Goal: Task Accomplishment & Management: Complete application form

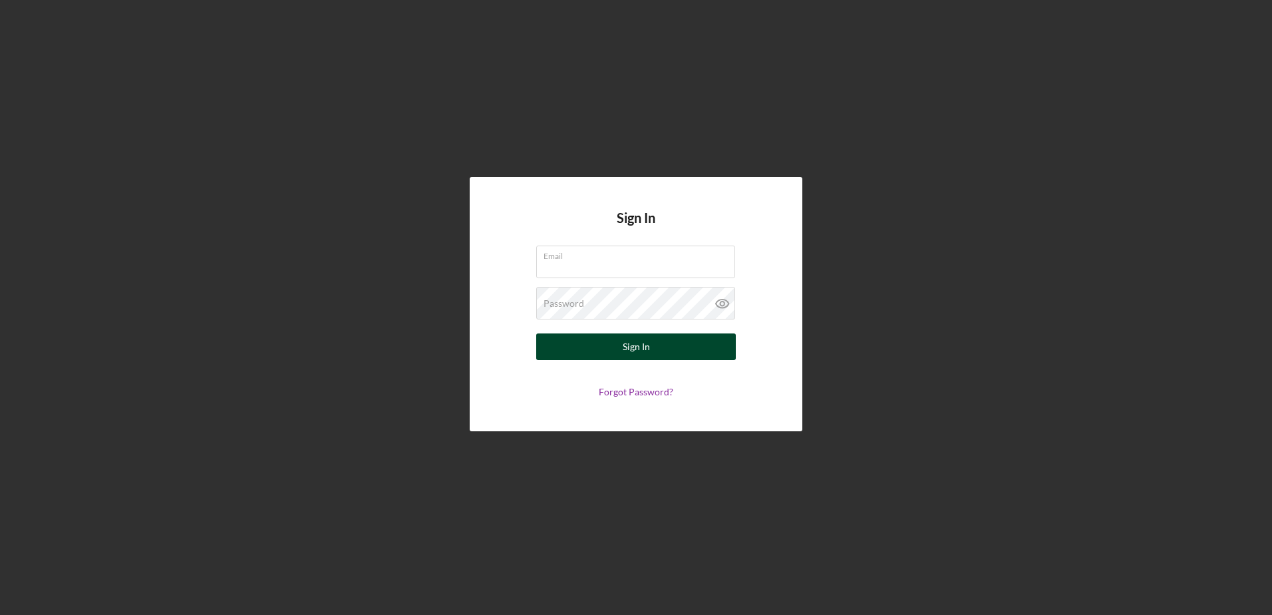
type input "[EMAIL_ADDRESS][DOMAIN_NAME]"
click at [638, 344] on div "Sign In" at bounding box center [636, 346] width 27 height 27
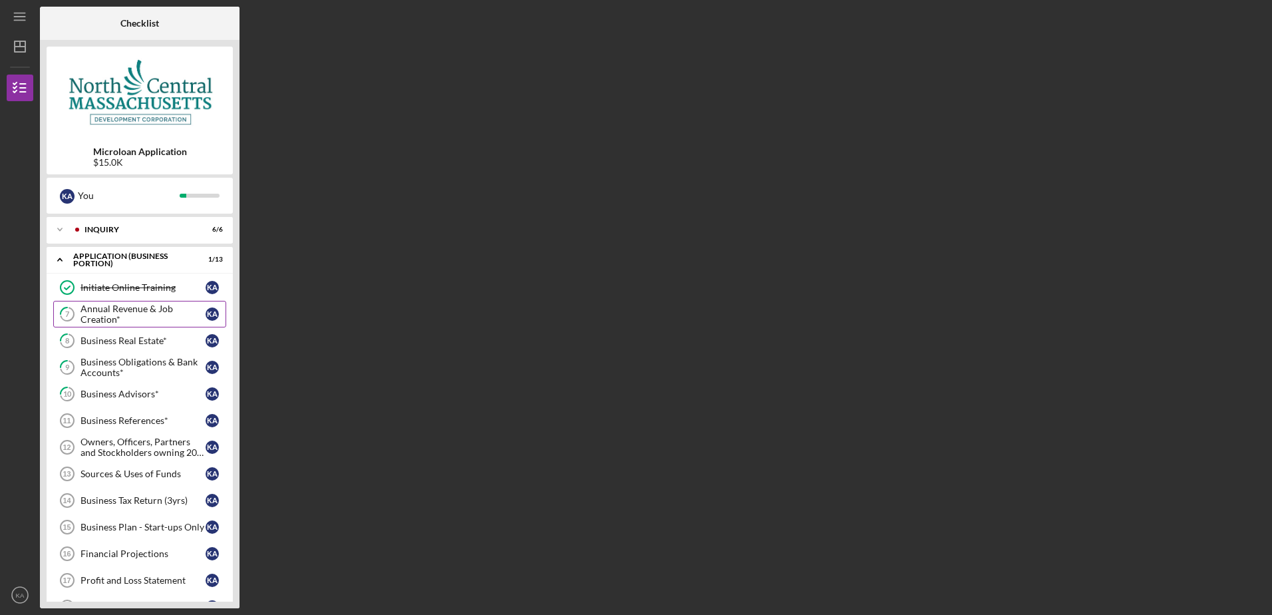
click at [140, 311] on div "Annual Revenue & Job Creation*" at bounding box center [142, 313] width 125 height 21
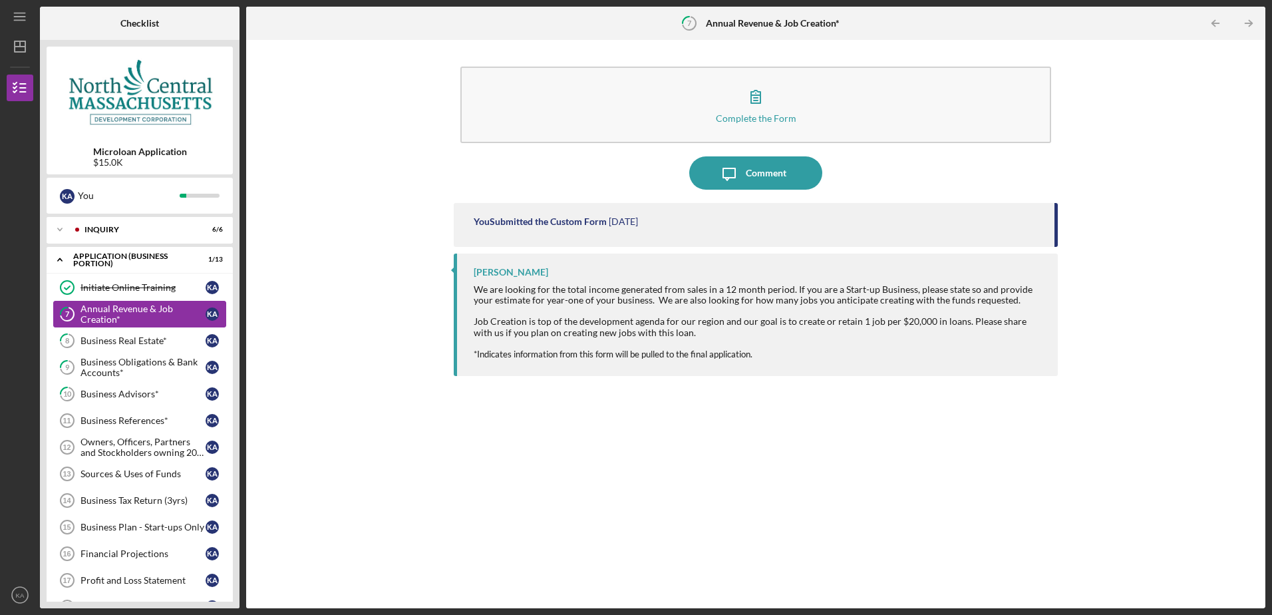
click at [140, 310] on div "Annual Revenue & Job Creation*" at bounding box center [142, 313] width 125 height 21
click at [142, 337] on div "Business Real Estate*" at bounding box center [142, 340] width 125 height 11
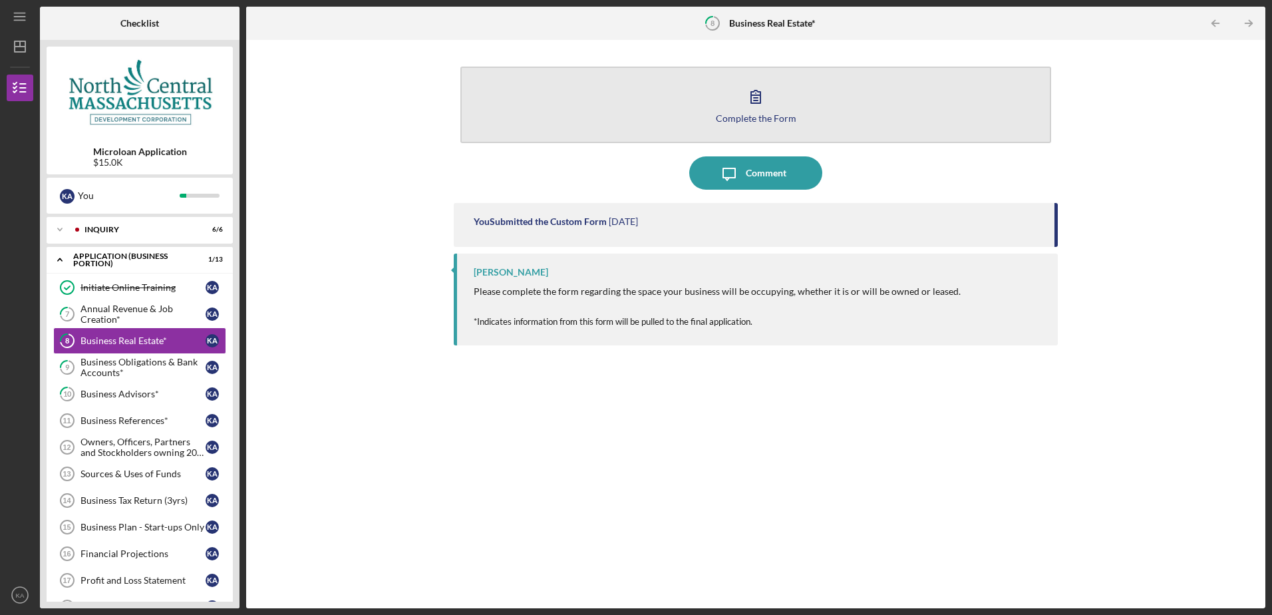
click at [725, 113] on div "Complete the Form" at bounding box center [756, 118] width 80 height 10
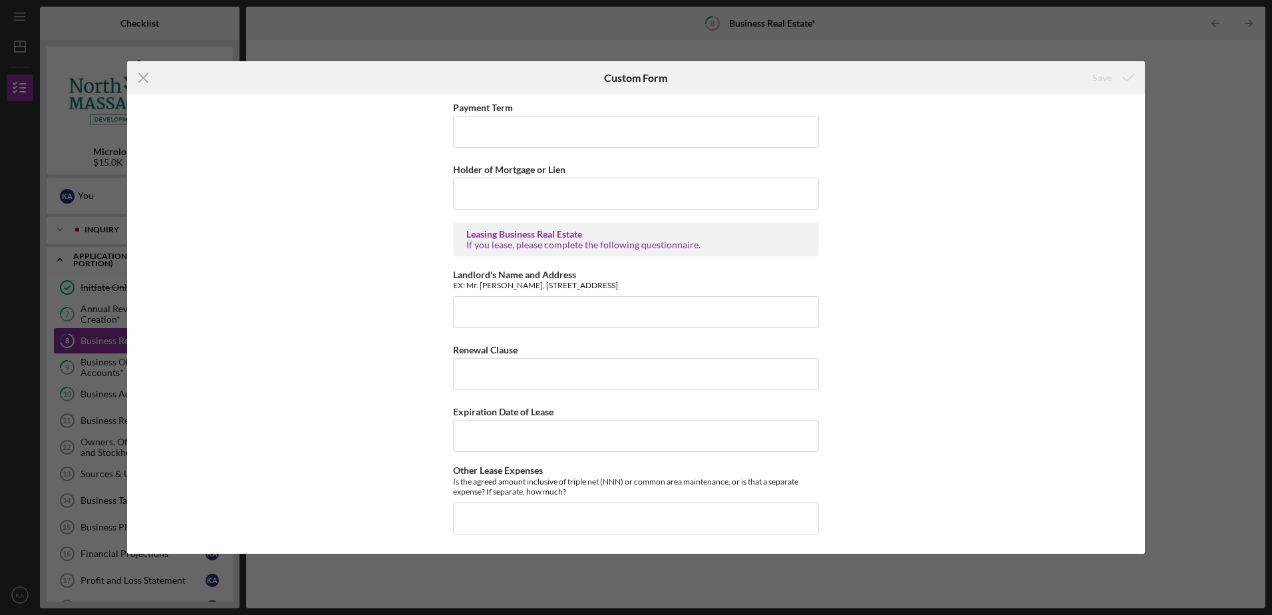
scroll to position [379, 0]
click at [507, 313] on input "Landlord's Name and Address" at bounding box center [636, 311] width 366 height 32
click at [1079, 65] on button "Save" at bounding box center [1112, 78] width 66 height 27
type input "[PERSON_NAME]"
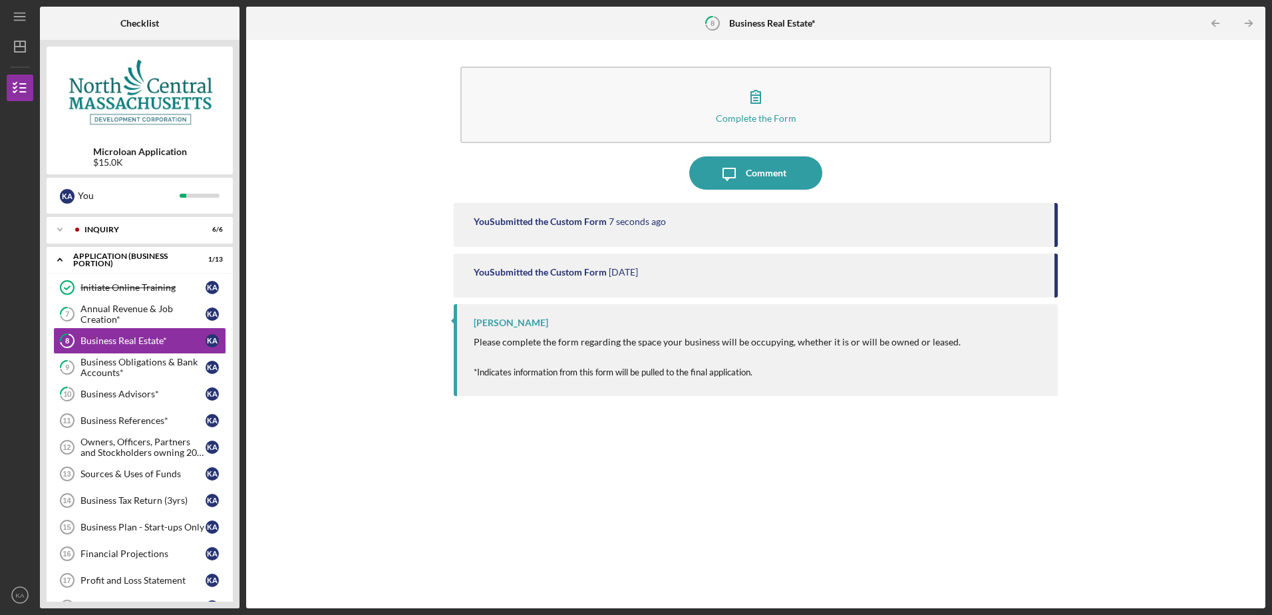
click at [460, 67] on button "Complete the Form Form" at bounding box center [755, 105] width 590 height 76
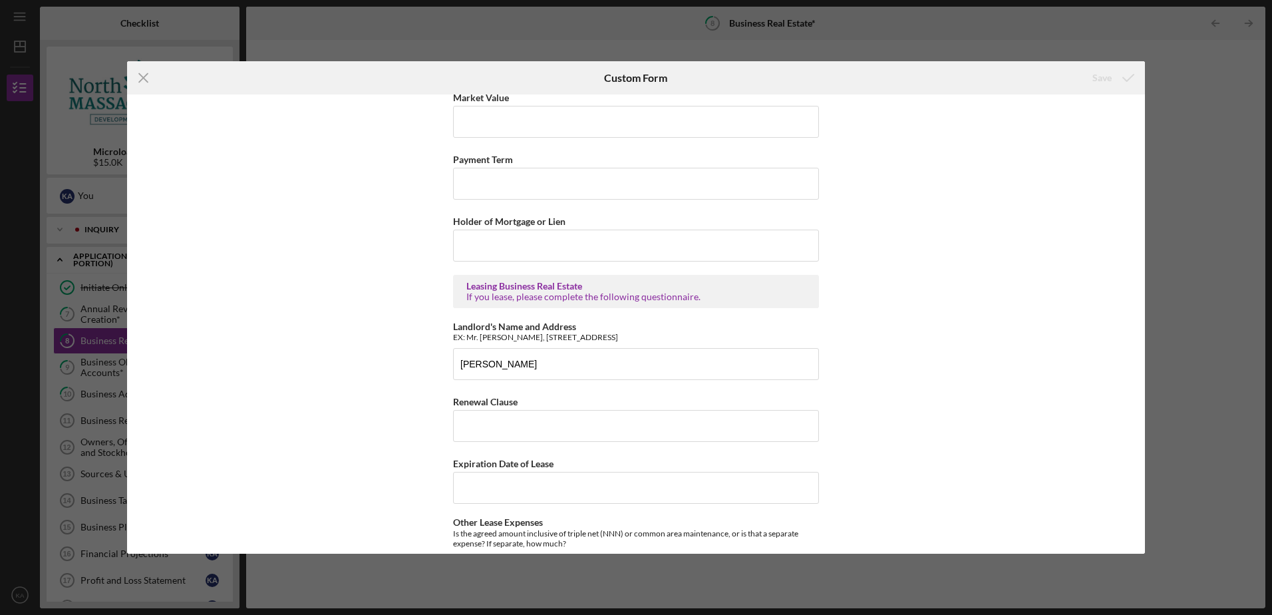
scroll to position [333, 0]
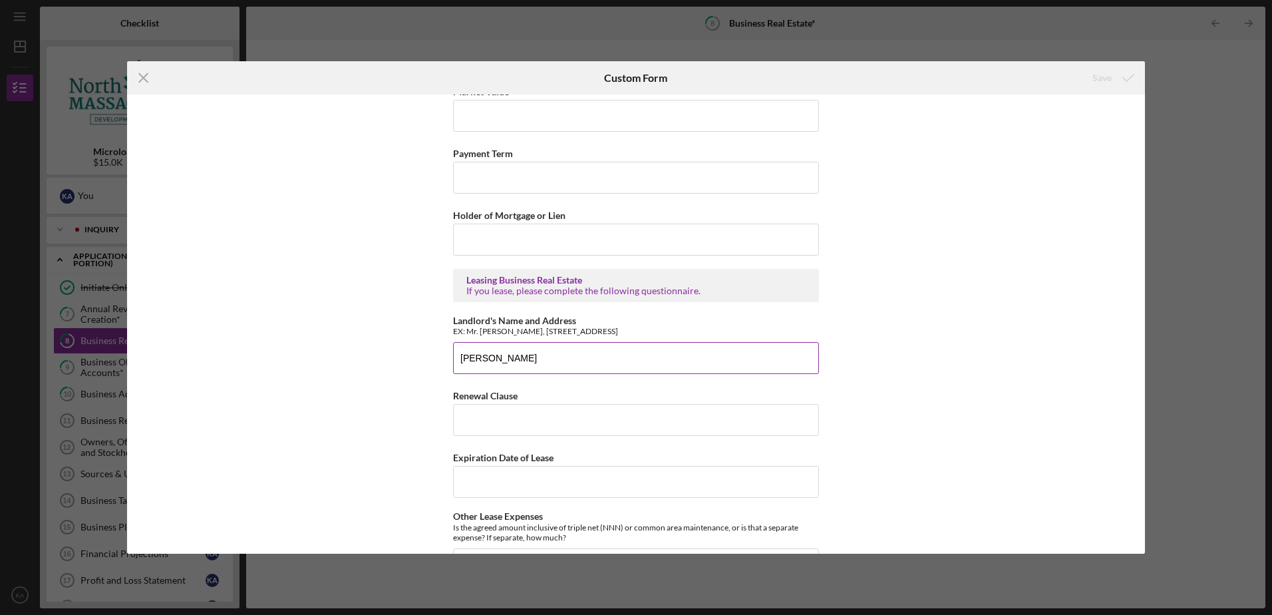
click at [554, 355] on input "[PERSON_NAME]" at bounding box center [636, 358] width 366 height 32
type input "[PERSON_NAME] [GEOGRAPHIC_DATA][STREET_ADDRESS]"
click at [517, 410] on input "Renewal Clause" at bounding box center [636, 420] width 366 height 32
click at [502, 480] on input "Expiration Date of Lease" at bounding box center [636, 482] width 366 height 32
click at [488, 420] on input "Renewal Clause" at bounding box center [636, 420] width 366 height 32
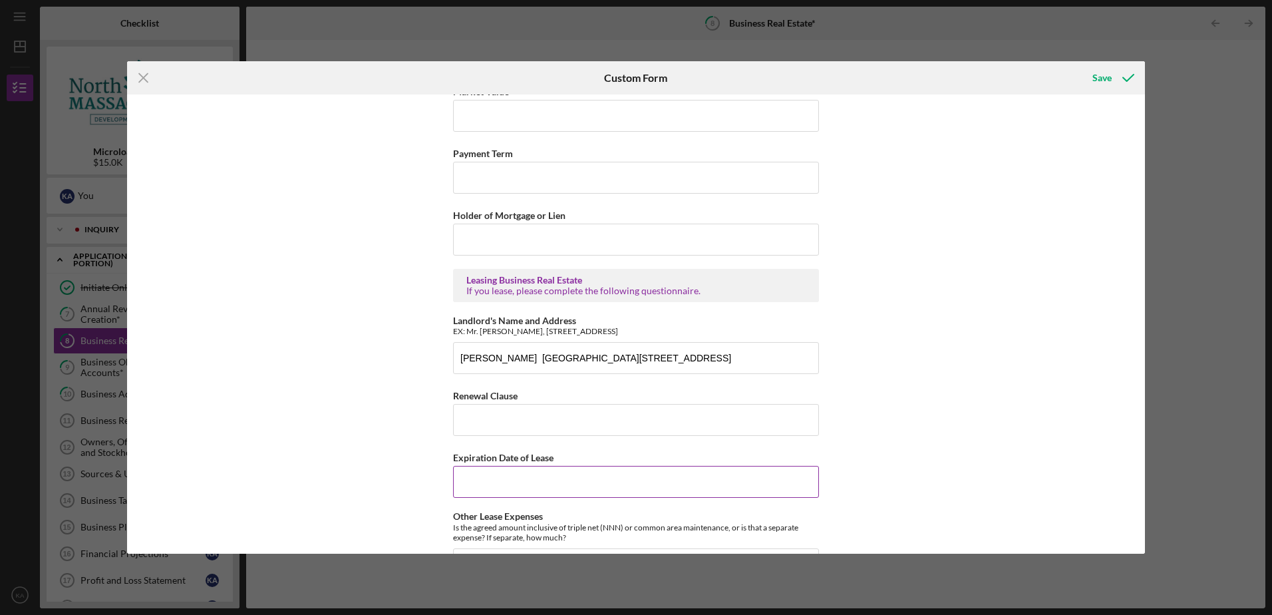
click at [486, 479] on input "Expiration Date of Lease" at bounding box center [636, 482] width 366 height 32
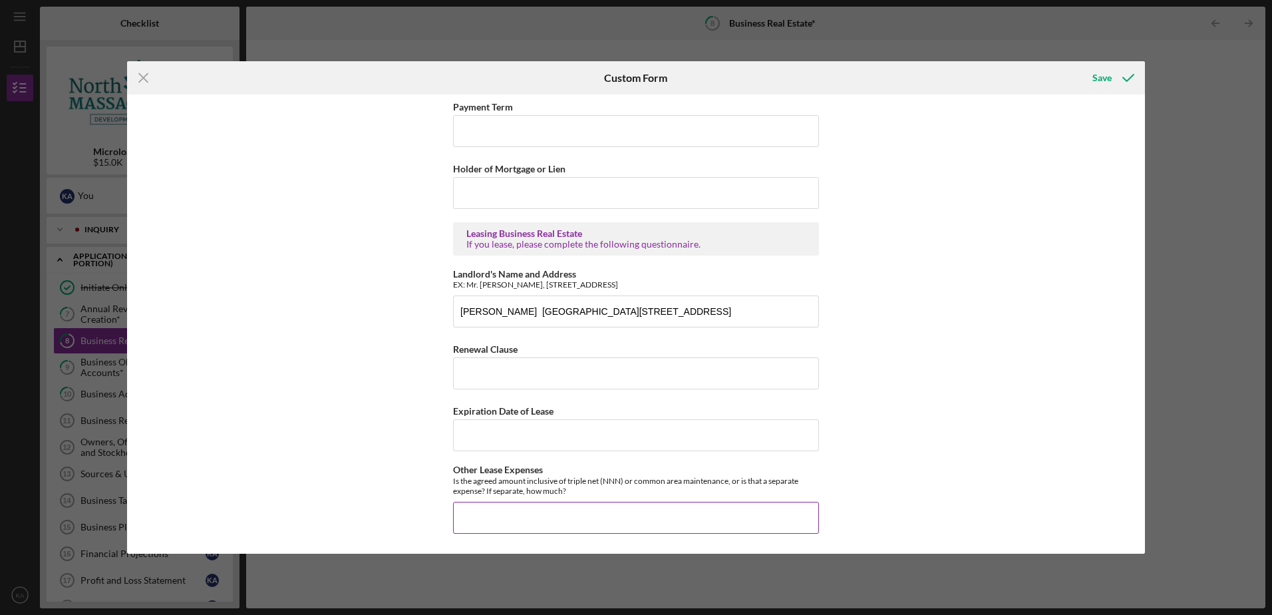
click at [480, 515] on input "Other Lease Expenses" at bounding box center [636, 518] width 366 height 32
type input "Inclusive"
click at [931, 359] on div "Business Real Estate With this information, our team will be able to request th…" at bounding box center [636, 323] width 1018 height 458
click at [536, 430] on input "Expiration Date of Lease" at bounding box center [636, 435] width 366 height 32
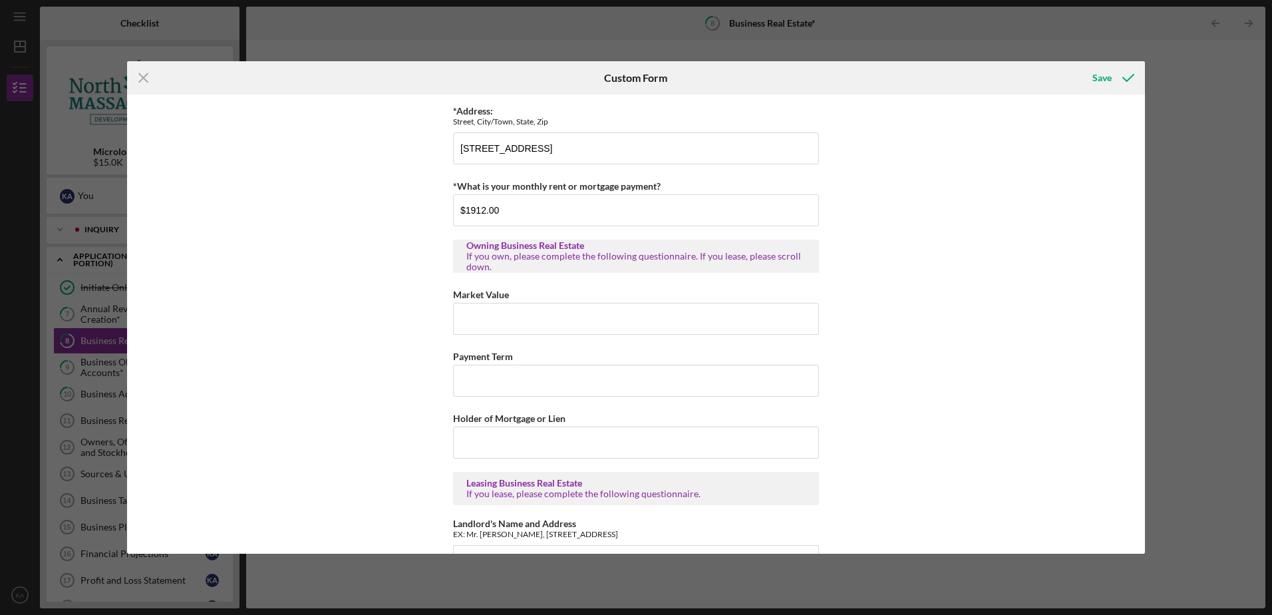
scroll to position [133, 0]
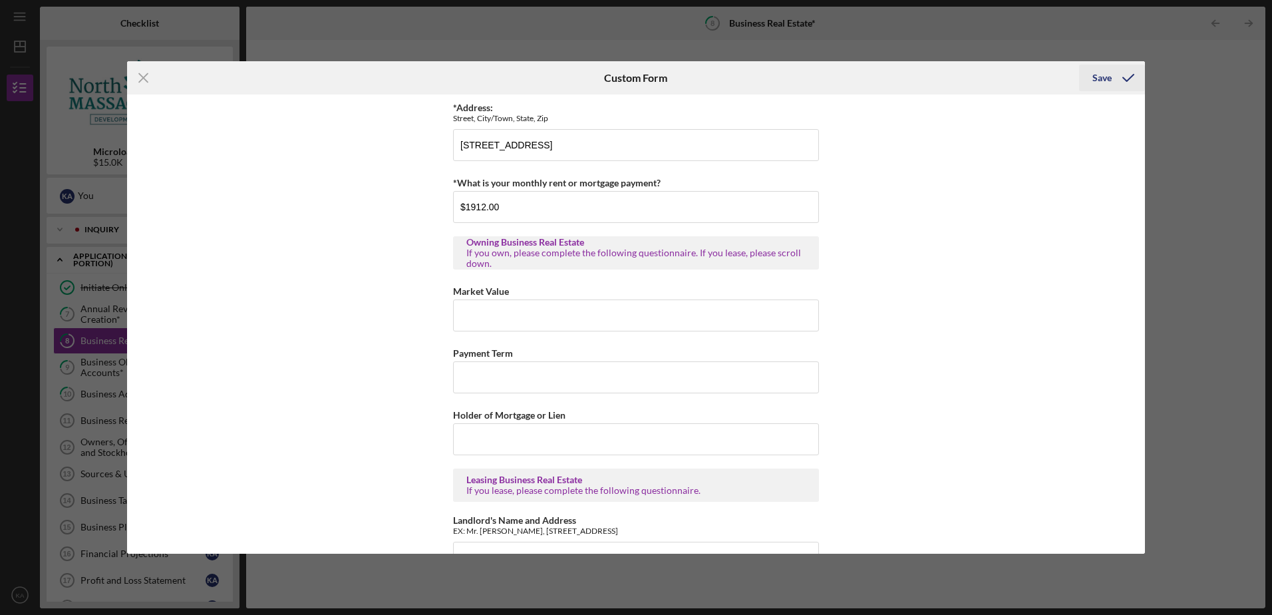
type input "[DATE] but pan to renew"
click at [1101, 76] on div "Save" at bounding box center [1101, 78] width 19 height 27
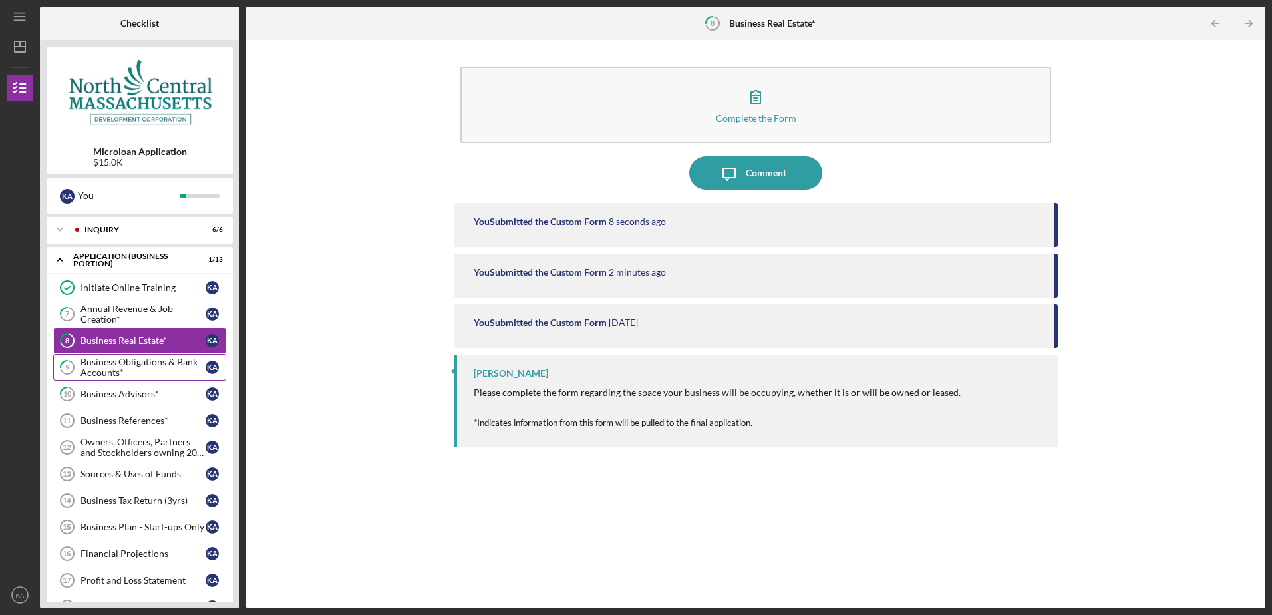
click at [125, 370] on div "Business Obligations & Bank Accounts*" at bounding box center [142, 367] width 125 height 21
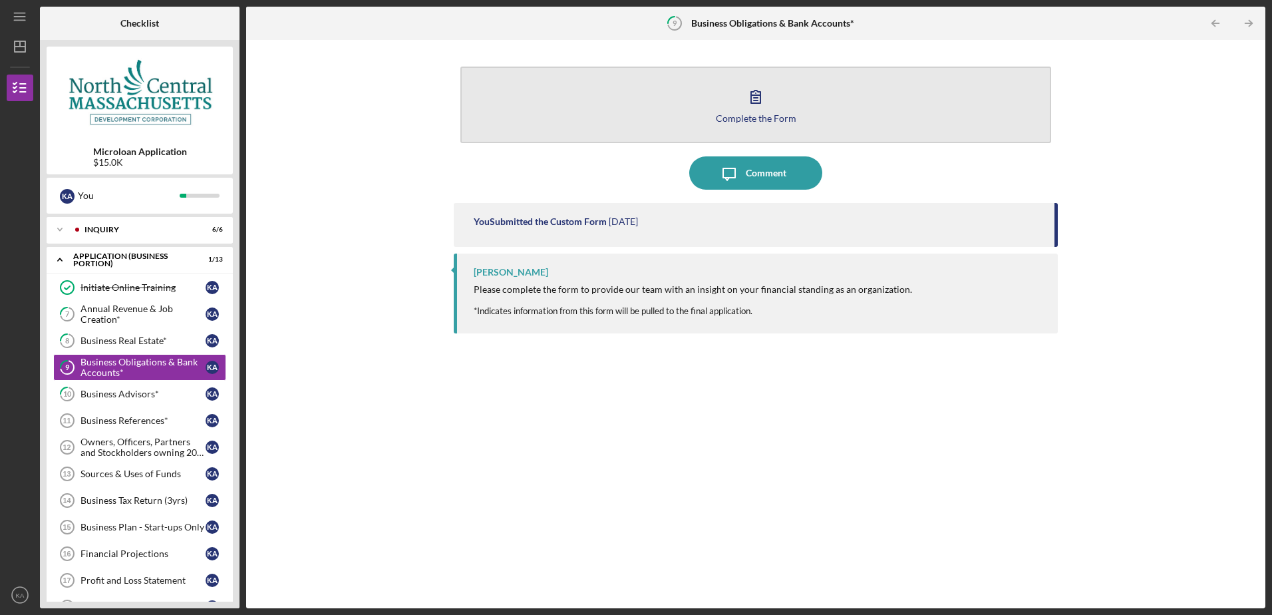
click at [742, 120] on div "Complete the Form" at bounding box center [756, 118] width 80 height 10
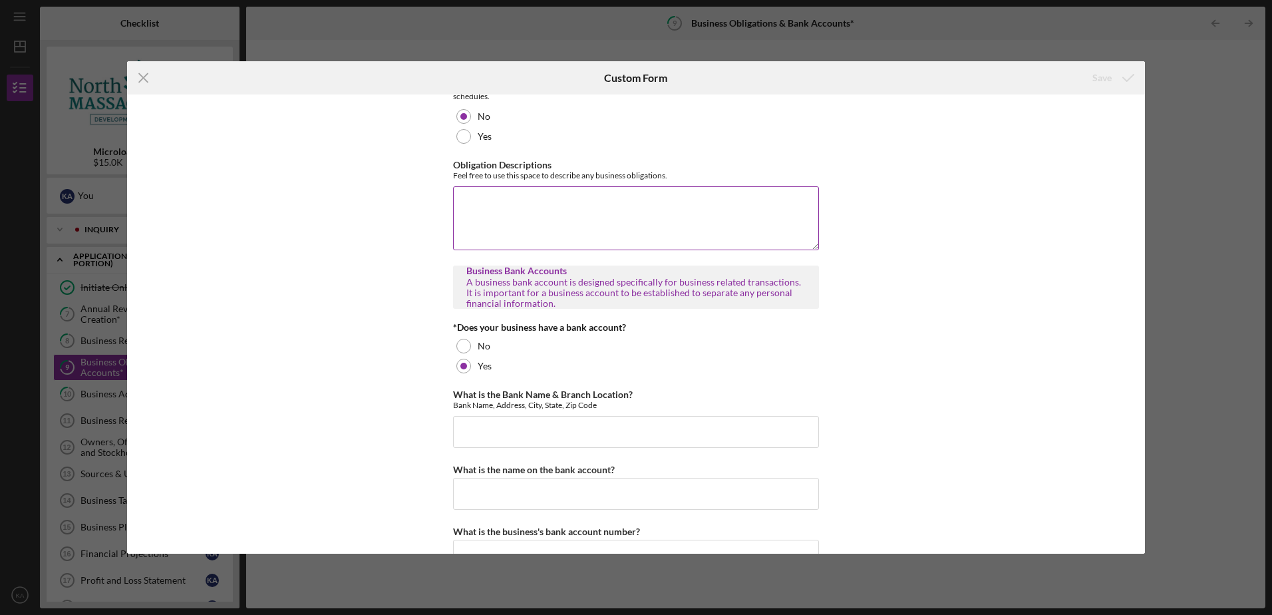
scroll to position [130, 0]
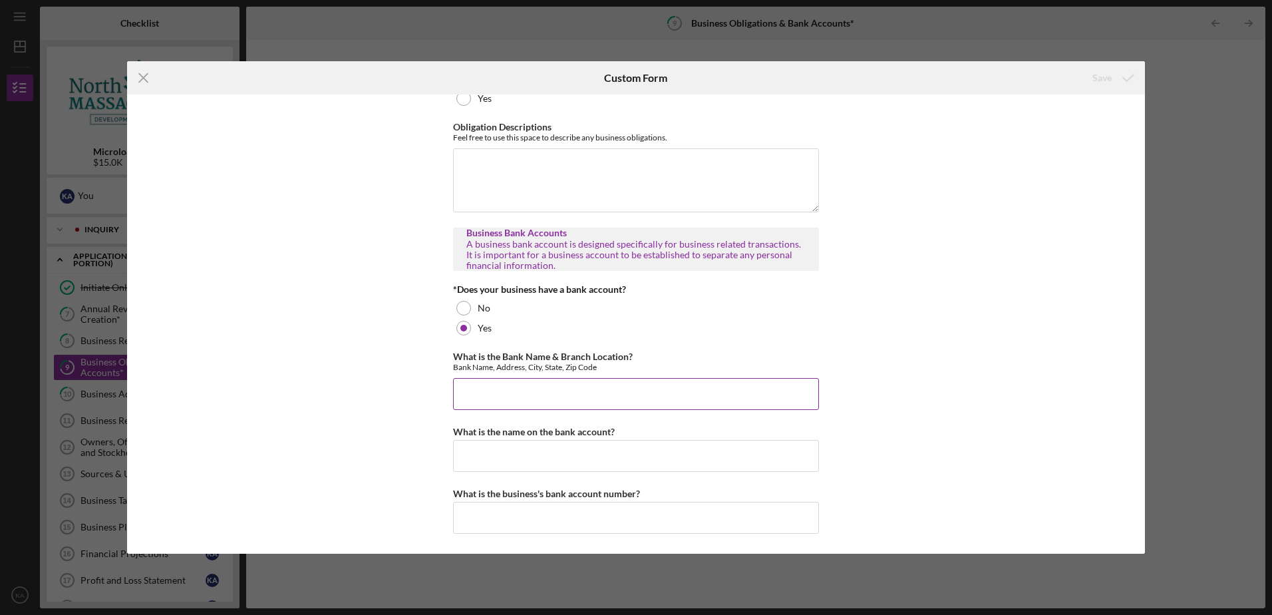
click at [486, 388] on input "What is the Bank Name & Branch Location?" at bounding box center [636, 394] width 366 height 32
type input "[GEOGRAPHIC_DATA], [GEOGRAPHIC_DATA]"
click at [481, 454] on input "What is the name on the bank account?" at bounding box center [636, 456] width 366 height 32
type input "Meaningful Outcomes ABA, LLC"
click at [468, 512] on input "What is the business's bank account number?" at bounding box center [636, 518] width 366 height 32
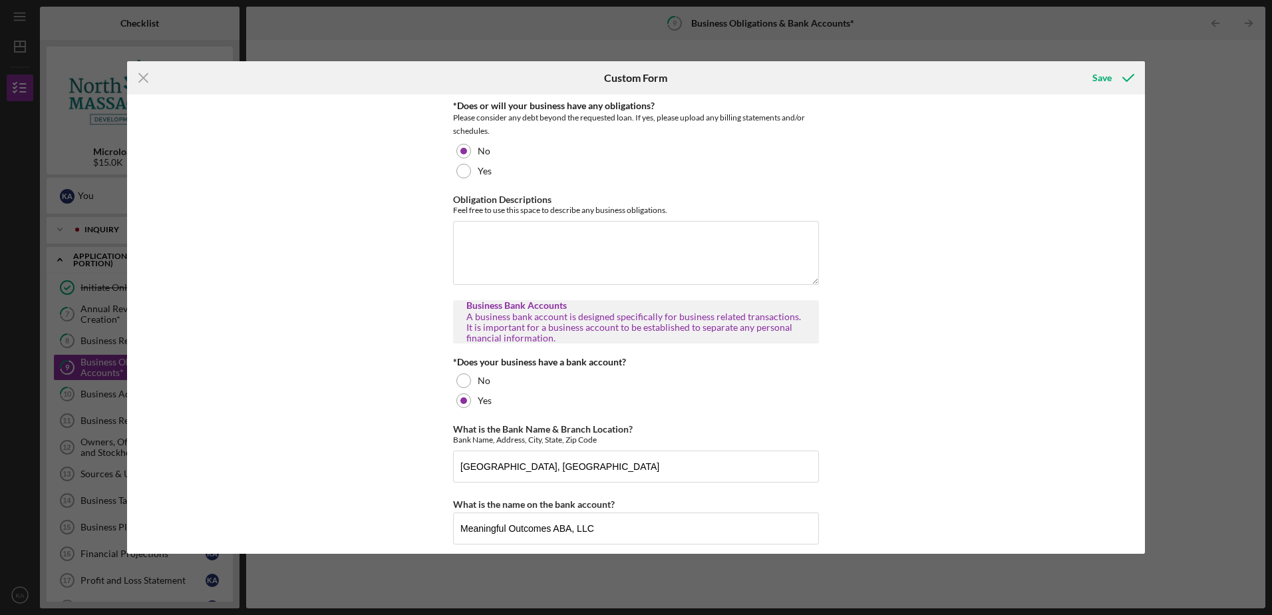
scroll to position [0, 0]
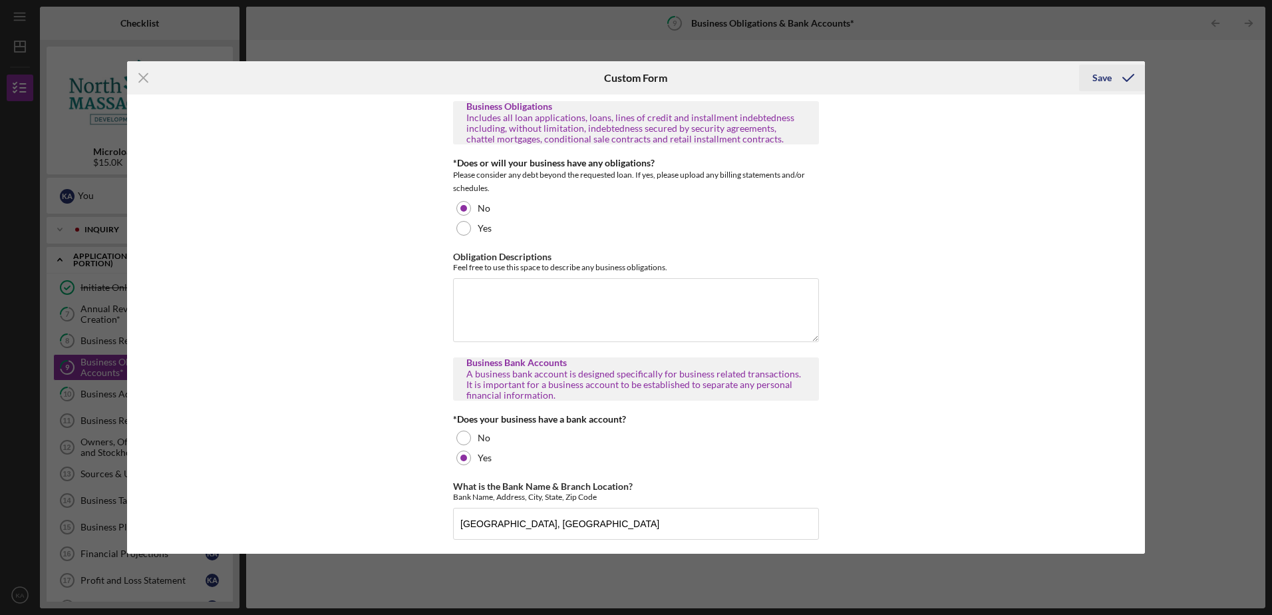
type input "[CREDIT_CARD_NUMBER]"
click at [1099, 78] on div "Save" at bounding box center [1101, 78] width 19 height 27
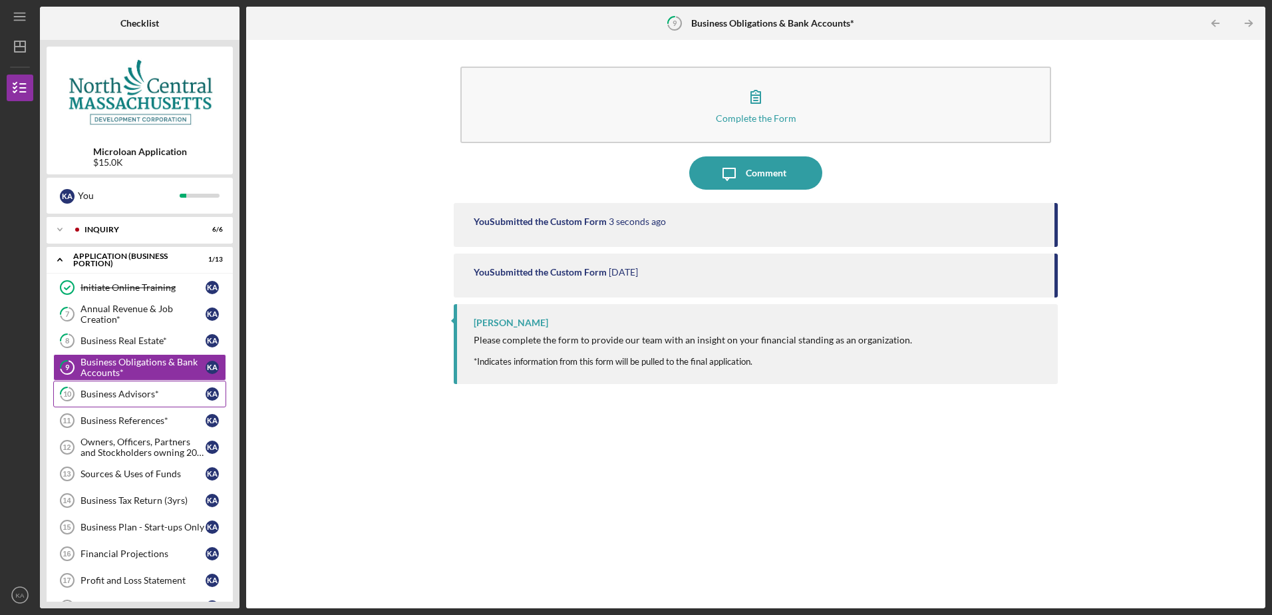
click at [133, 393] on div "Business Advisors*" at bounding box center [142, 393] width 125 height 11
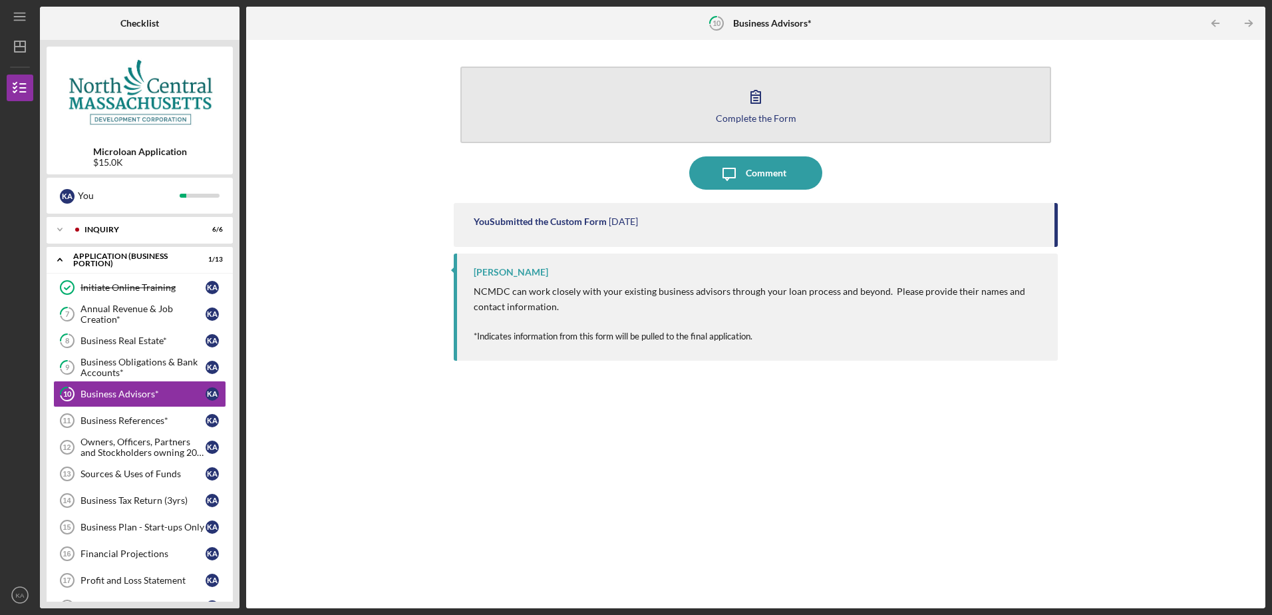
click at [748, 116] on div "Complete the Form" at bounding box center [756, 118] width 80 height 10
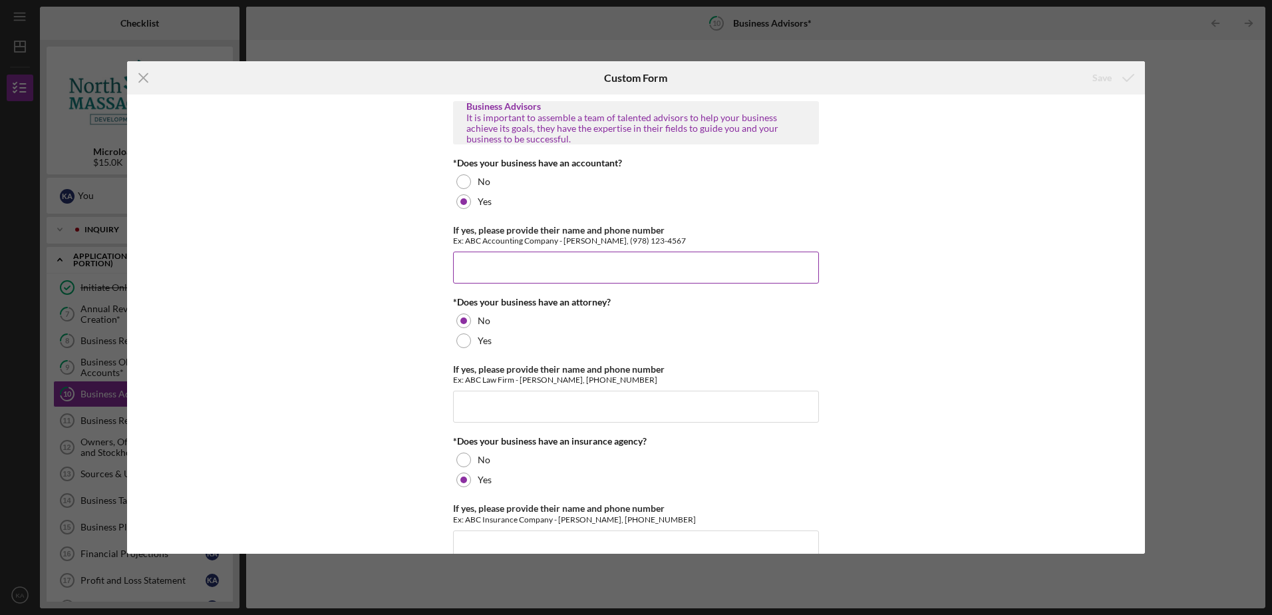
click at [553, 262] on input "If yes, please provide their name and phone number" at bounding box center [636, 267] width 366 height 32
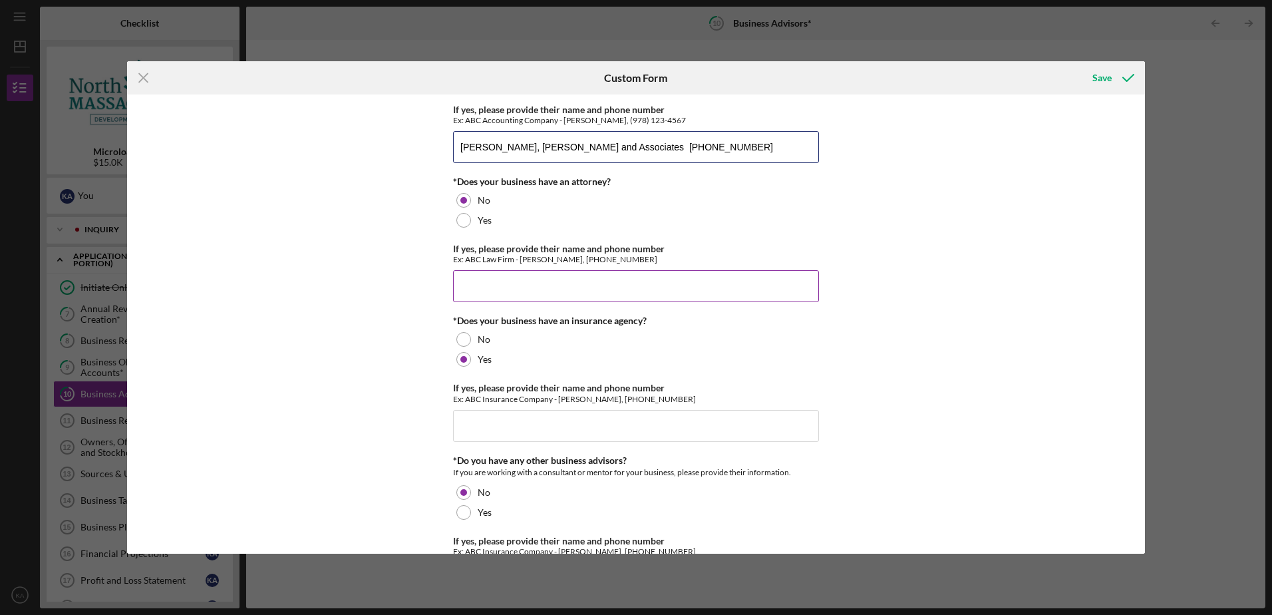
scroll to position [181, 0]
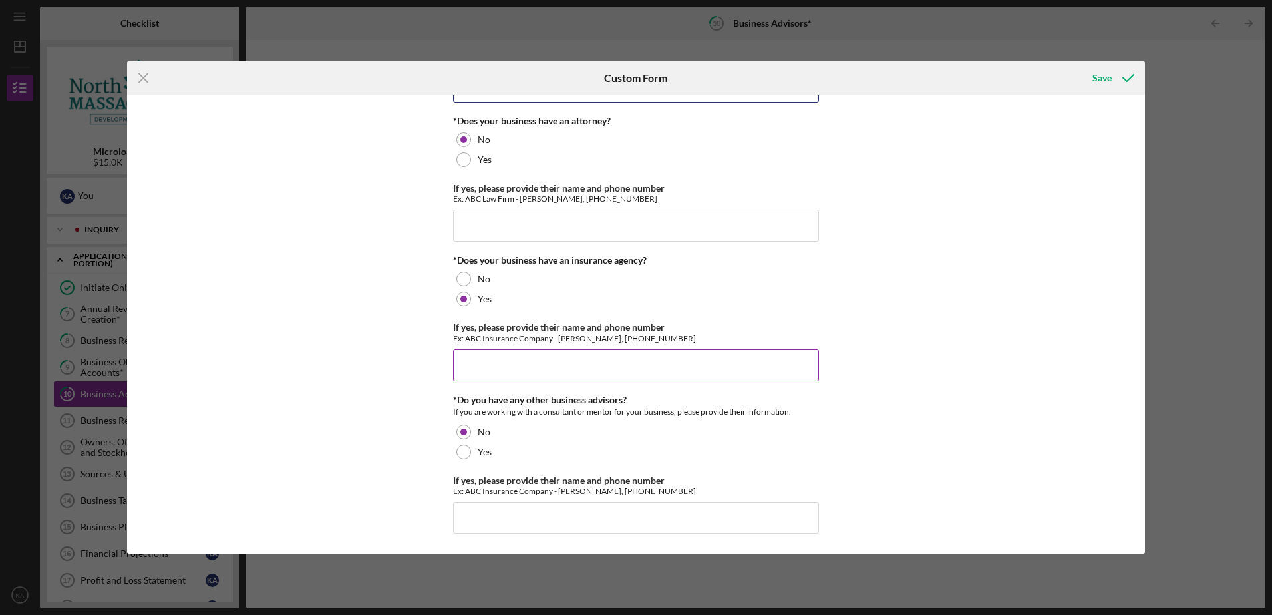
type input "[PERSON_NAME], [PERSON_NAME] and Associates [PHONE_NUMBER]"
click at [503, 364] on input "If yes, please provide their name and phone number" at bounding box center [636, 365] width 366 height 32
paste input "[PERSON_NAME],"
click at [586, 368] on input "[PERSON_NAME] River Insurance, [PERSON_NAME]," at bounding box center [636, 365] width 366 height 32
click at [639, 365] on input "[PERSON_NAME] River Insurance, [PERSON_NAME]," at bounding box center [636, 365] width 366 height 32
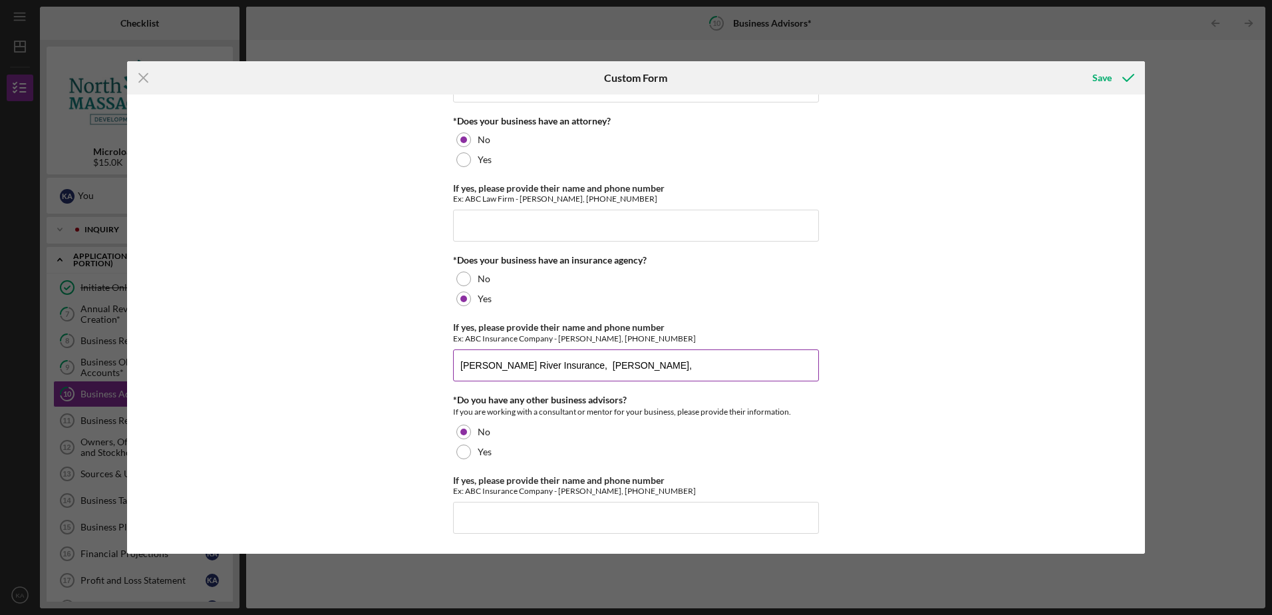
click at [633, 365] on input "[PERSON_NAME] River Insurance, [PERSON_NAME]," at bounding box center [636, 365] width 366 height 32
paste input "[PHONE_NUMBER]"
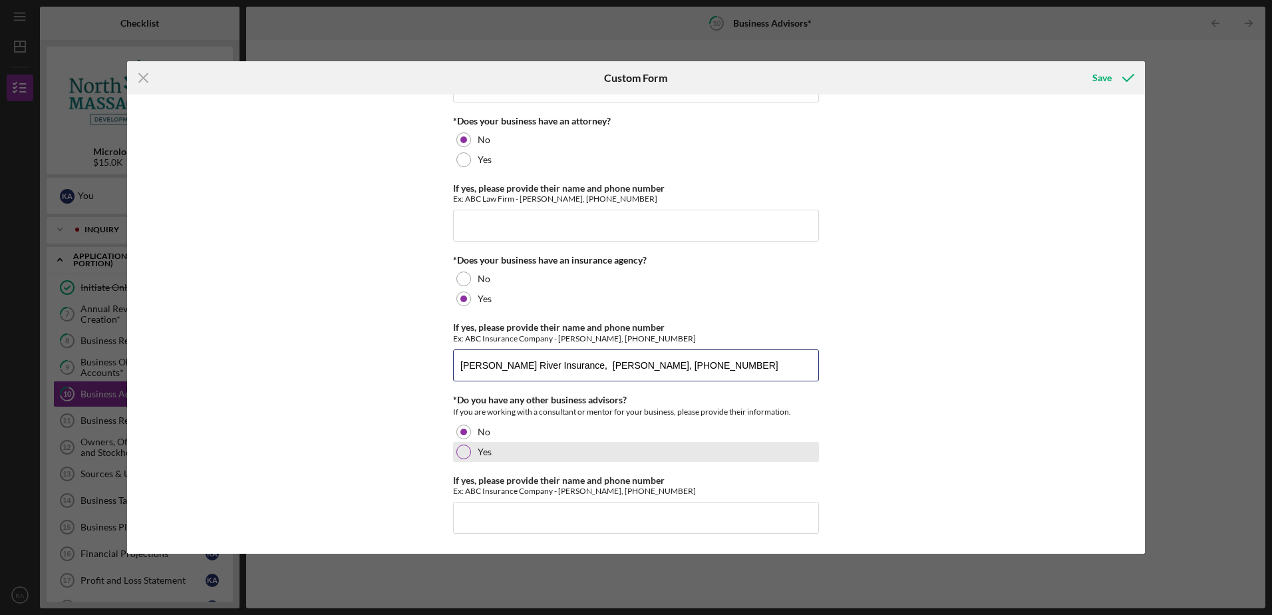
type input "[PERSON_NAME] River Insurance, [PERSON_NAME], [PHONE_NUMBER]"
click at [660, 444] on div "Yes" at bounding box center [636, 452] width 366 height 20
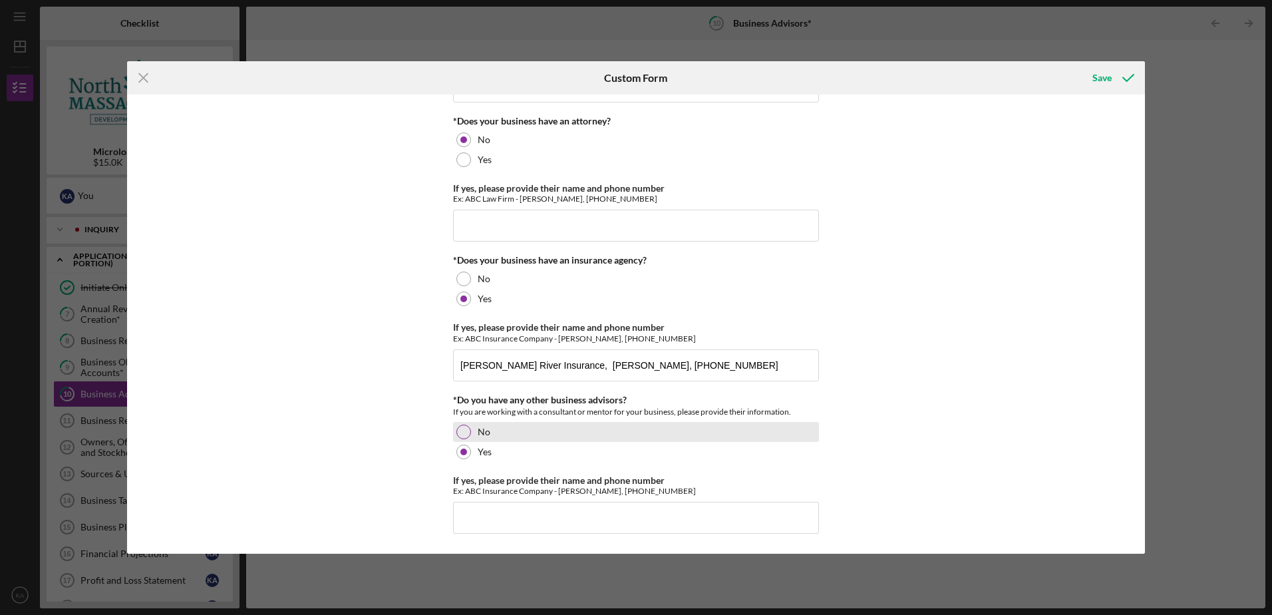
click at [460, 437] on div at bounding box center [463, 431] width 15 height 15
click at [374, 406] on div "Business Advisors It is important to assemble a team of talented advisors to he…" at bounding box center [636, 323] width 1018 height 458
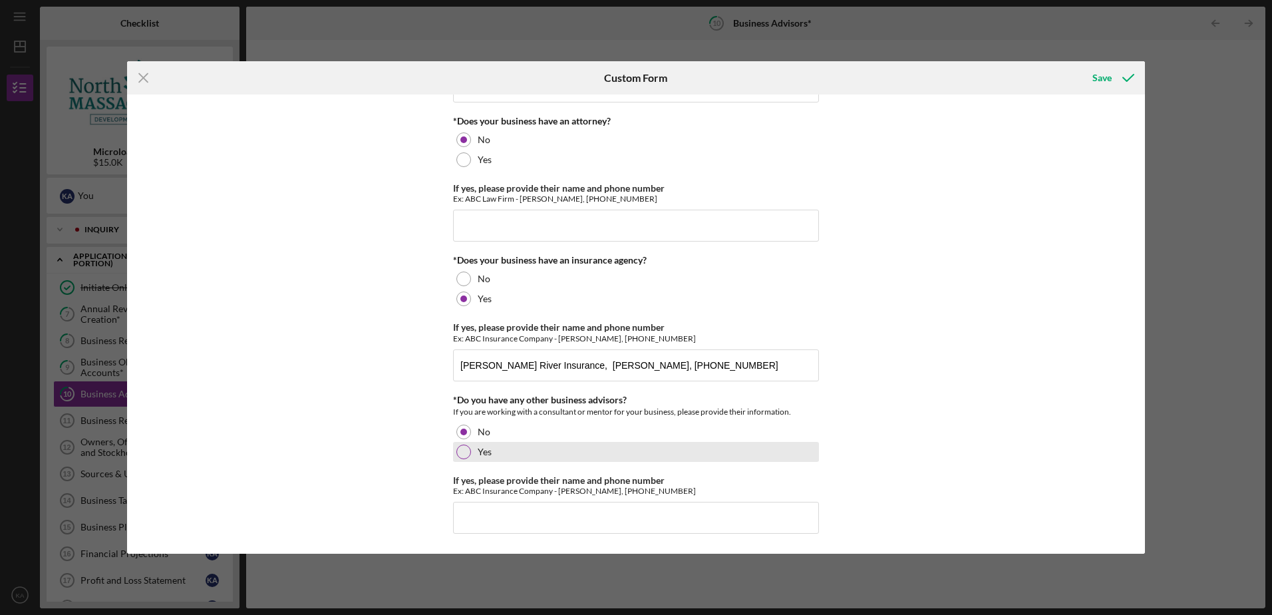
click at [458, 451] on div at bounding box center [463, 451] width 15 height 15
click at [465, 509] on input "If yes, please provide their name and phone number" at bounding box center [636, 518] width 366 height 32
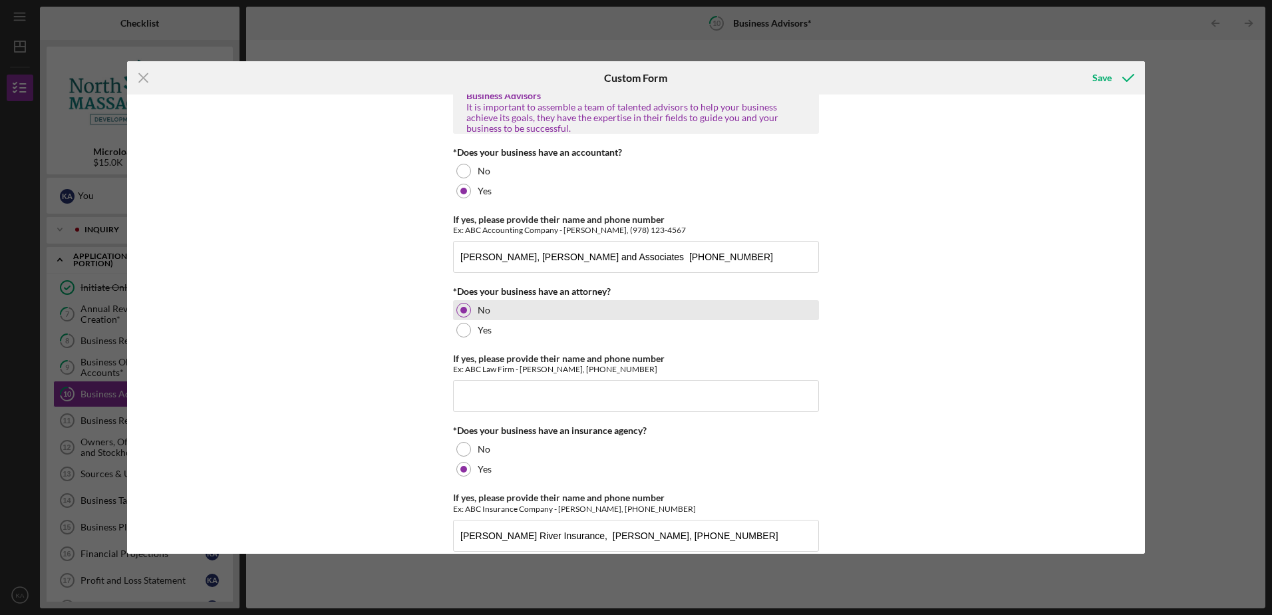
scroll to position [0, 0]
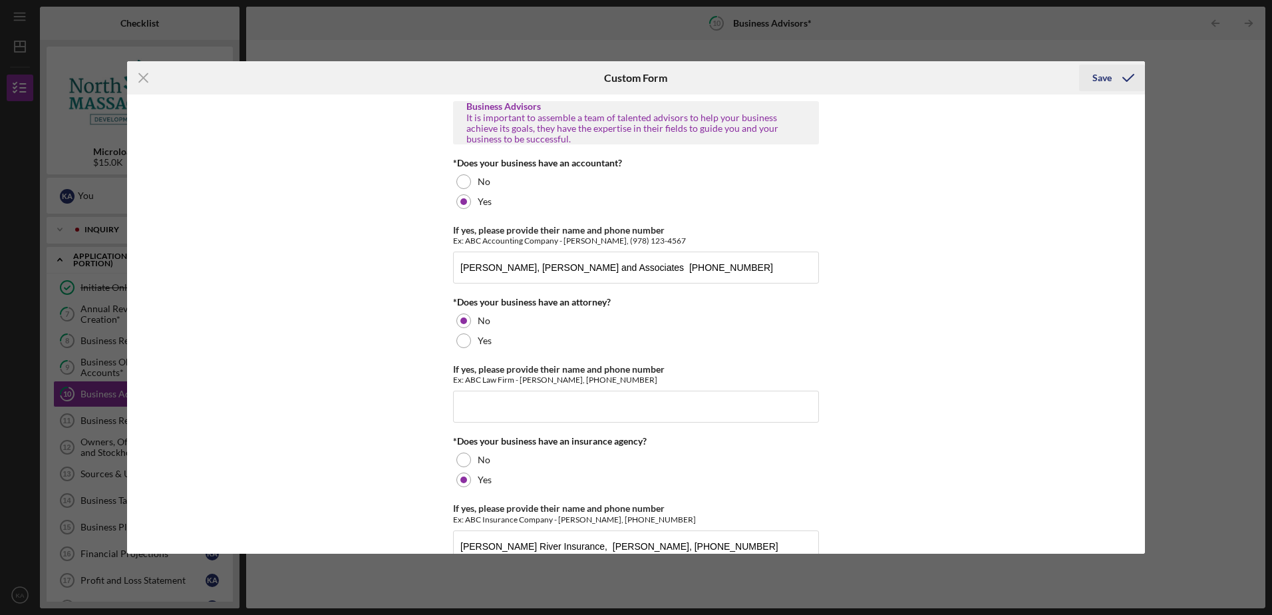
type input "[PERSON_NAME], BCBA-D, [PHONE_NUMBER]"
click at [1100, 74] on div "Save" at bounding box center [1101, 78] width 19 height 27
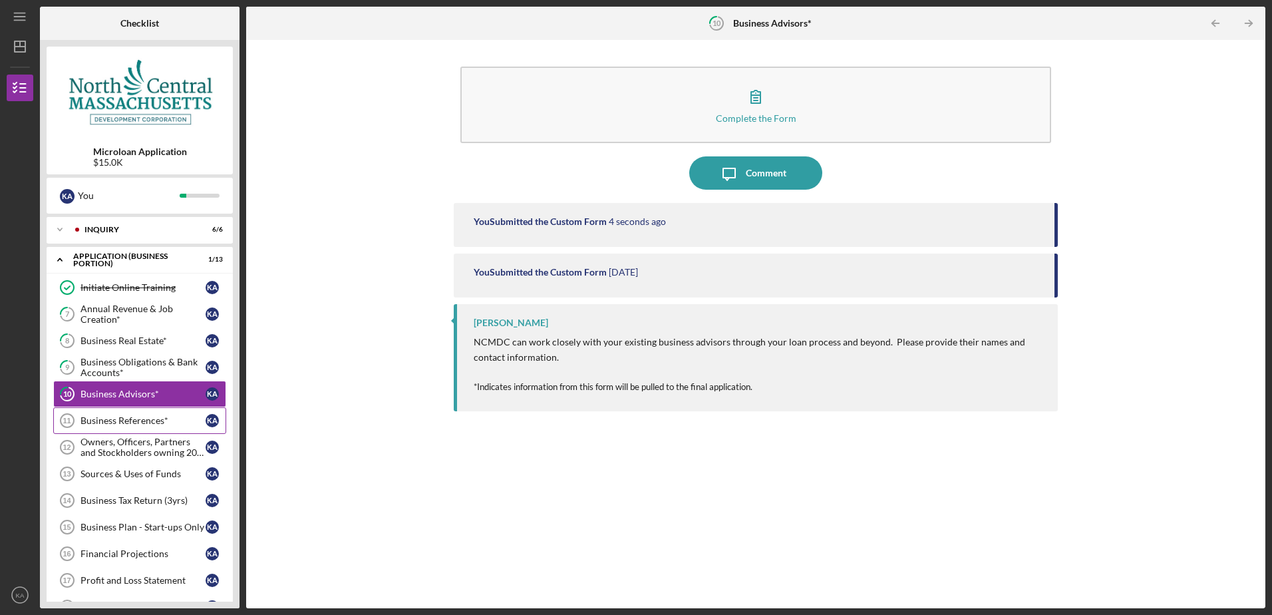
click at [146, 416] on div "Business References*" at bounding box center [142, 420] width 125 height 11
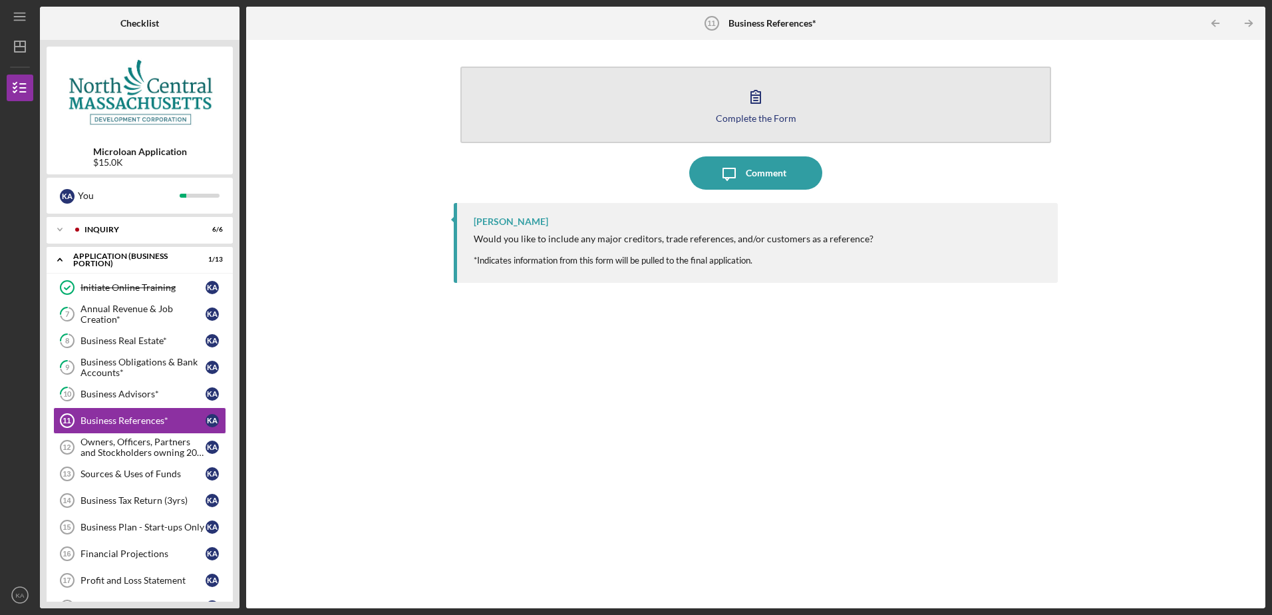
click at [742, 108] on icon "button" at bounding box center [755, 96] width 33 height 33
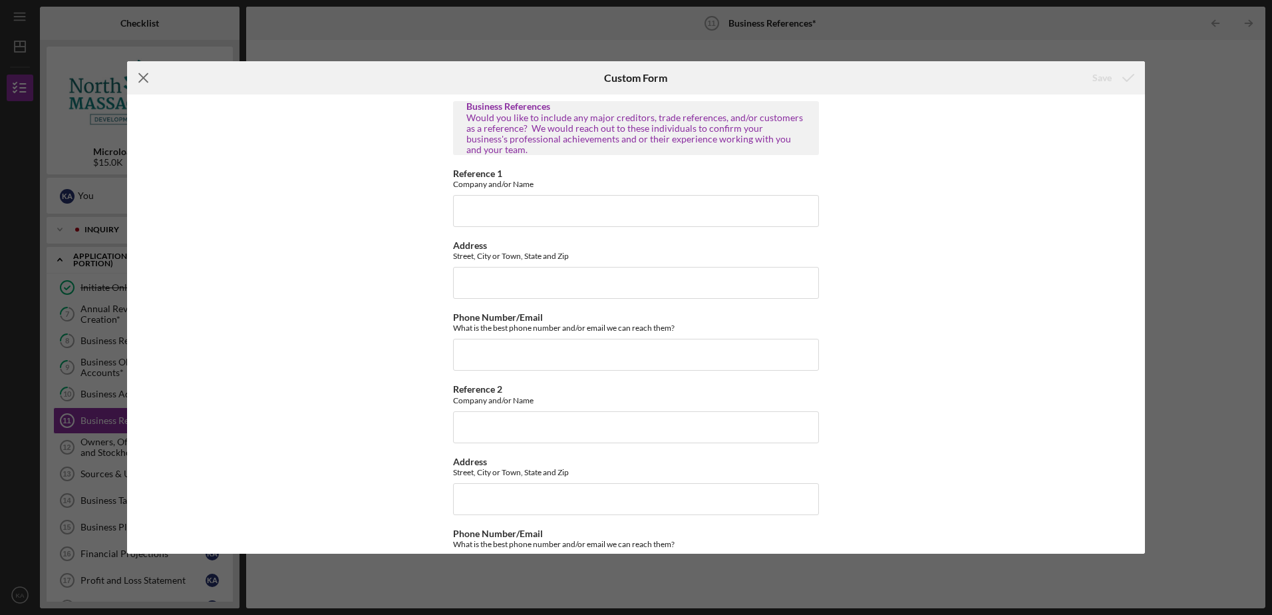
click at [142, 78] on line at bounding box center [143, 78] width 9 height 9
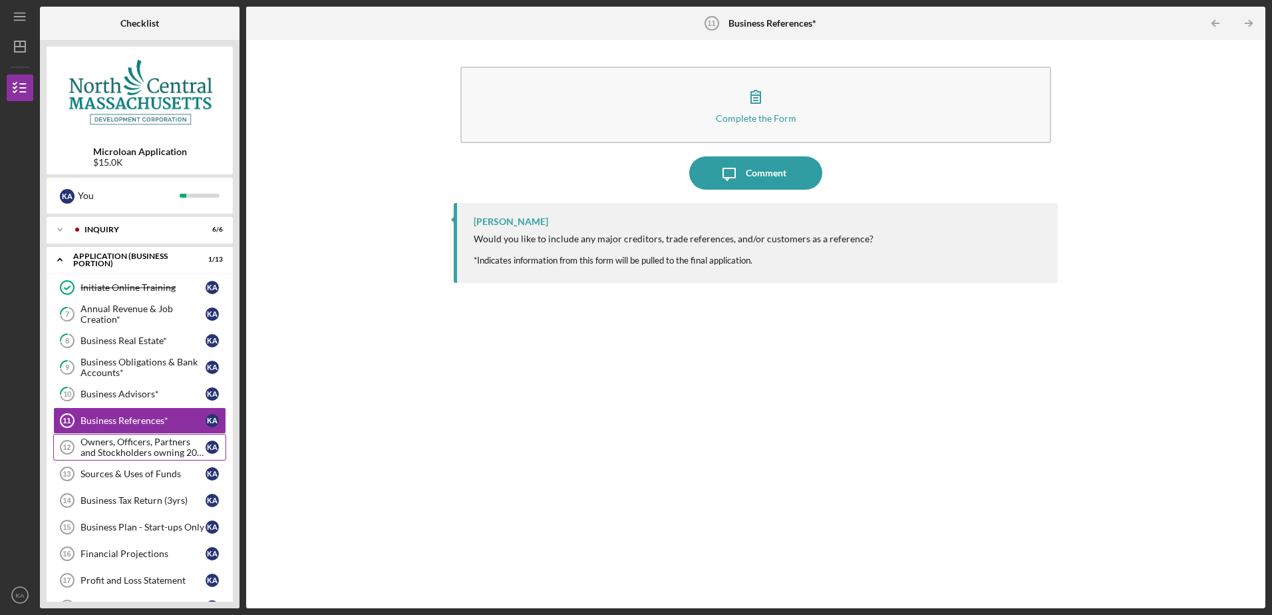
click at [135, 448] on div "Owners, Officers, Partners and Stockholders owning 20% or more*" at bounding box center [142, 446] width 125 height 21
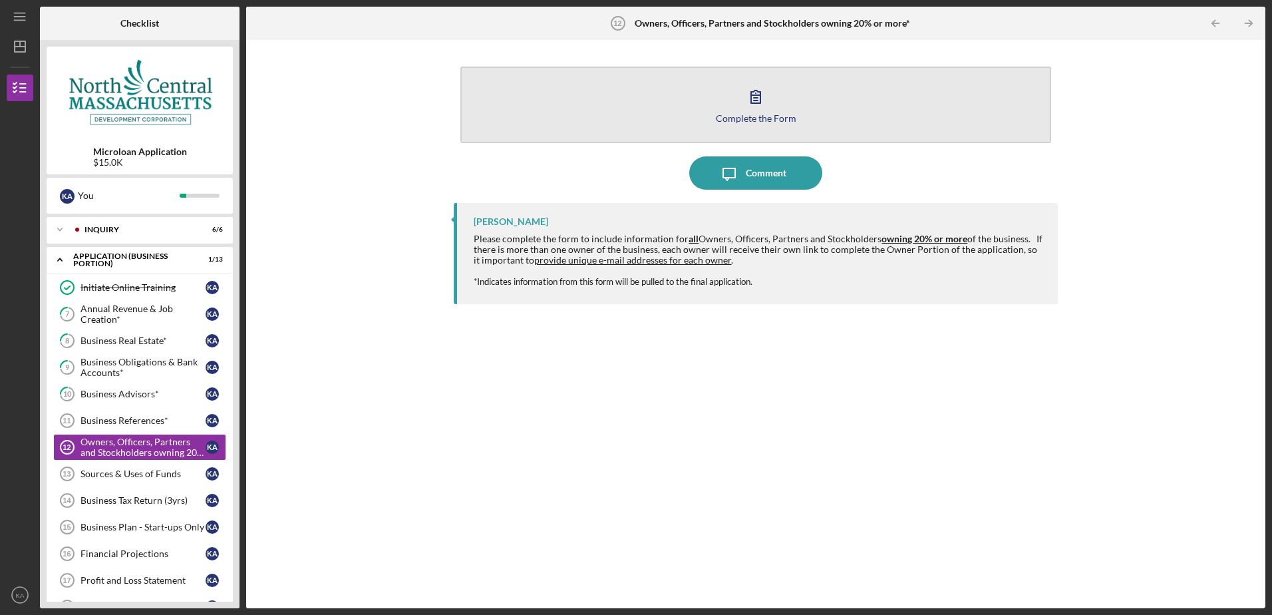
click at [764, 109] on icon "button" at bounding box center [755, 96] width 33 height 33
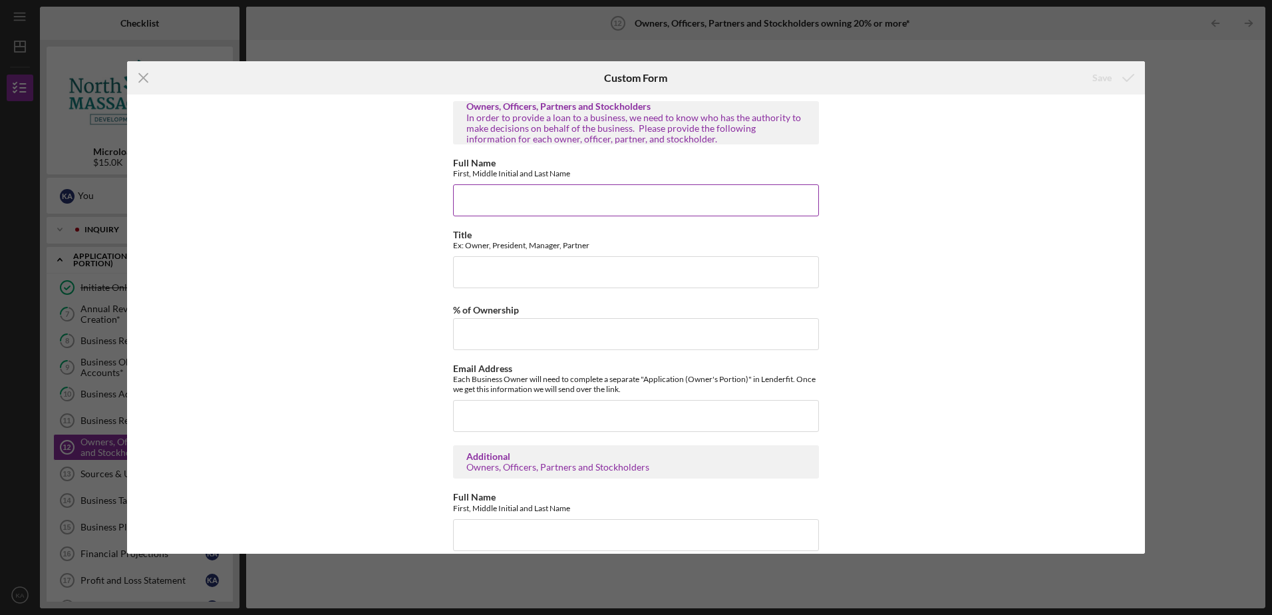
click at [479, 197] on input "Full Name" at bounding box center [636, 200] width 366 height 32
type input "[PERSON_NAME]"
click at [473, 275] on input "Title" at bounding box center [636, 272] width 366 height 32
type input "Owner"
click at [480, 335] on input "% of Ownership" at bounding box center [636, 334] width 366 height 32
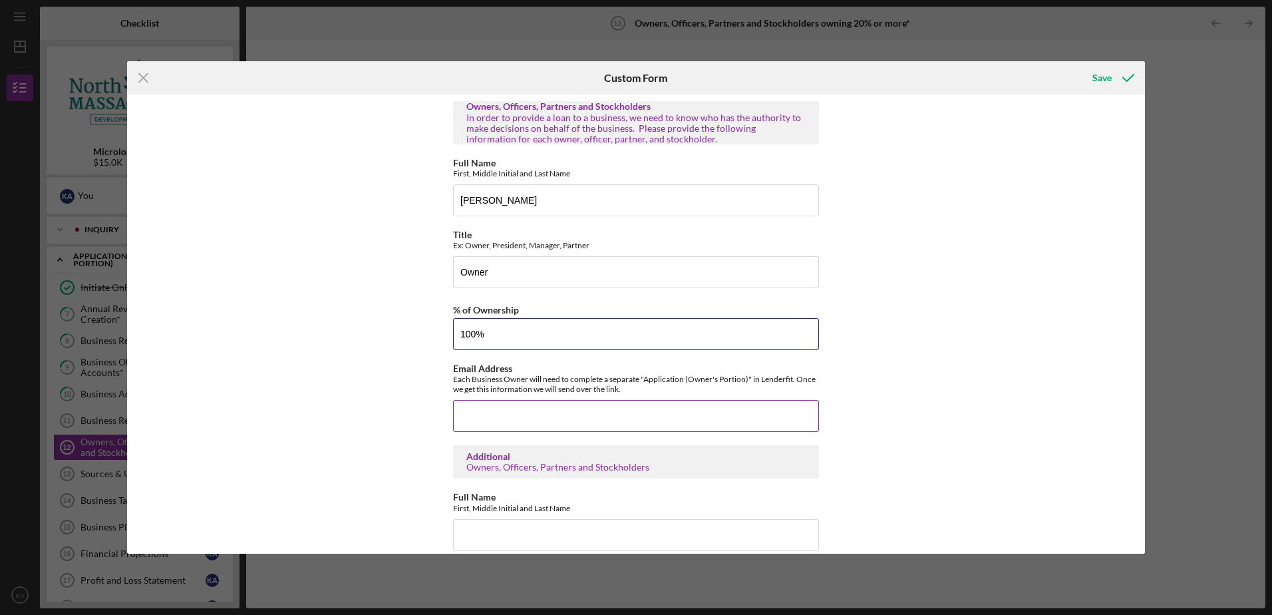
type input "100%"
click at [488, 414] on input "Email Address" at bounding box center [636, 416] width 366 height 32
type input "[EMAIL_ADDRESS][DOMAIN_NAME]"
click at [413, 430] on div "Owners, Officers, Partners and Stockholders In order to provide a loan to a bus…" at bounding box center [636, 323] width 1018 height 458
click at [1095, 78] on div "Save" at bounding box center [1101, 78] width 19 height 27
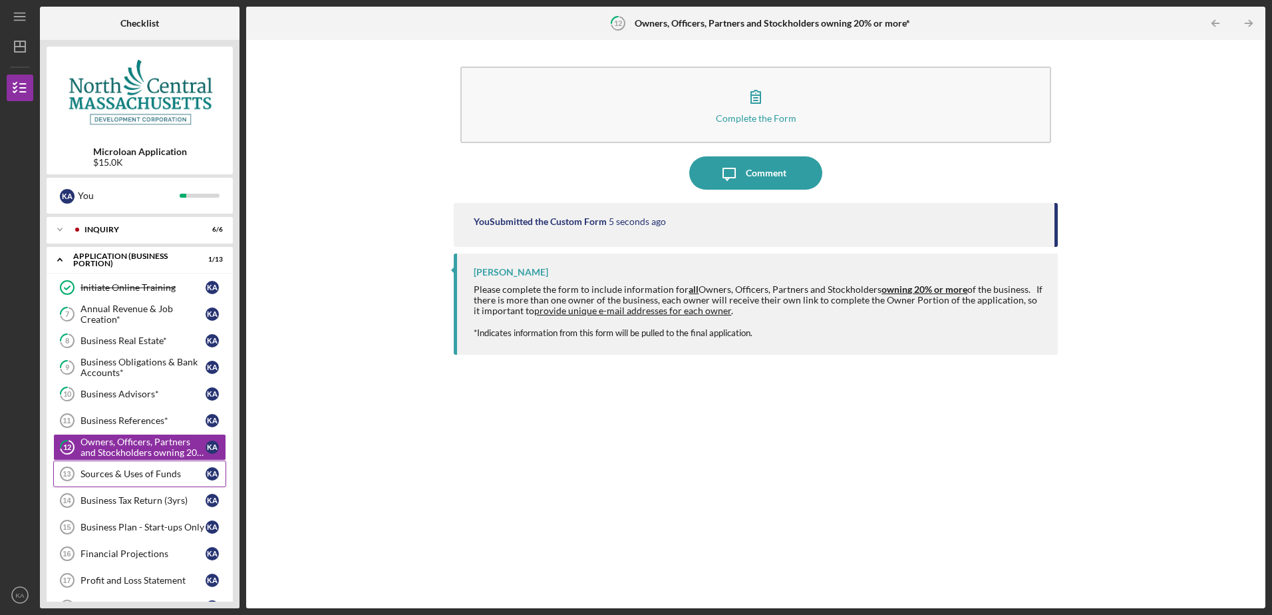
click at [137, 473] on div "Sources & Uses of Funds" at bounding box center [142, 473] width 125 height 11
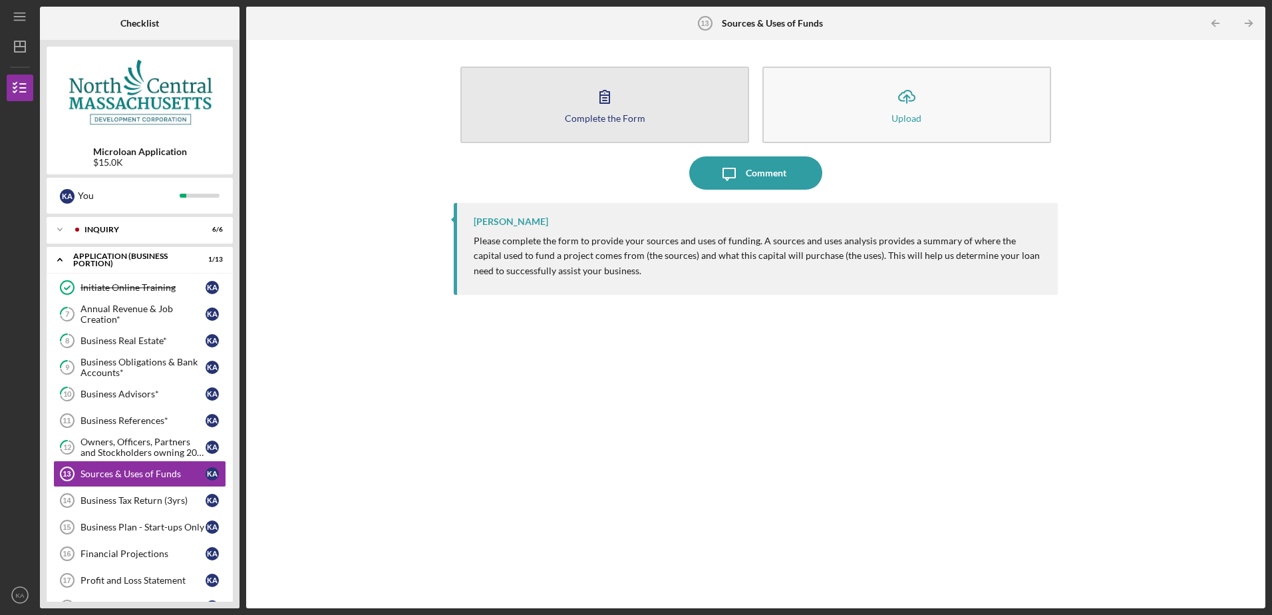
click at [599, 99] on icon "button" at bounding box center [604, 96] width 33 height 33
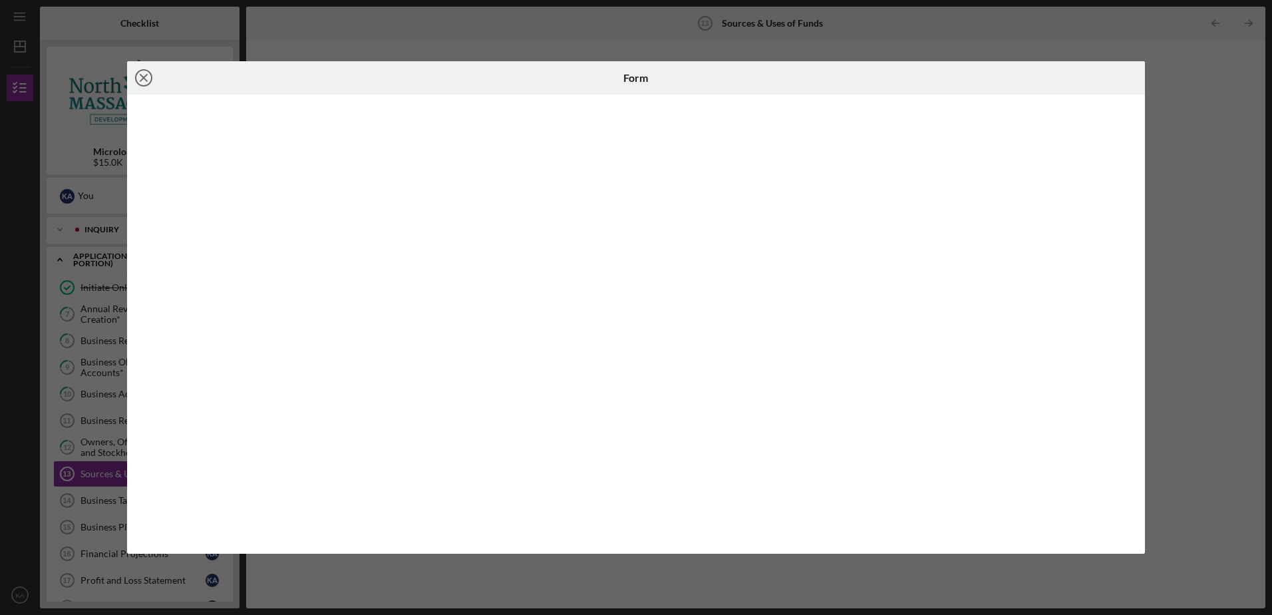
click at [146, 81] on line at bounding box center [143, 77] width 7 height 7
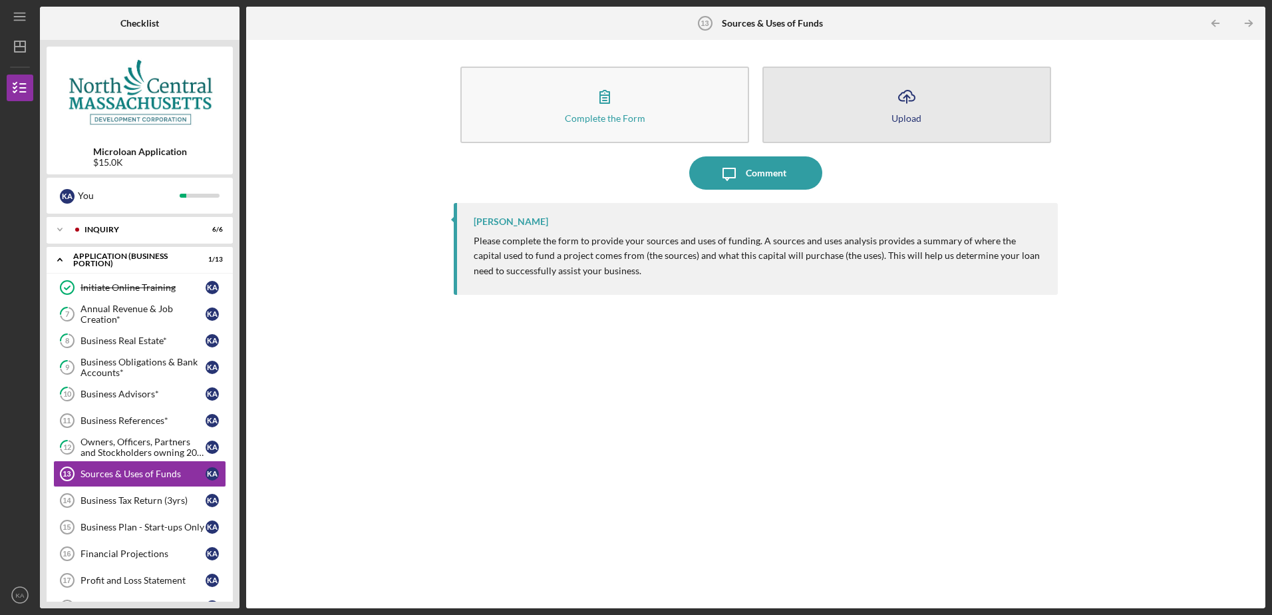
click at [897, 97] on icon "Icon/Upload" at bounding box center [906, 96] width 33 height 33
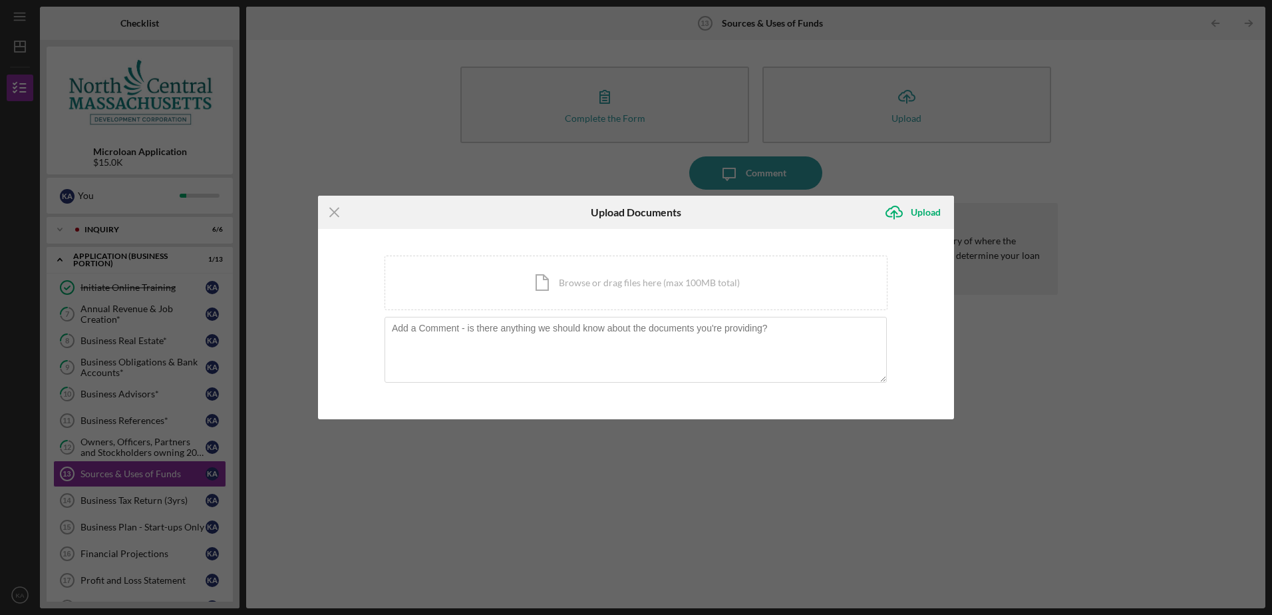
click at [774, 448] on div "Icon/Menu Close Upload Documents Icon/Upload Upload You're uploading documents …" at bounding box center [636, 307] width 1272 height 615
click at [329, 211] on icon "Icon/Menu Close" at bounding box center [334, 212] width 33 height 33
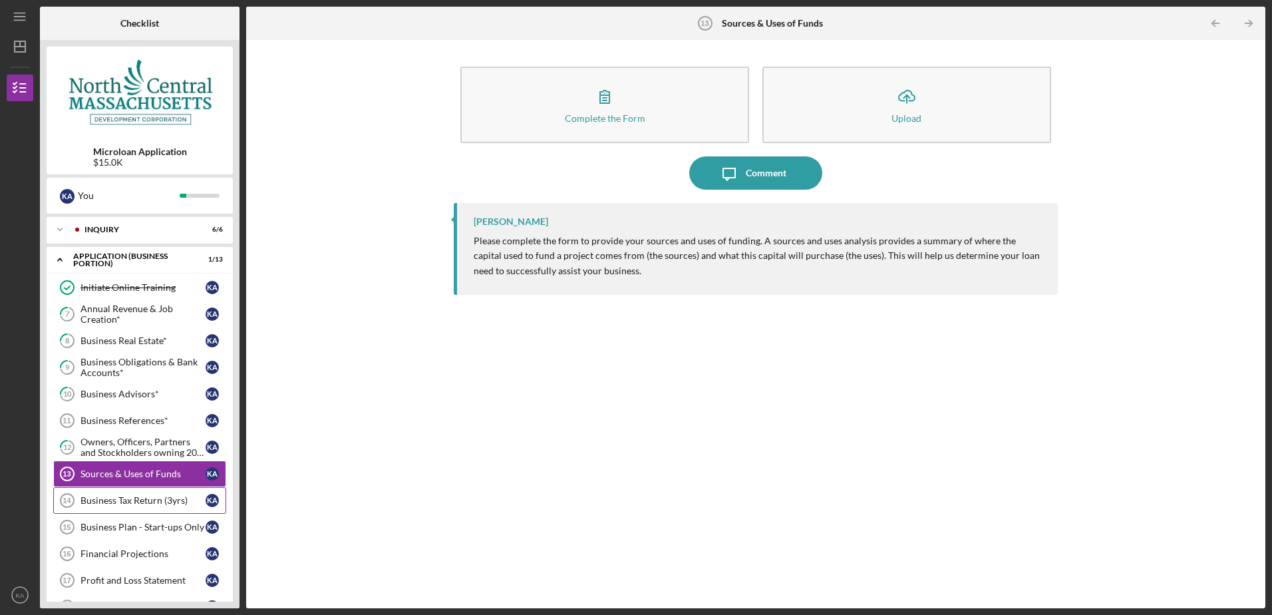
click at [154, 496] on div "Business Tax Return (3yrs)" at bounding box center [142, 500] width 125 height 11
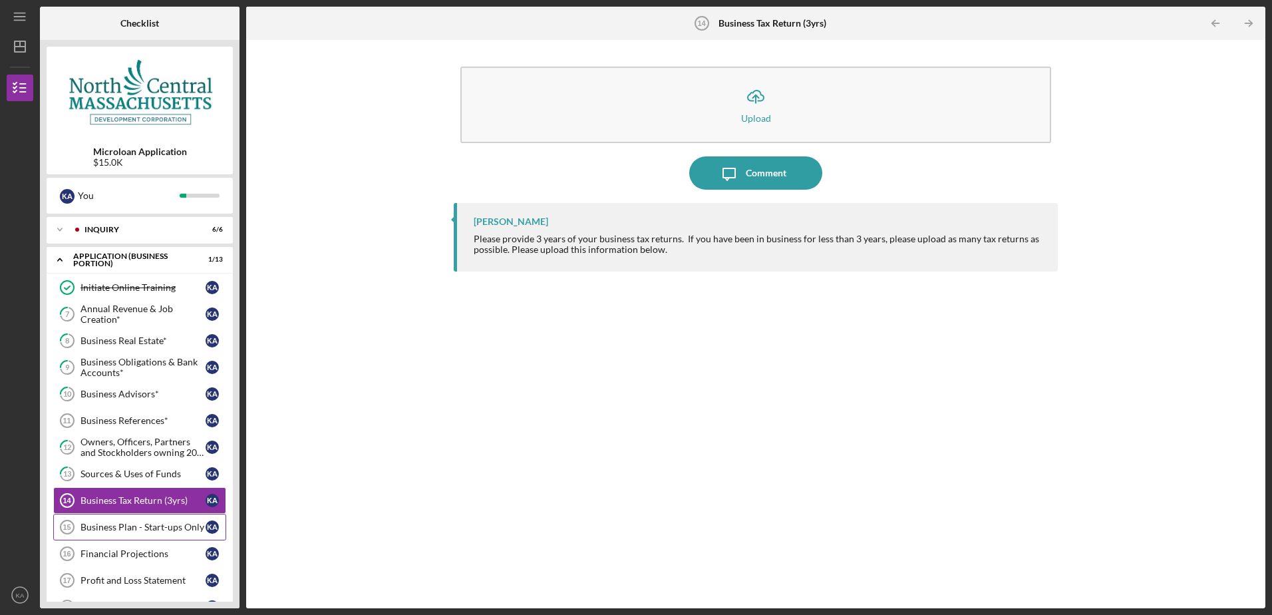
click at [156, 522] on div "Business Plan - Start-ups Only" at bounding box center [142, 526] width 125 height 11
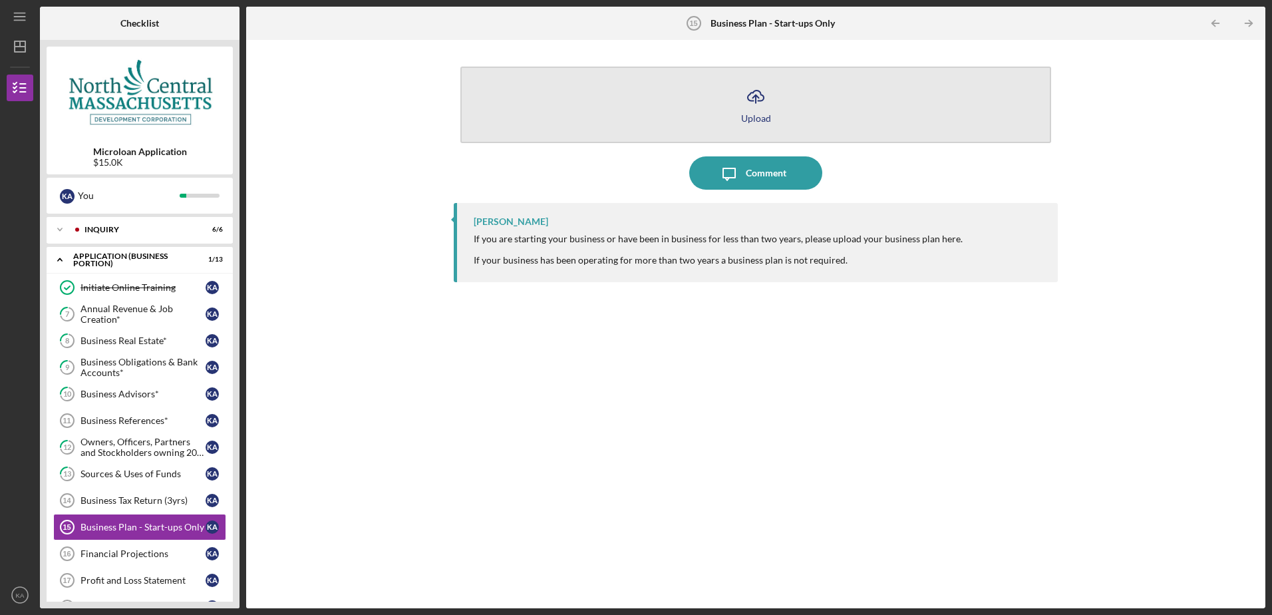
click at [757, 94] on icon "Icon/Upload" at bounding box center [755, 96] width 33 height 33
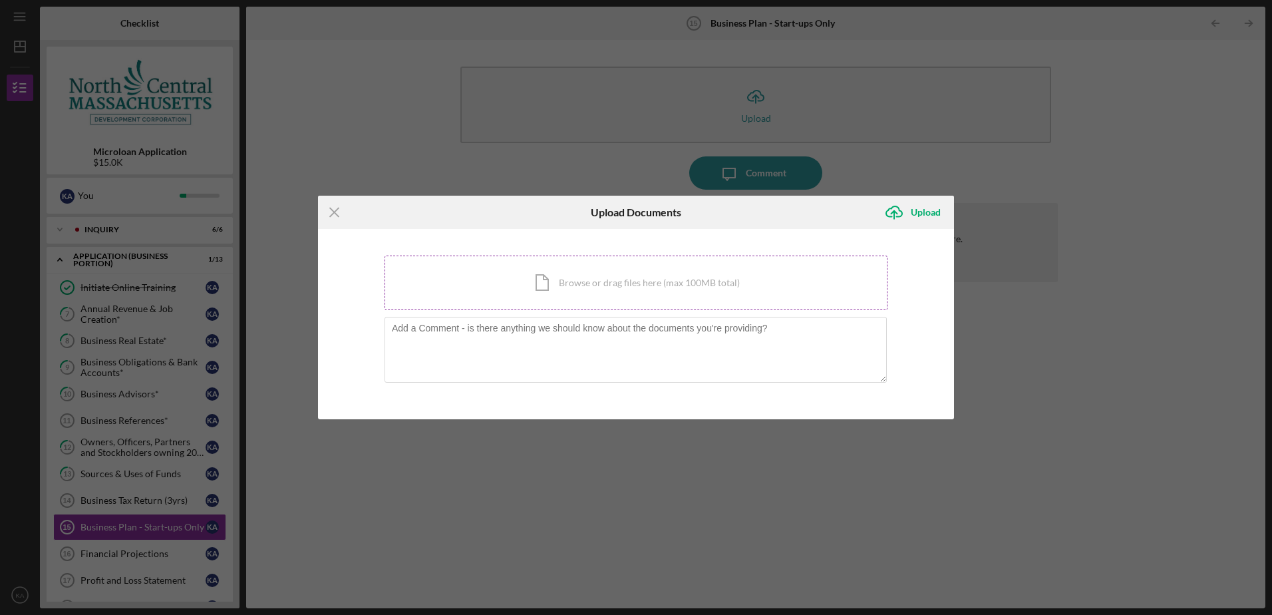
click at [655, 278] on div "Icon/Document Browse or drag files here (max 100MB total) Tap to choose files o…" at bounding box center [635, 282] width 503 height 55
click at [667, 277] on div "Icon/Document Browse or drag files here (max 100MB total) Tap to choose files o…" at bounding box center [635, 282] width 503 height 55
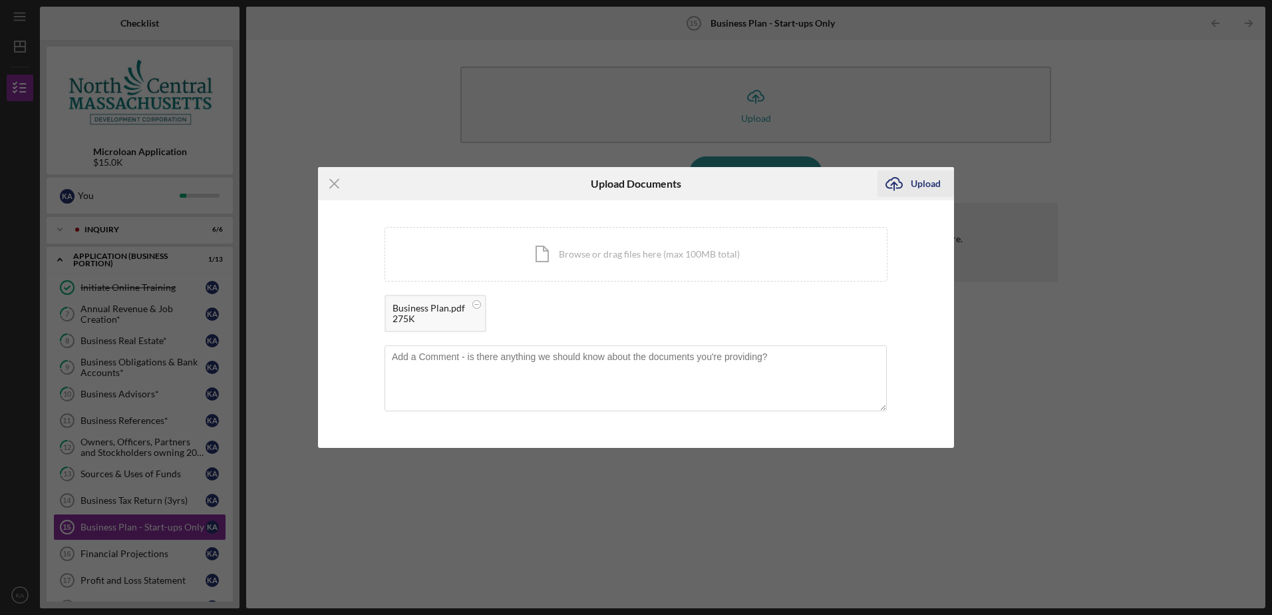
click at [917, 181] on div "Upload" at bounding box center [926, 183] width 30 height 27
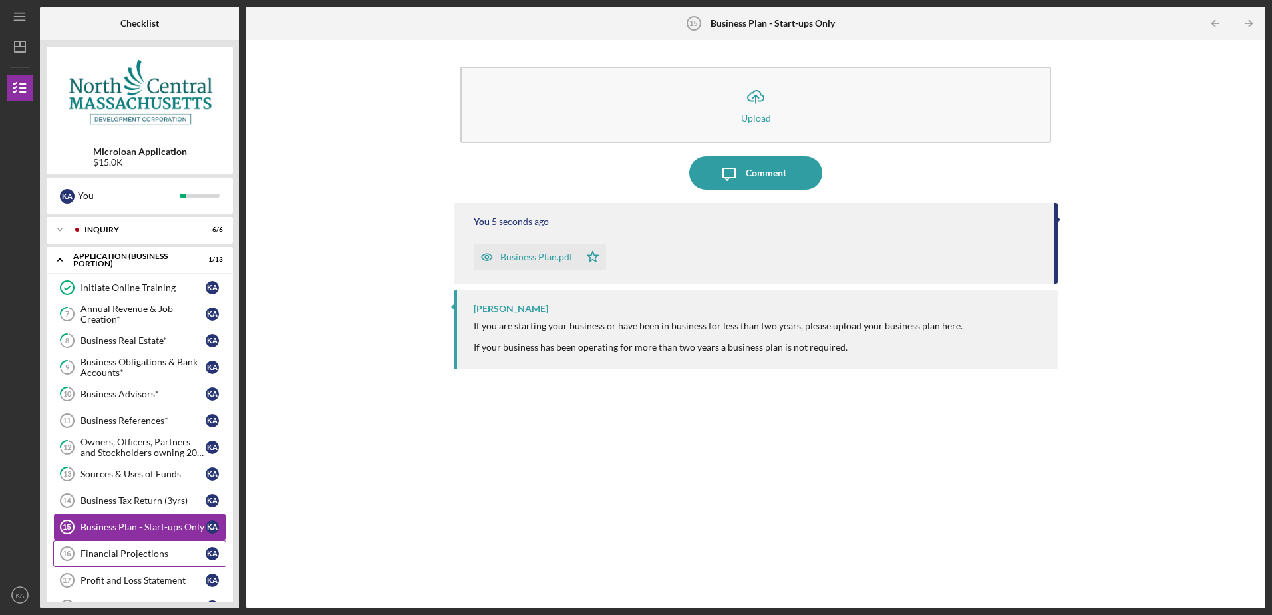
click at [146, 554] on div "Financial Projections" at bounding box center [142, 553] width 125 height 11
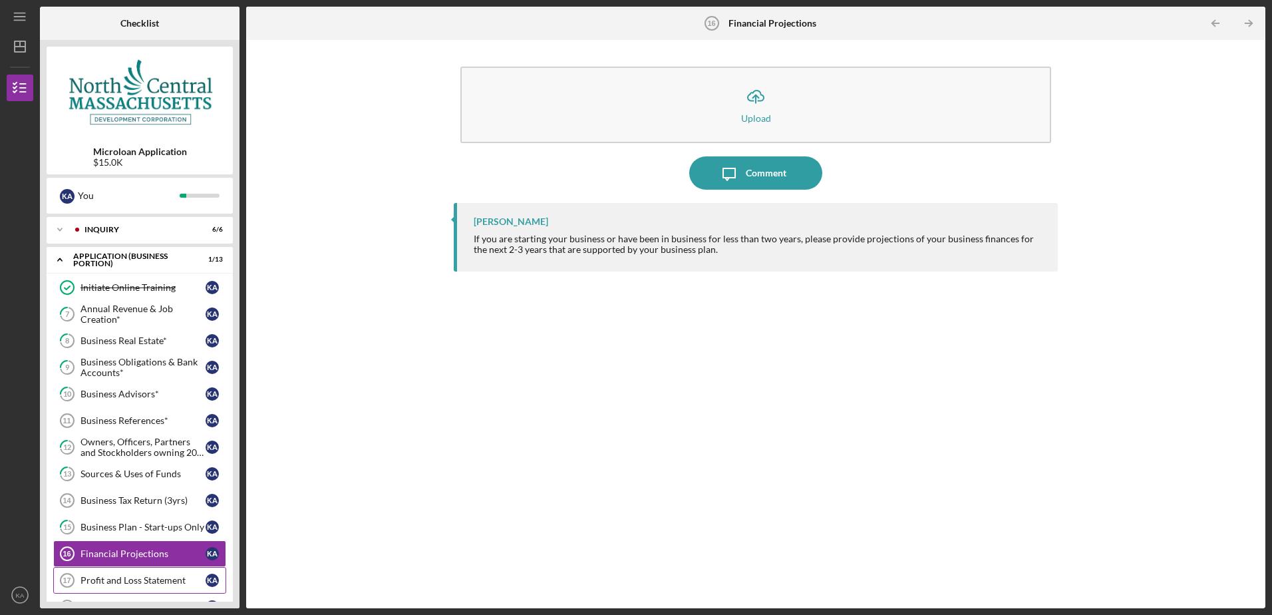
click at [158, 574] on link "Profit and Loss Statement 17 Profit and Loss Statement K A" at bounding box center [139, 580] width 173 height 27
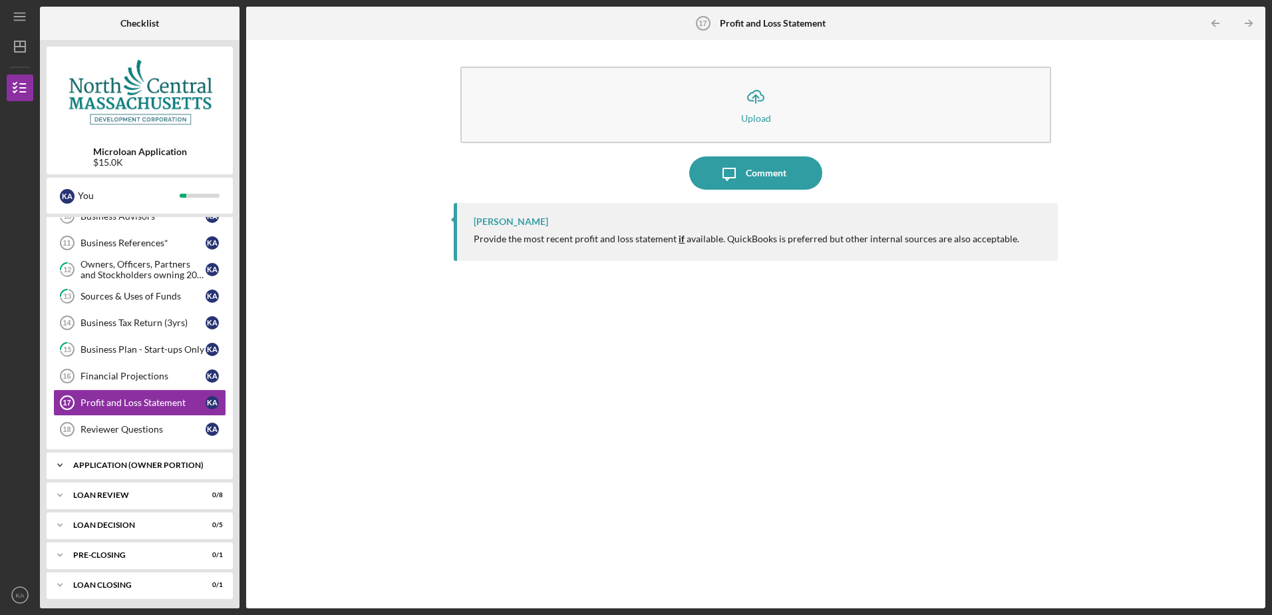
scroll to position [182, 0]
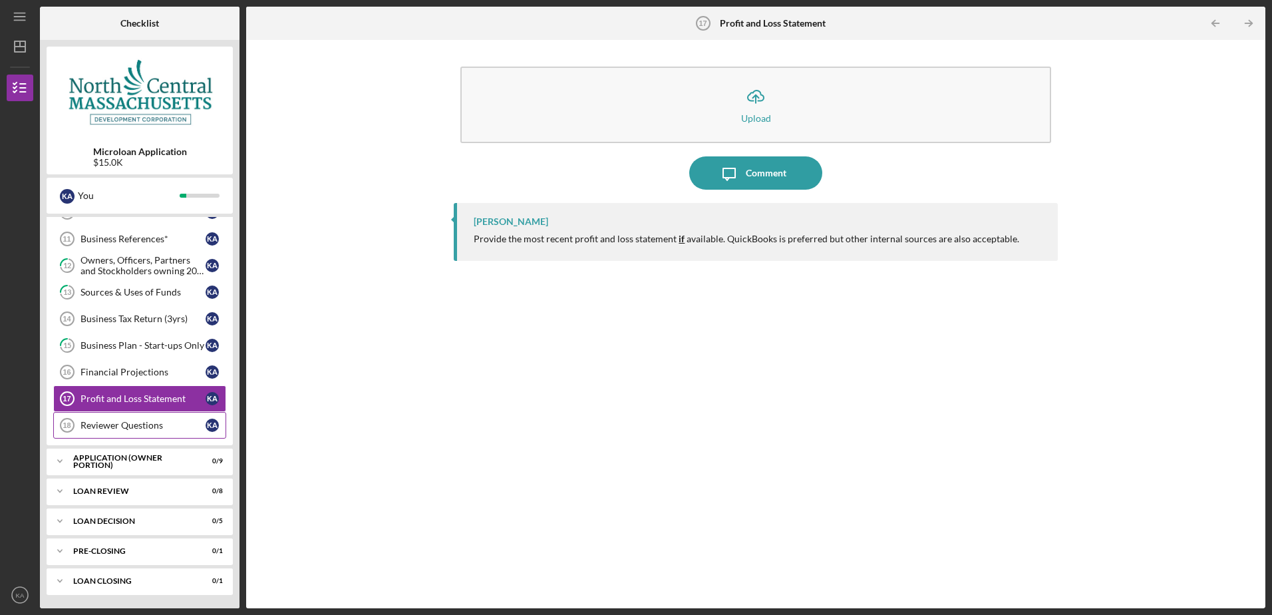
click at [154, 424] on div "Reviewer Questions" at bounding box center [142, 425] width 125 height 11
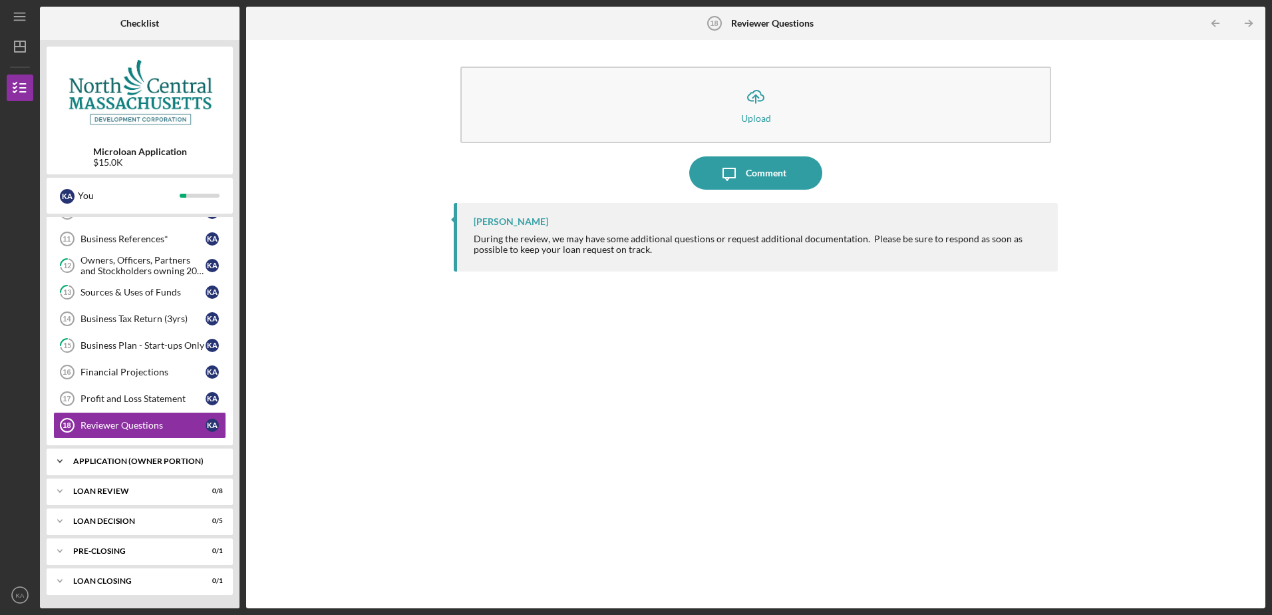
click at [129, 458] on div "APPLICATION (OWNER PORTION)" at bounding box center [144, 461] width 143 height 8
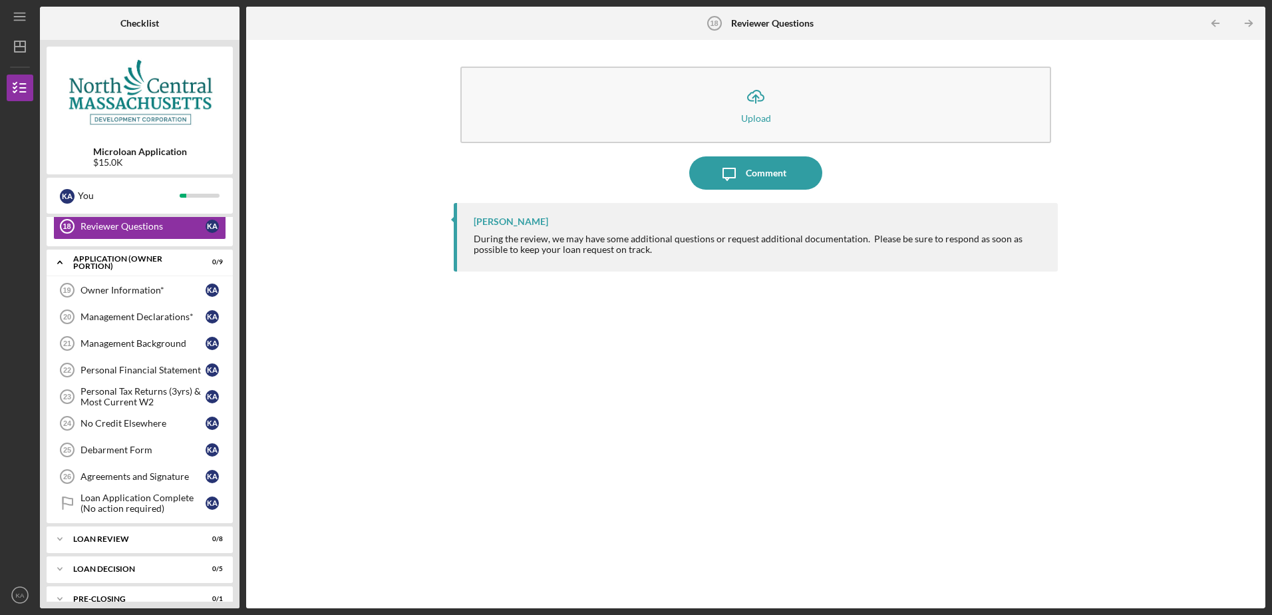
scroll to position [381, 0]
click at [115, 285] on div "Owner Information*" at bounding box center [142, 289] width 125 height 11
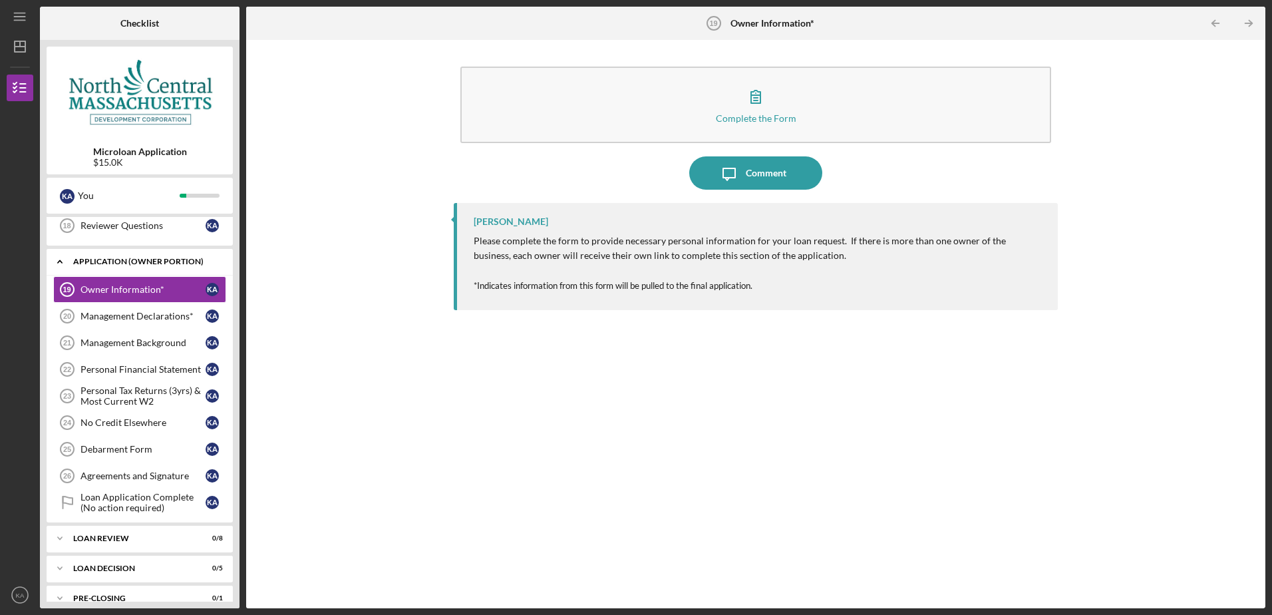
click at [55, 260] on icon "Icon/Expander" at bounding box center [60, 261] width 27 height 27
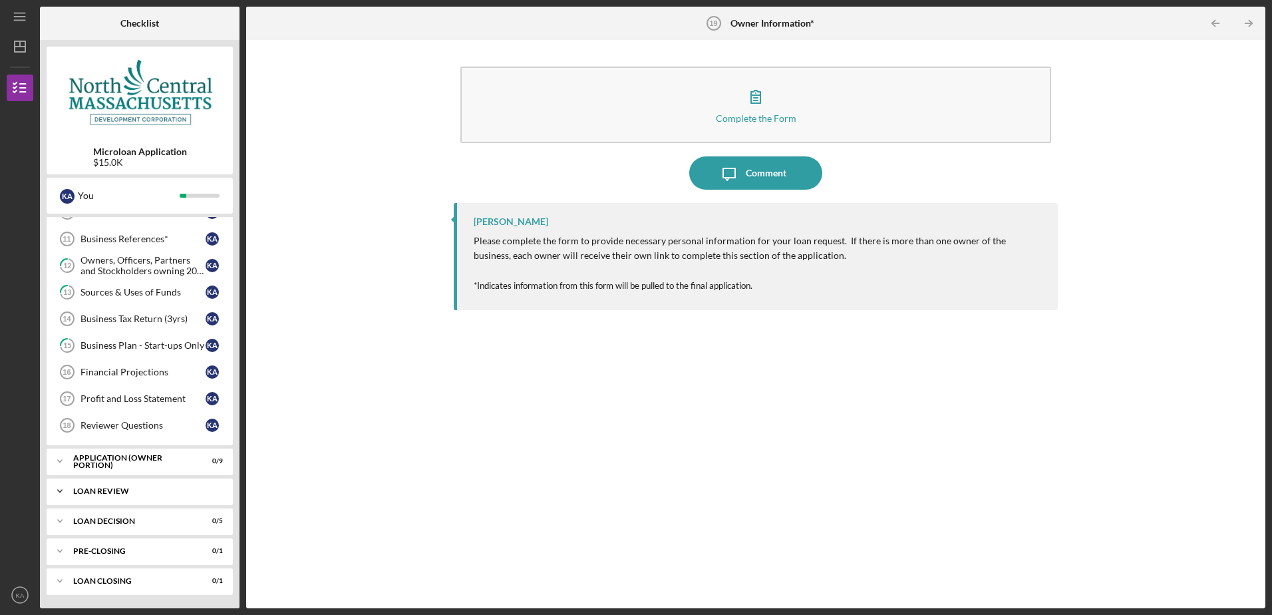
click at [127, 486] on div "Icon/Expander LOAN REVIEW 0 / 8" at bounding box center [140, 491] width 186 height 27
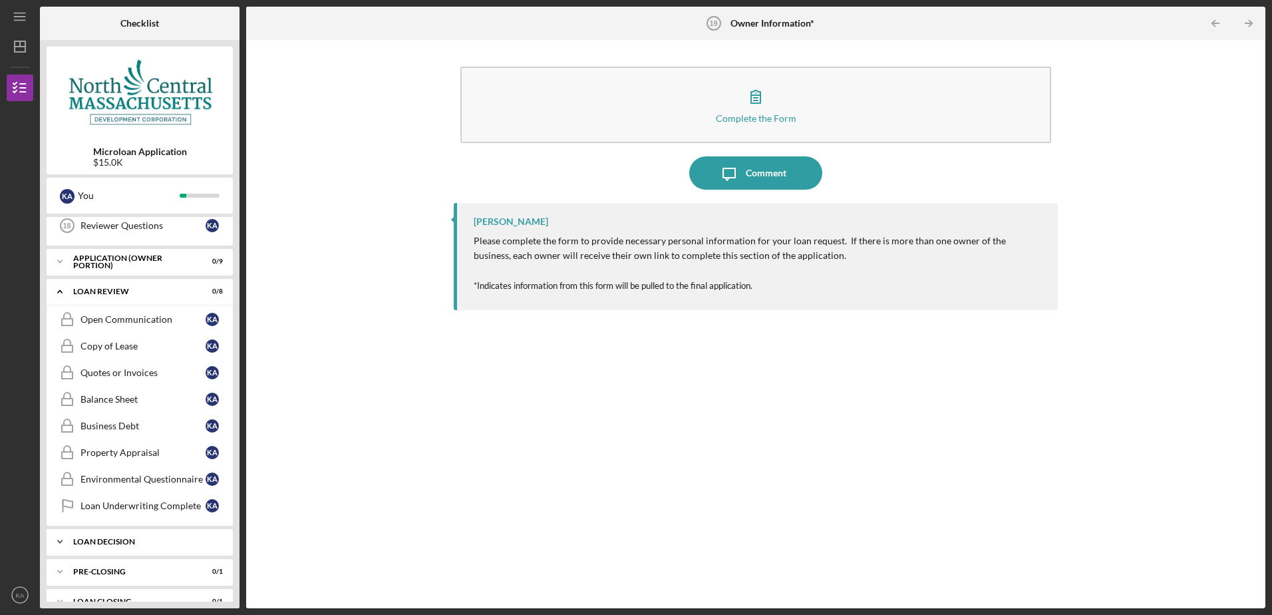
click at [117, 540] on div "LOAN DECISION" at bounding box center [144, 541] width 143 height 8
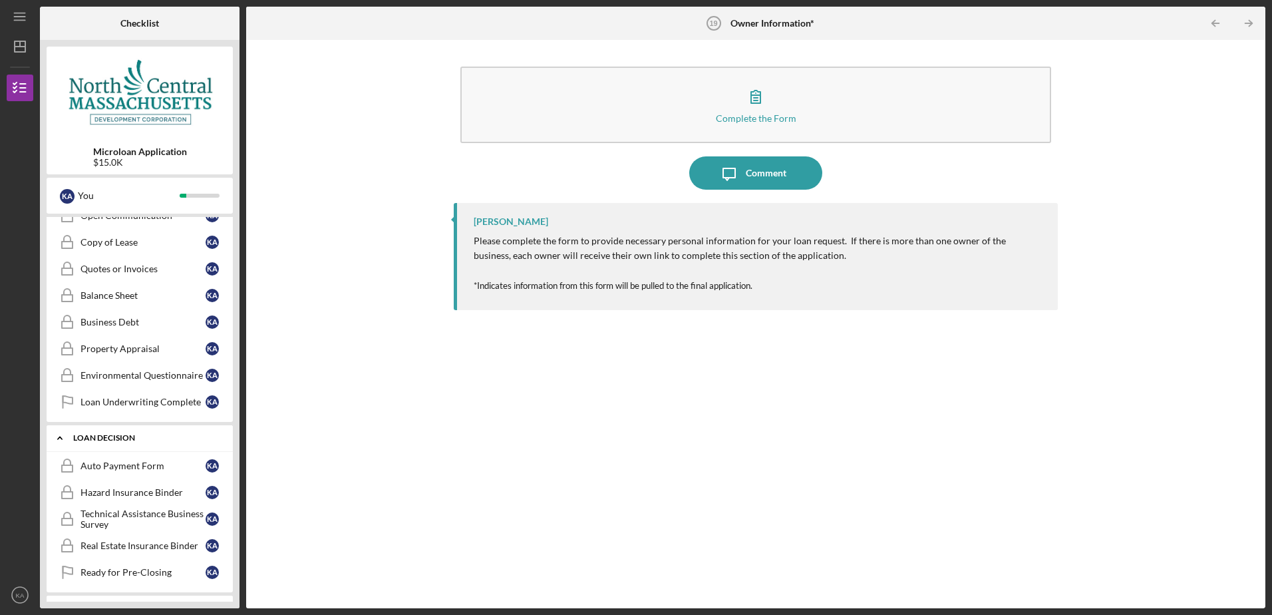
scroll to position [542, 0]
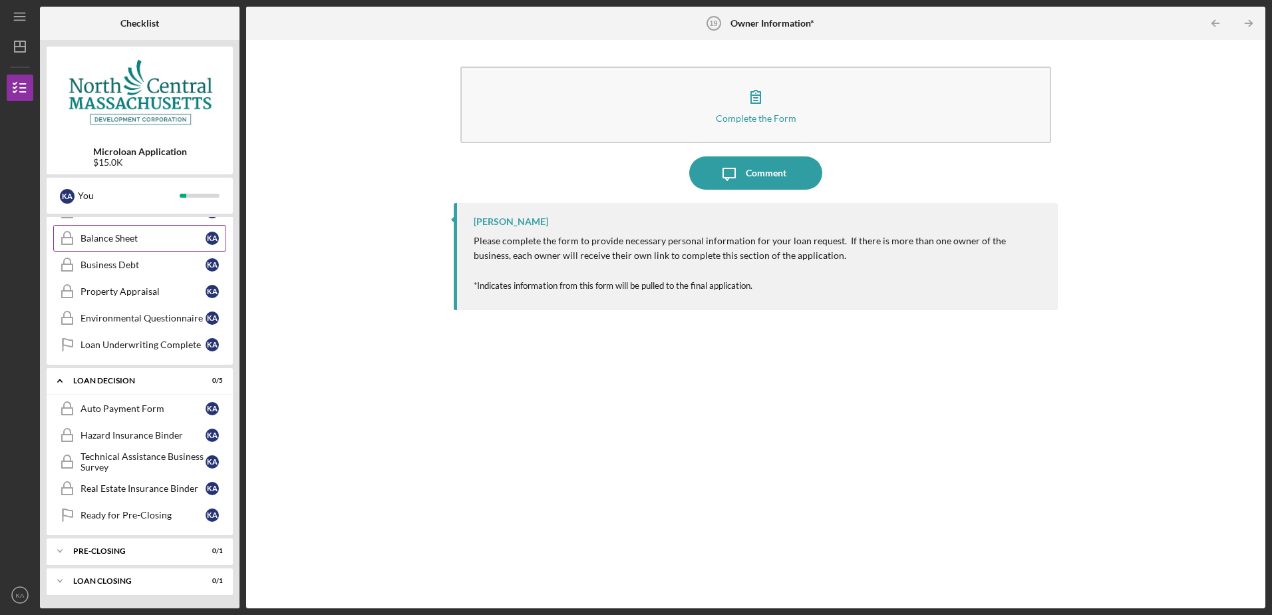
click at [55, 379] on icon "Icon/Expander" at bounding box center [60, 380] width 27 height 27
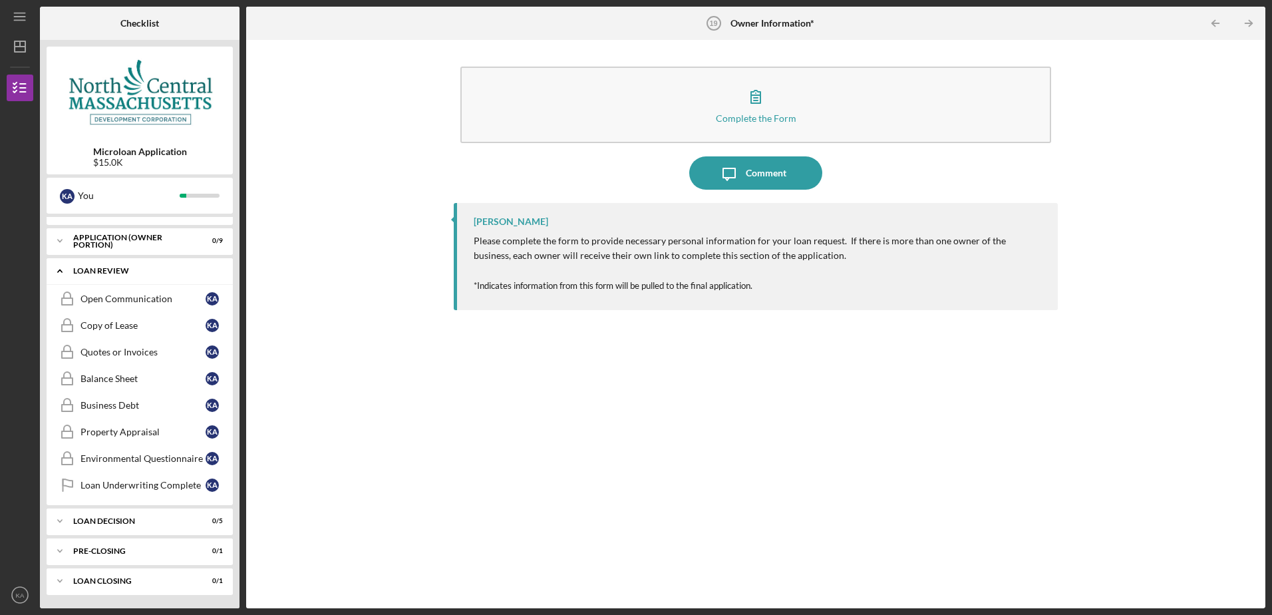
click at [57, 270] on icon "Icon/Expander" at bounding box center [60, 270] width 27 height 27
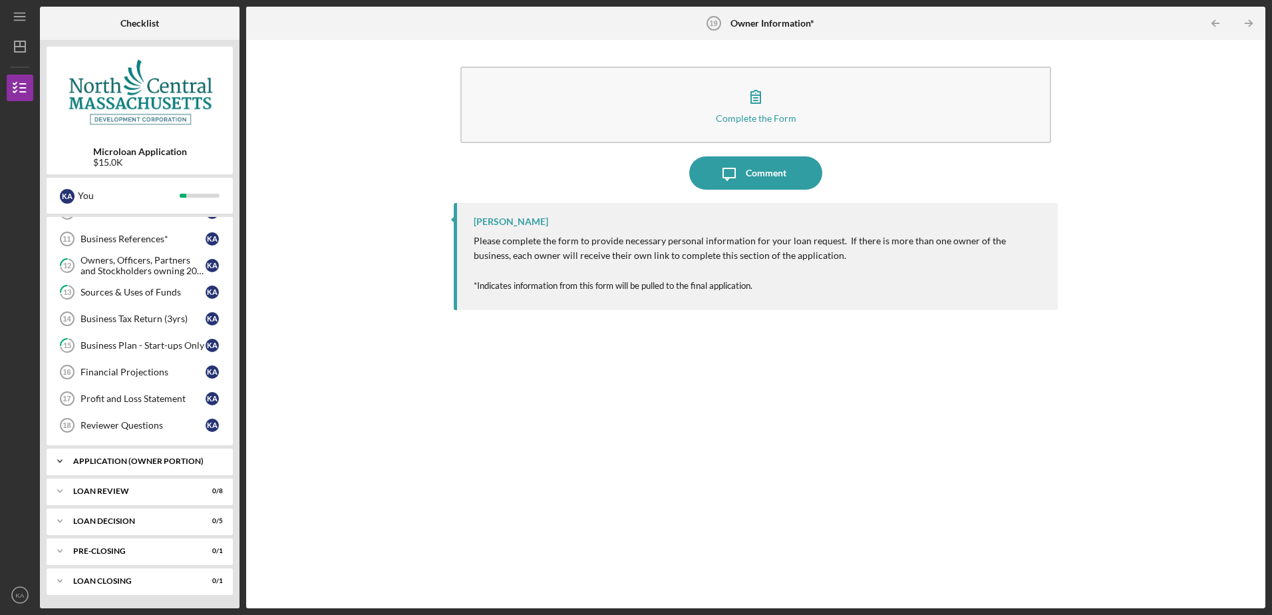
click at [110, 453] on div "Icon/Expander APPLICATION (OWNER PORTION) 0 / 9" at bounding box center [140, 461] width 186 height 27
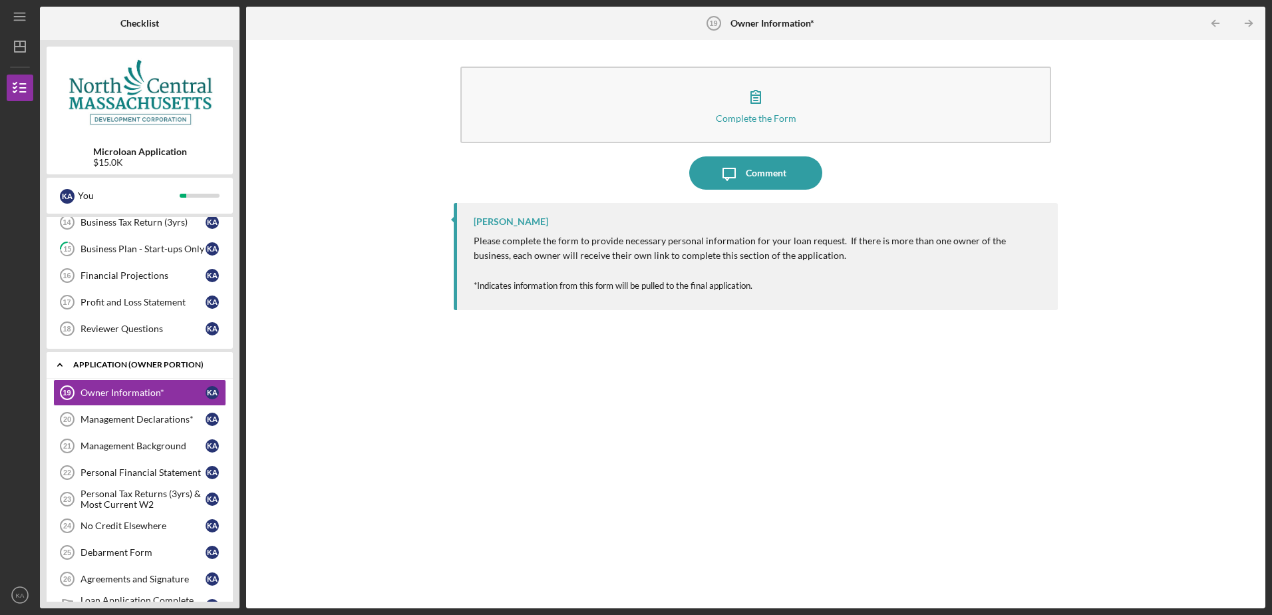
scroll to position [261, 0]
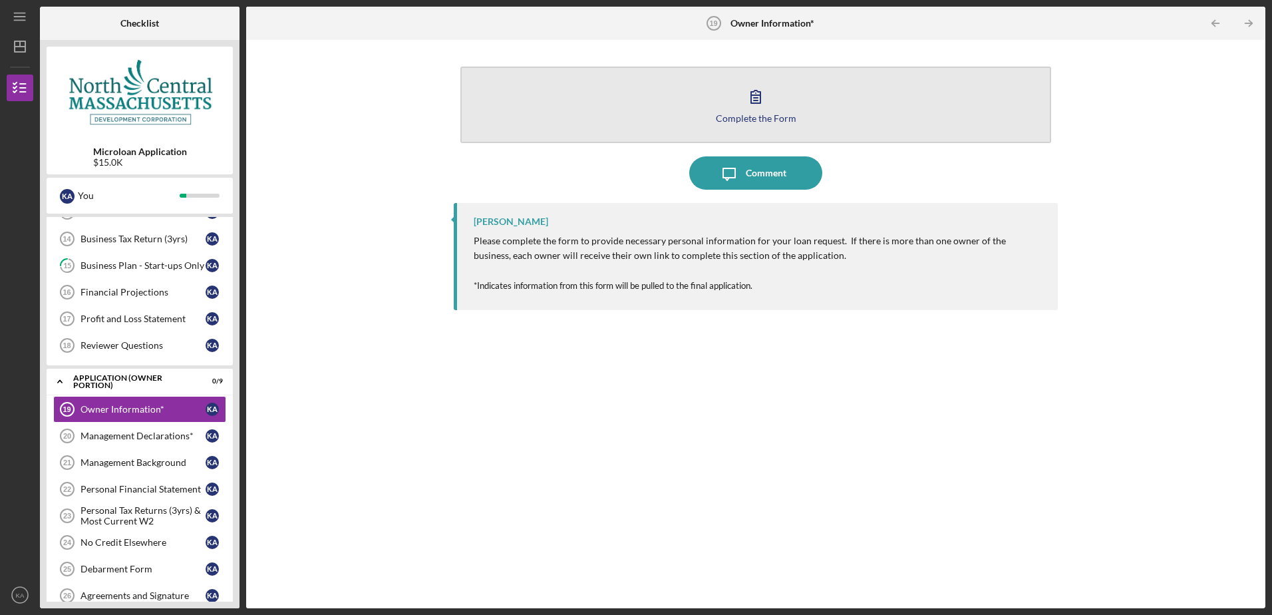
click at [744, 109] on icon "button" at bounding box center [755, 96] width 33 height 33
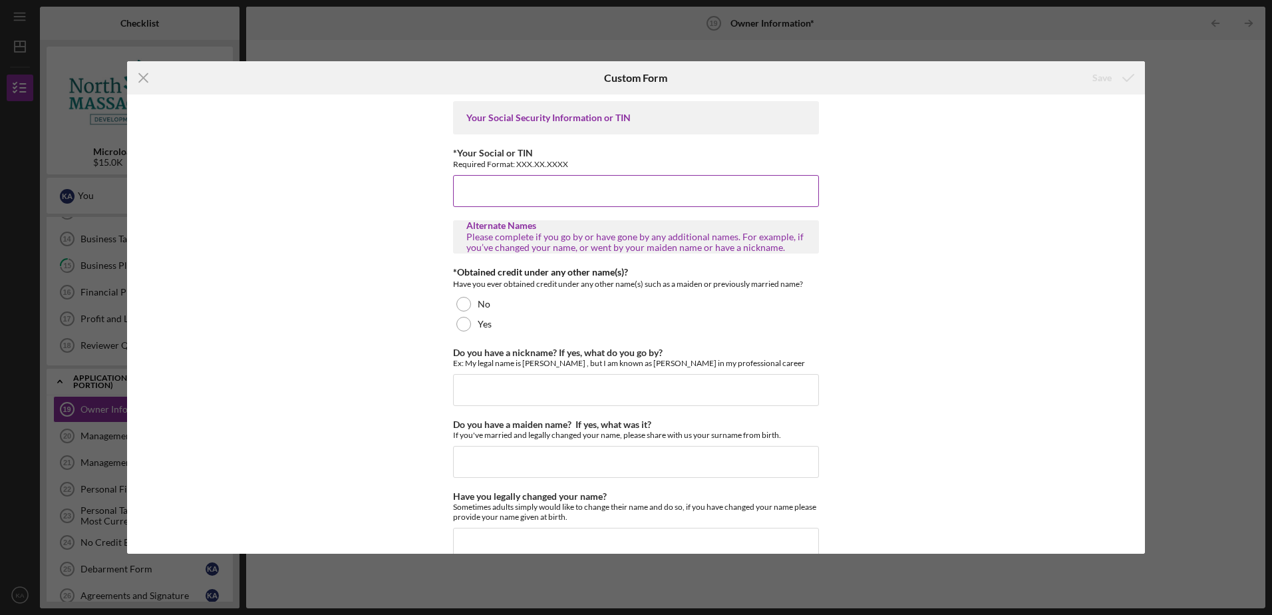
click at [511, 182] on input "*Your Social or TIN" at bounding box center [636, 191] width 366 height 32
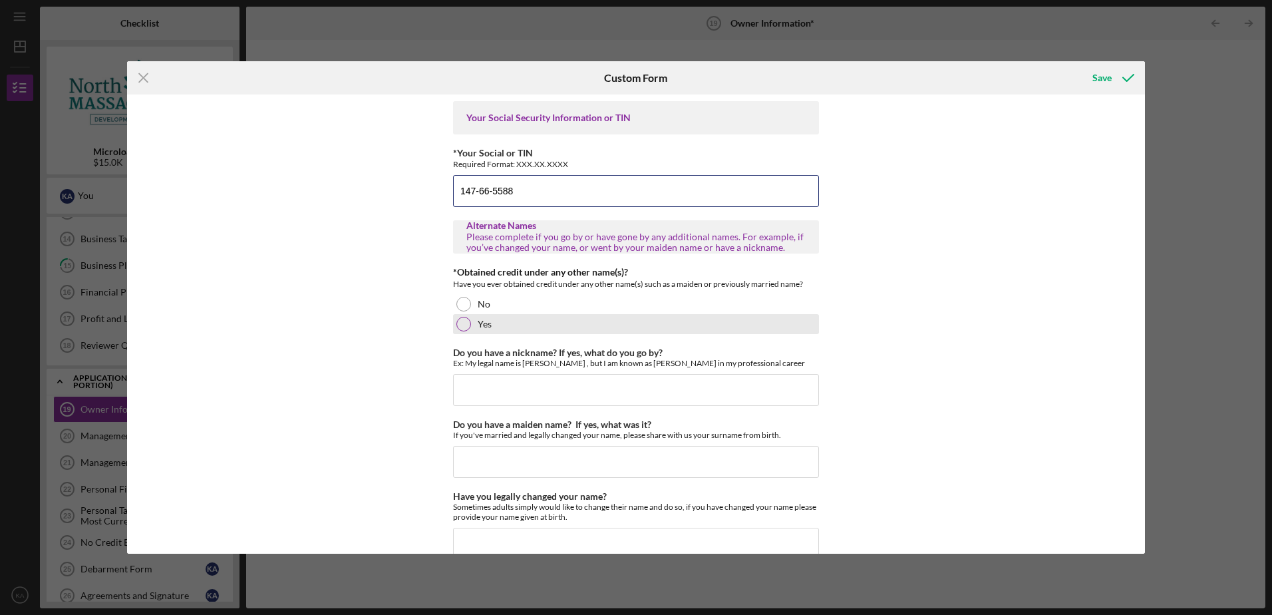
type input "147-66-5588"
click at [466, 324] on div at bounding box center [463, 324] width 15 height 15
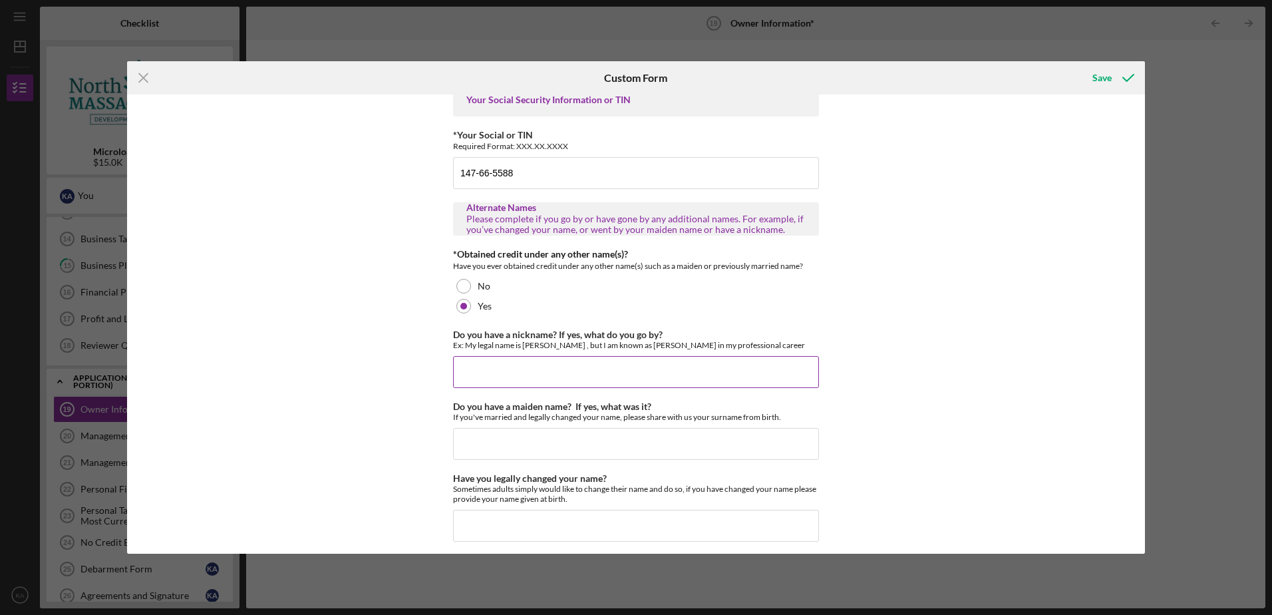
scroll to position [26, 0]
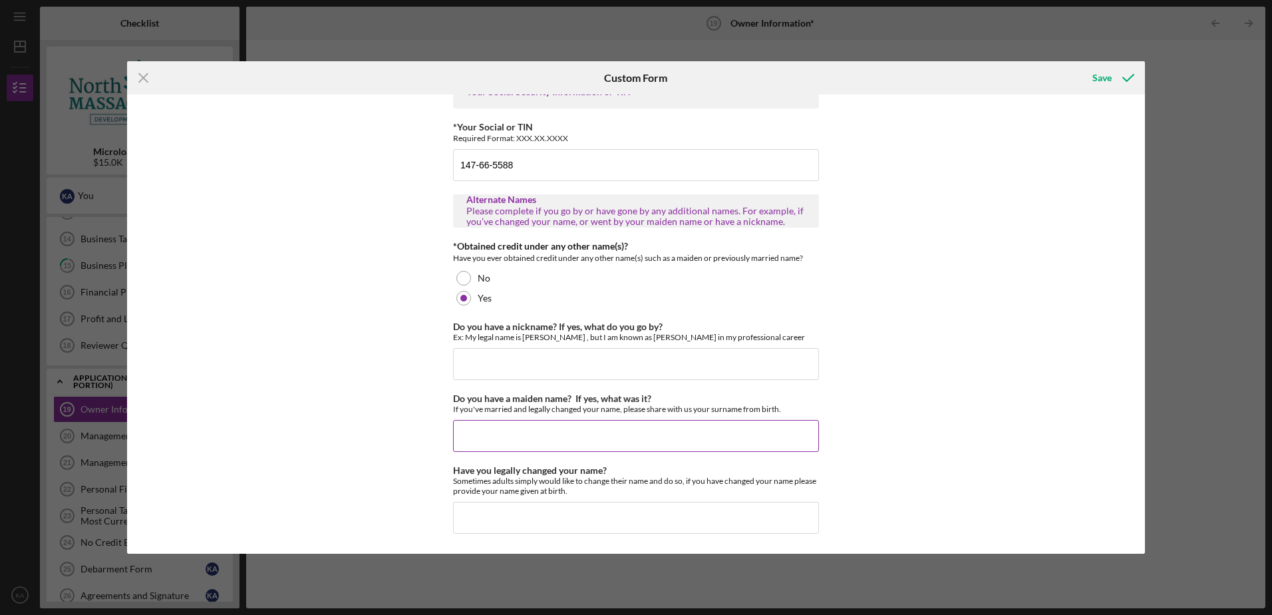
click at [468, 432] on input "Do you have a maiden name? If yes, what was it?" at bounding box center [636, 436] width 366 height 32
type input "My married name was [PERSON_NAME] and my name is now [PERSON_NAME]."
click at [596, 355] on input "Do you have a nickname? If yes, what do you go by?" at bounding box center [636, 364] width 366 height 32
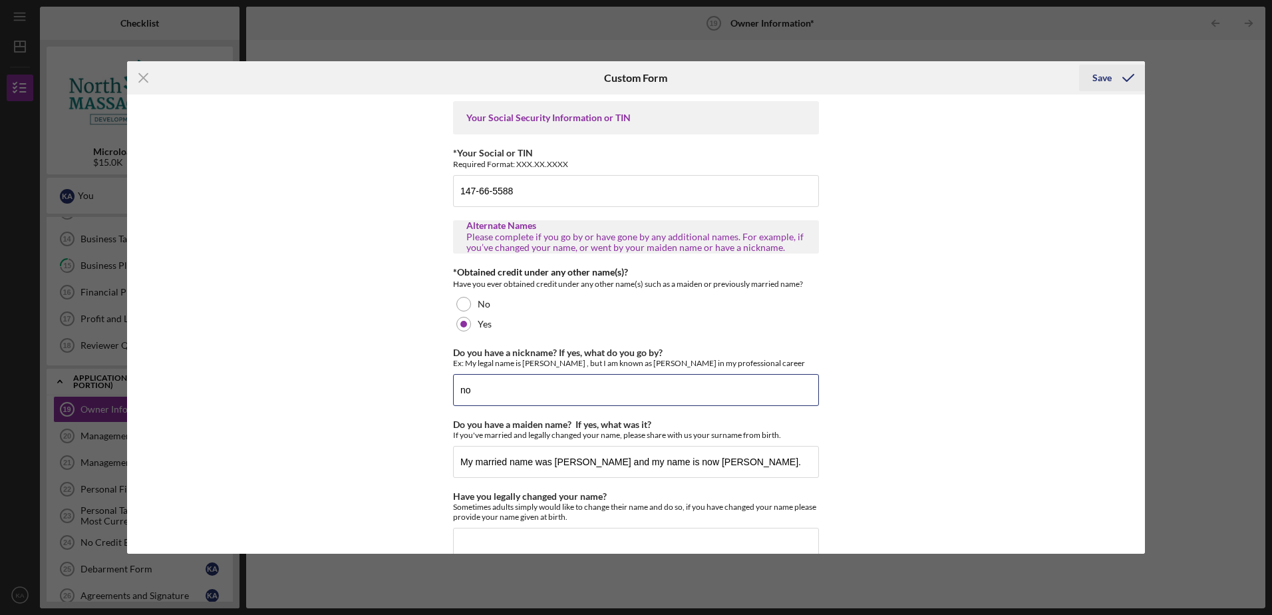
type input "no"
click at [1109, 75] on div "Save" at bounding box center [1101, 78] width 19 height 27
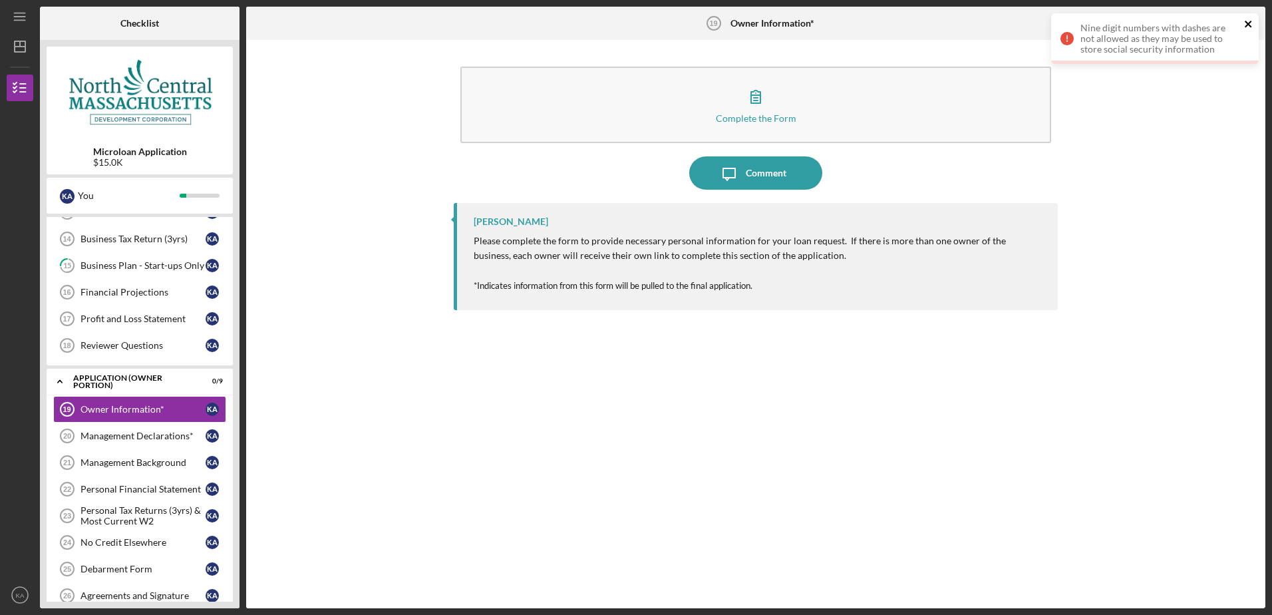
click at [1248, 23] on icon "close" at bounding box center [1247, 24] width 7 height 7
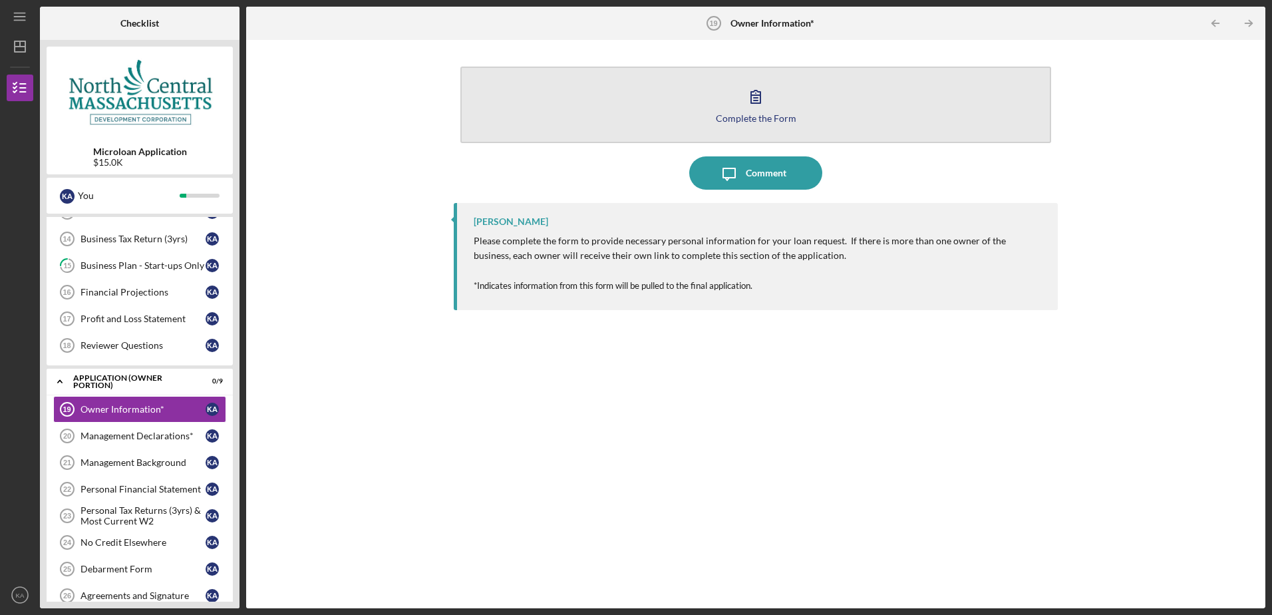
click at [746, 103] on icon "button" at bounding box center [755, 96] width 33 height 33
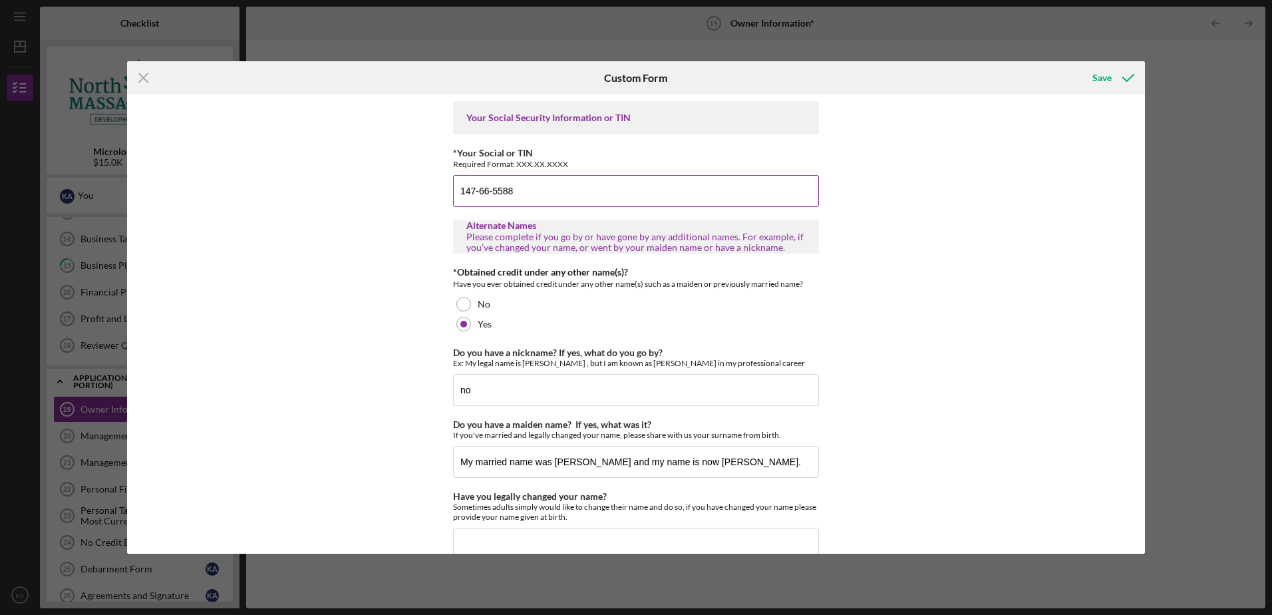
click at [479, 190] on input "147-66-5588" at bounding box center [636, 191] width 366 height 32
click at [490, 191] on input "14766-5588" at bounding box center [636, 191] width 366 height 32
type input "147665588"
click at [896, 187] on div "Your Social Security Information or TIN *Your Social or TIN Required Format: XX…" at bounding box center [636, 323] width 1018 height 458
click at [1095, 76] on div "Save" at bounding box center [1101, 78] width 19 height 27
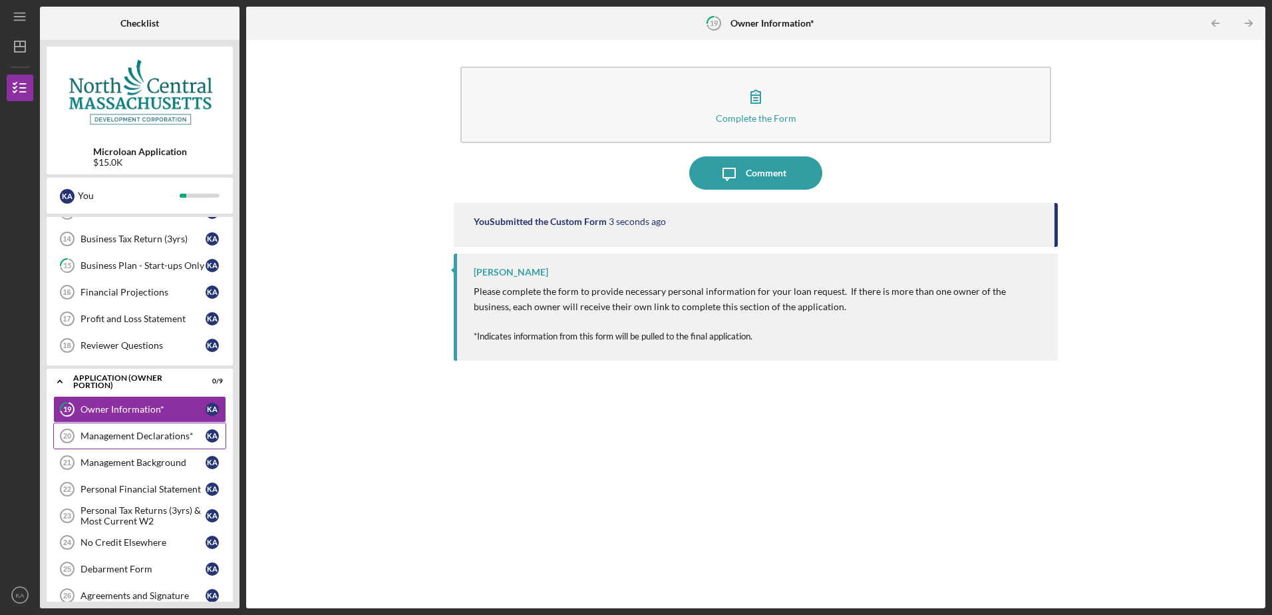
click at [140, 432] on div "Management Declarations*" at bounding box center [142, 435] width 125 height 11
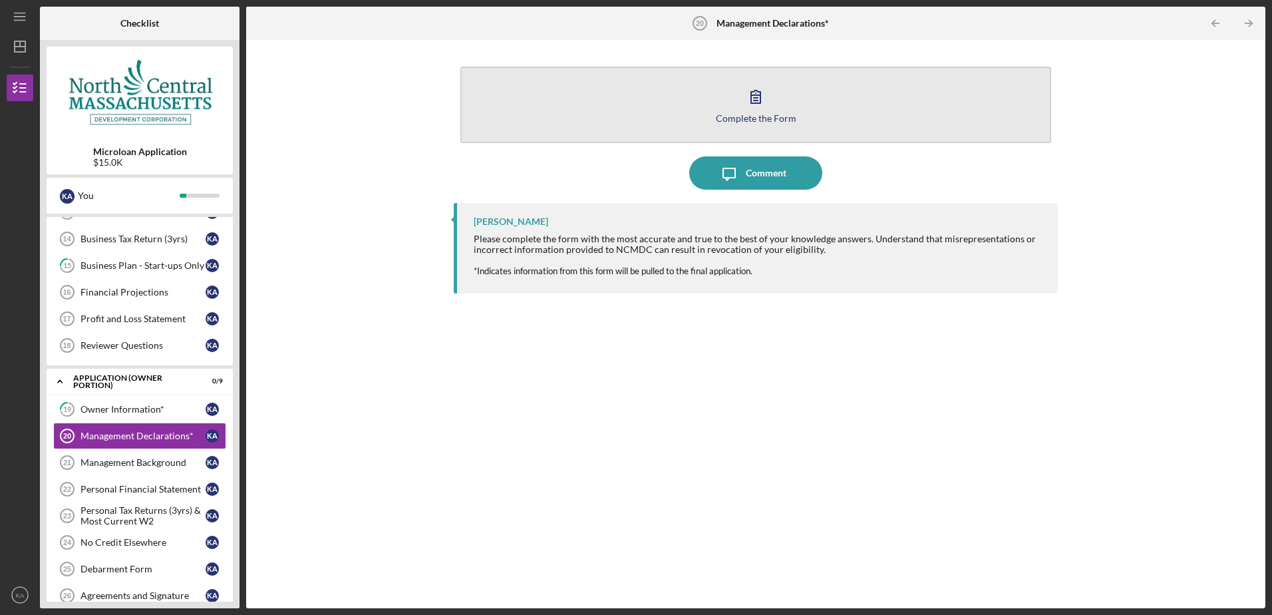
click at [758, 96] on icon "button" at bounding box center [755, 96] width 9 height 13
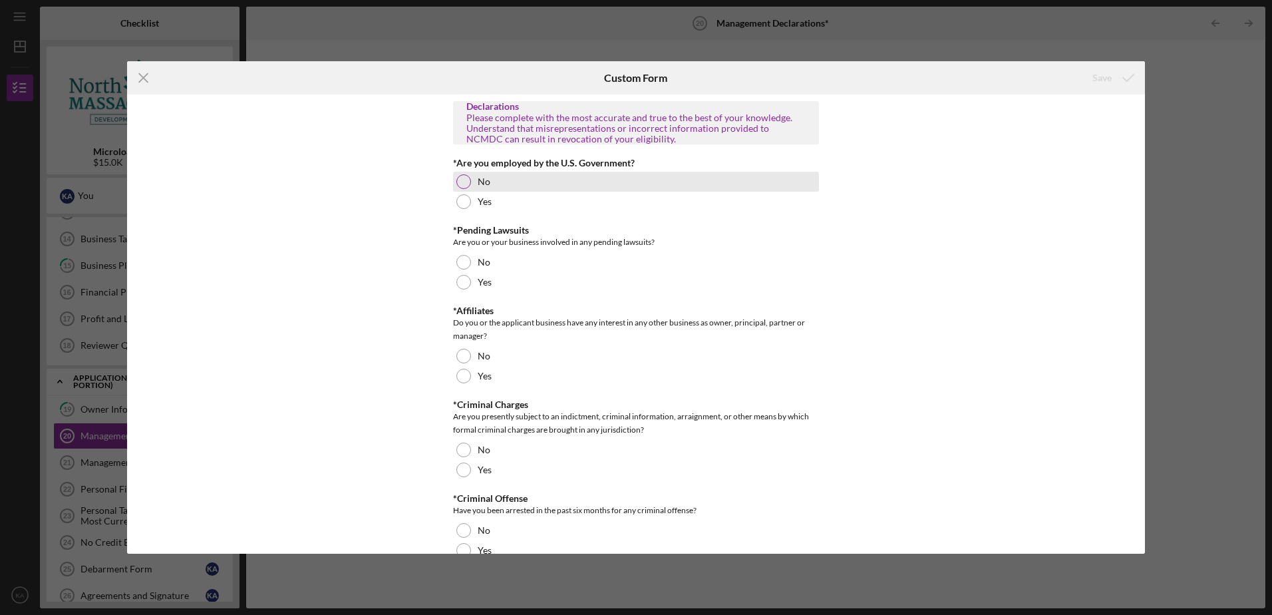
click at [464, 181] on div at bounding box center [463, 181] width 15 height 15
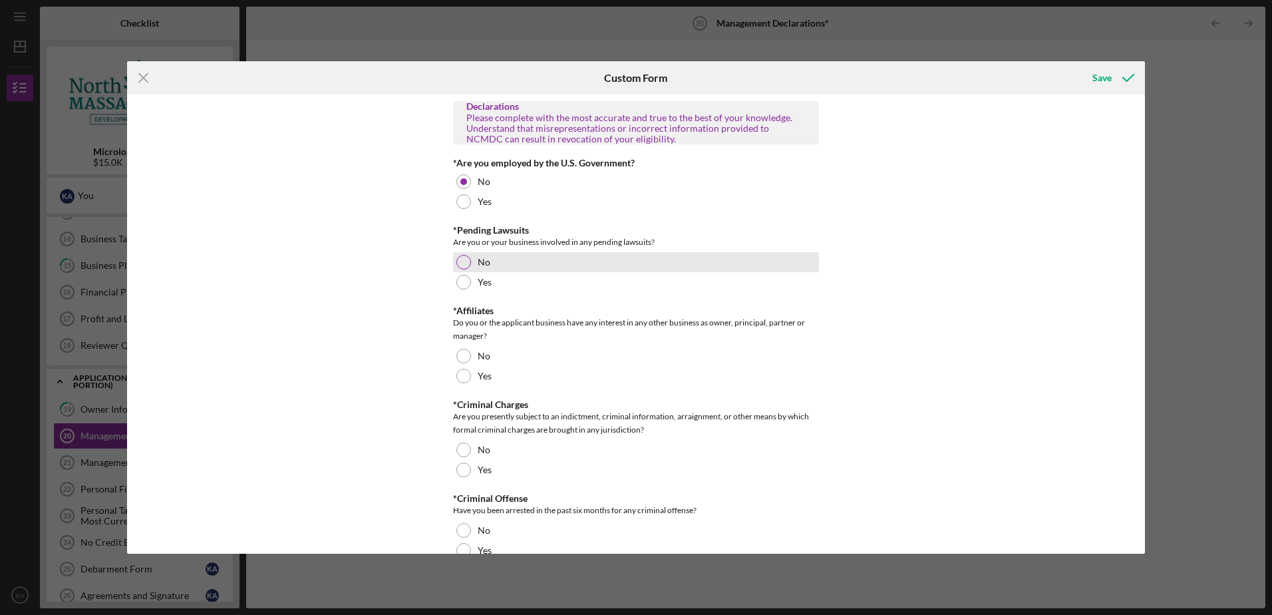
click at [462, 259] on div at bounding box center [463, 262] width 15 height 15
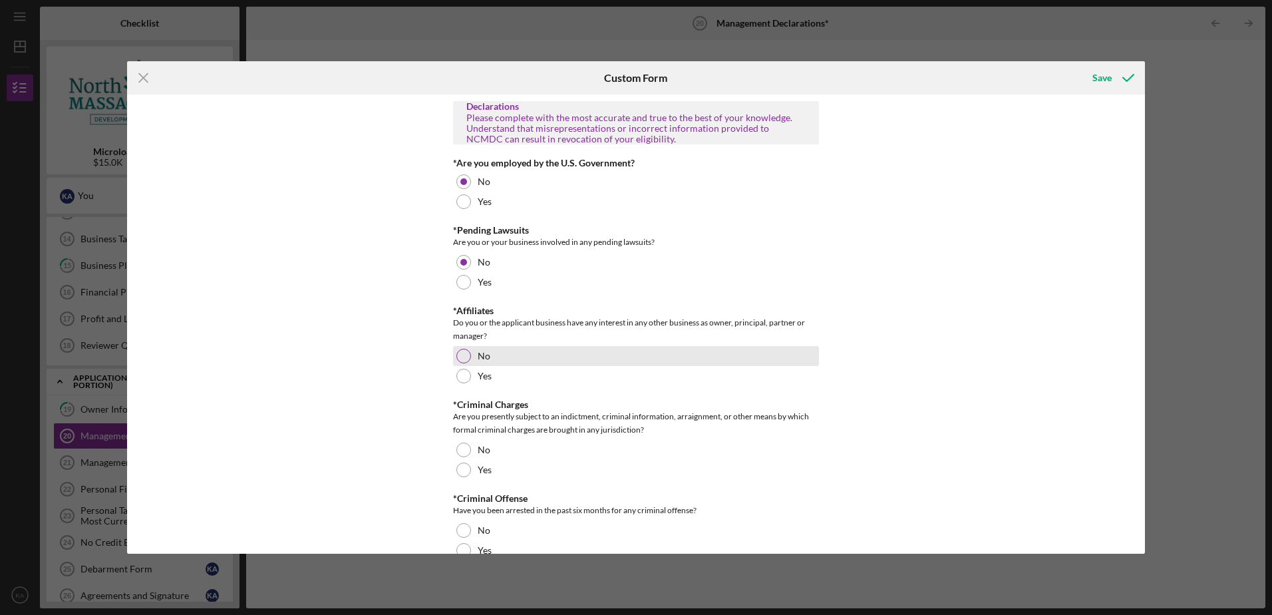
click at [462, 359] on div at bounding box center [463, 356] width 15 height 15
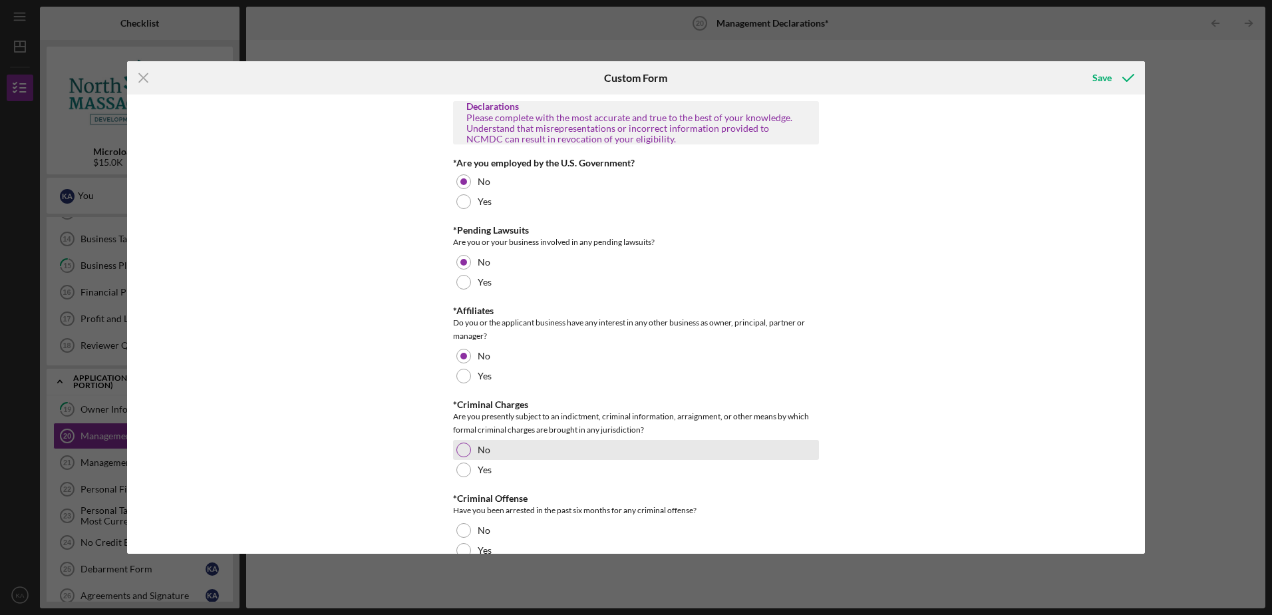
click at [463, 443] on div at bounding box center [463, 449] width 15 height 15
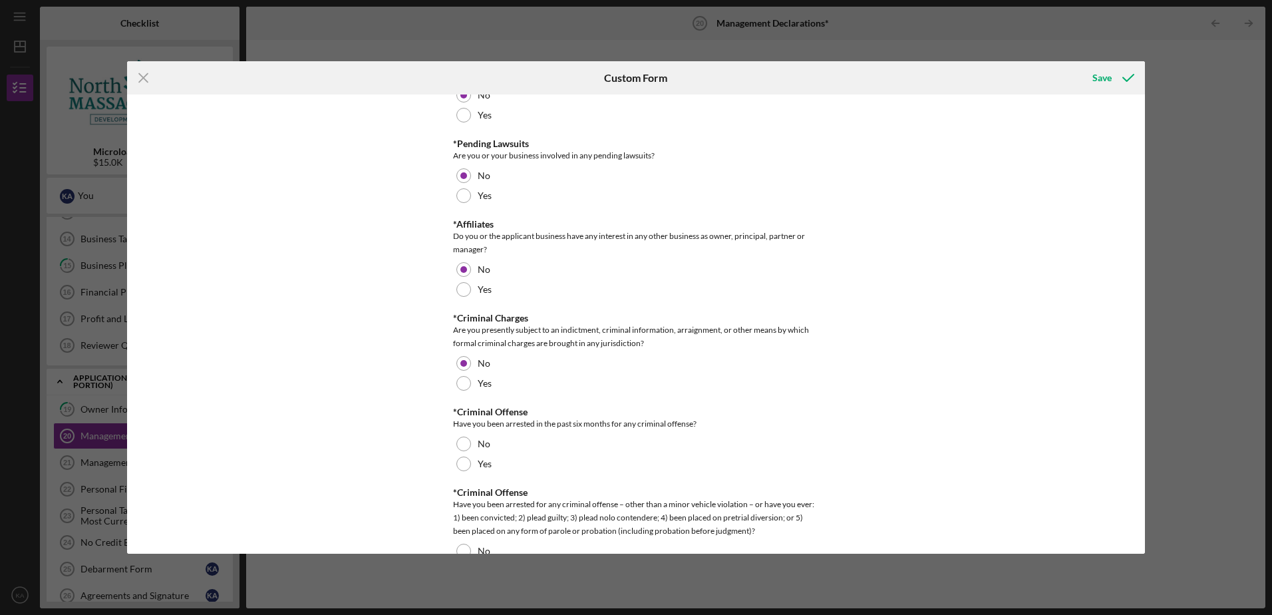
scroll to position [333, 0]
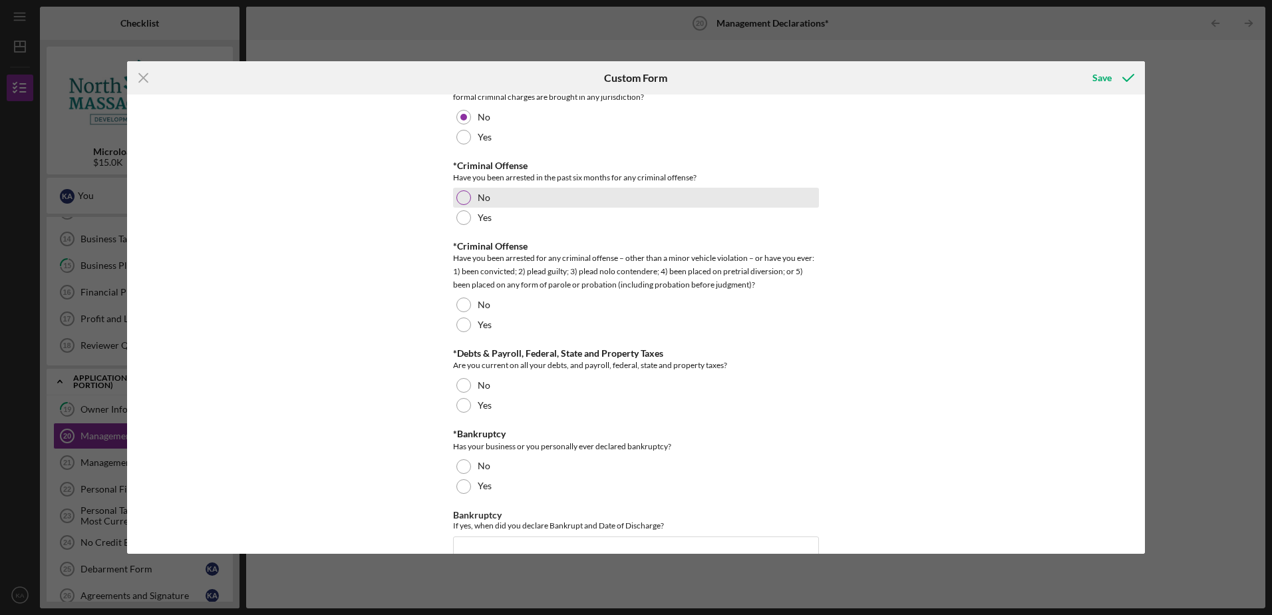
click at [460, 197] on div at bounding box center [463, 197] width 15 height 15
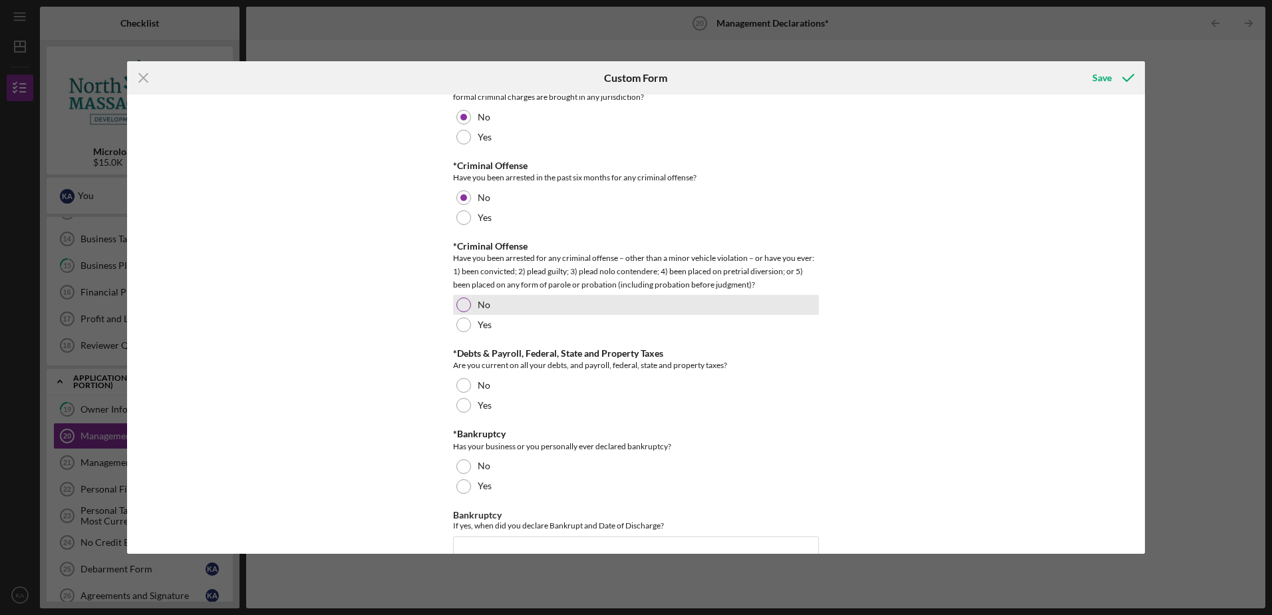
click at [464, 303] on div at bounding box center [463, 304] width 15 height 15
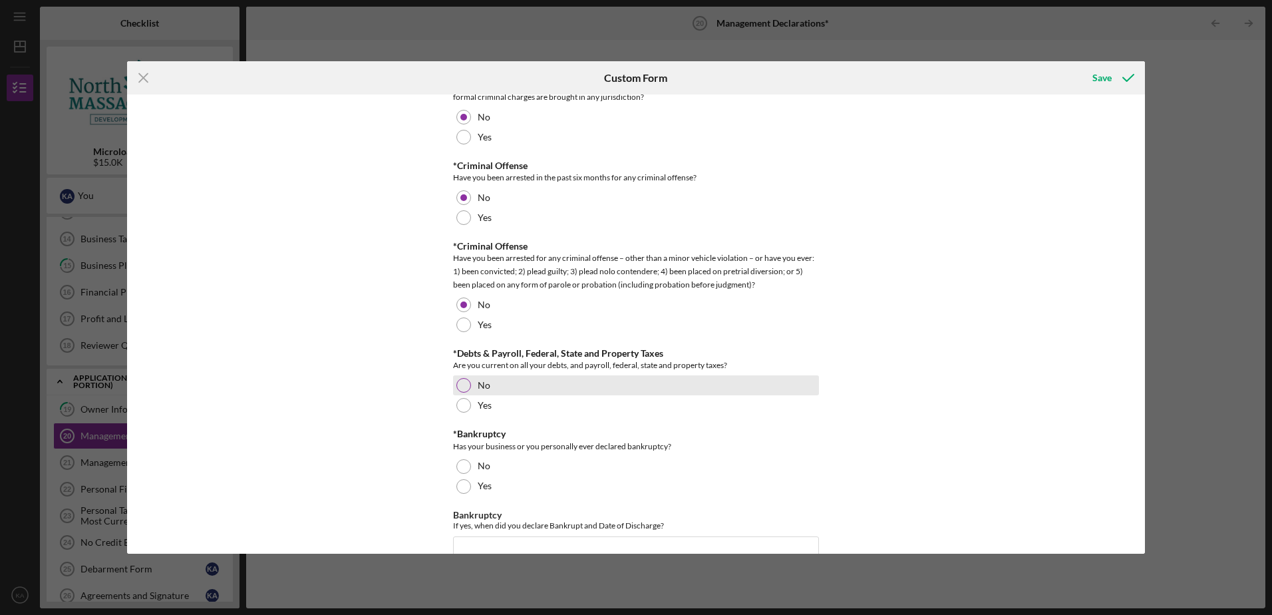
click at [463, 386] on div at bounding box center [463, 385] width 15 height 15
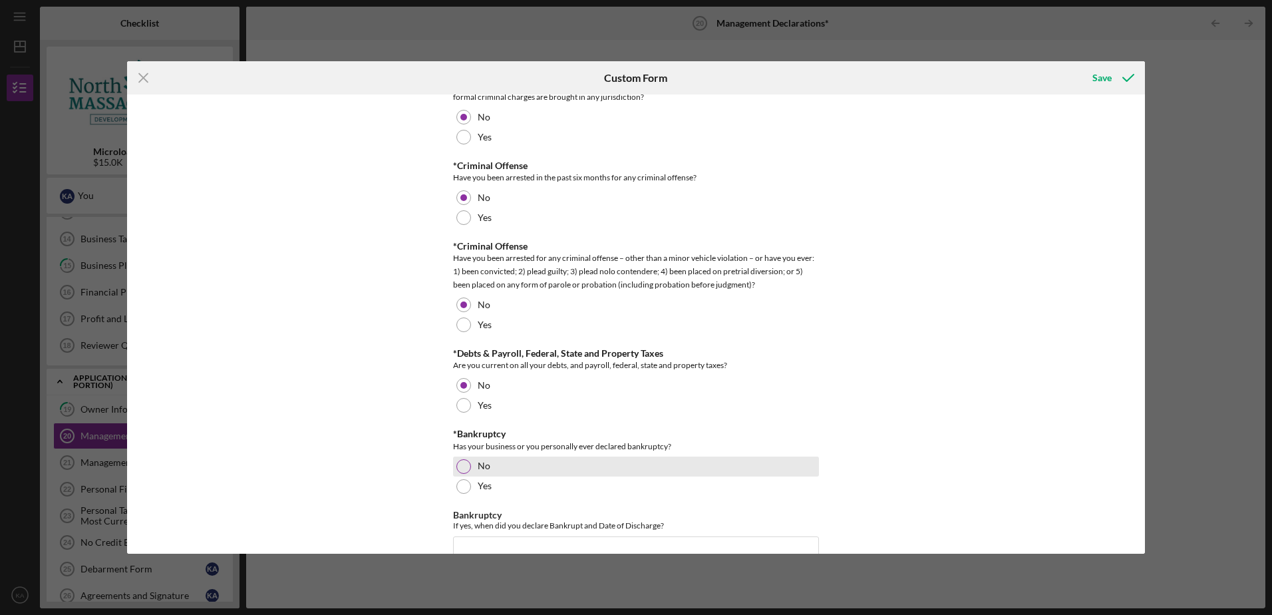
click at [465, 468] on div at bounding box center [463, 466] width 15 height 15
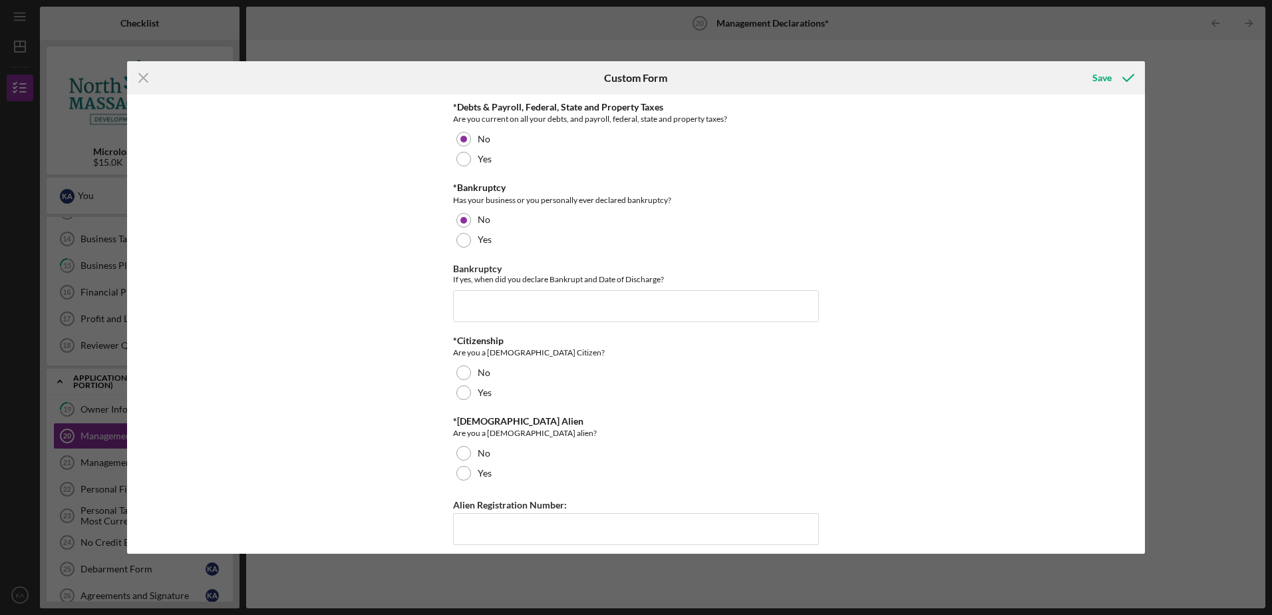
scroll to position [665, 0]
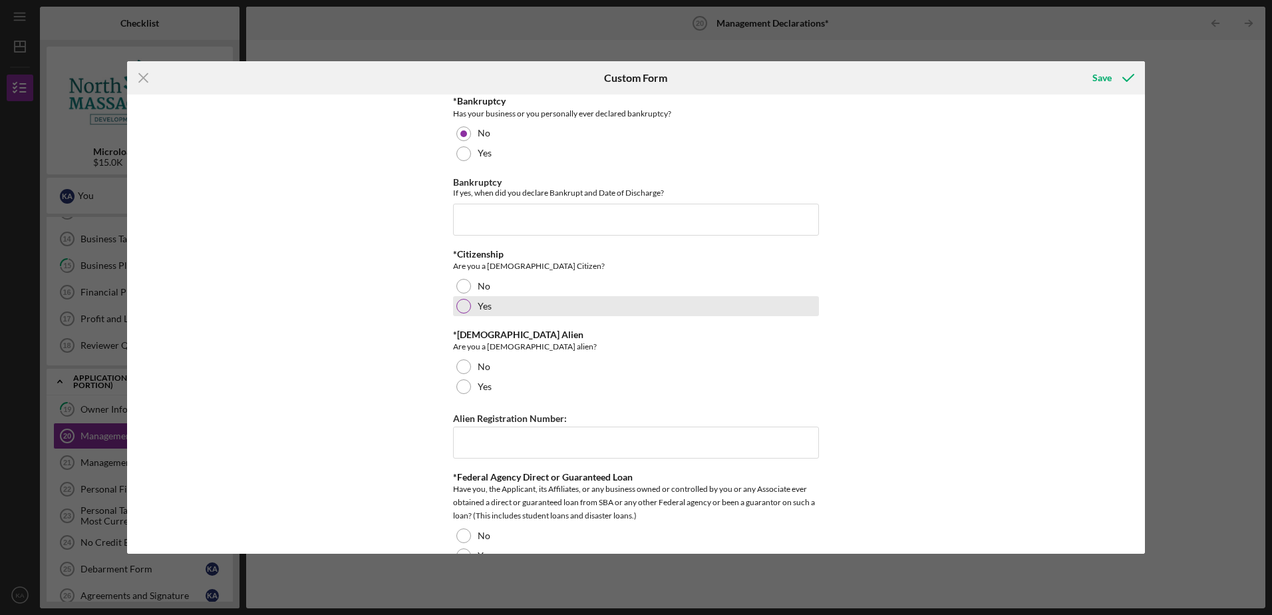
click at [463, 307] on div at bounding box center [463, 306] width 15 height 15
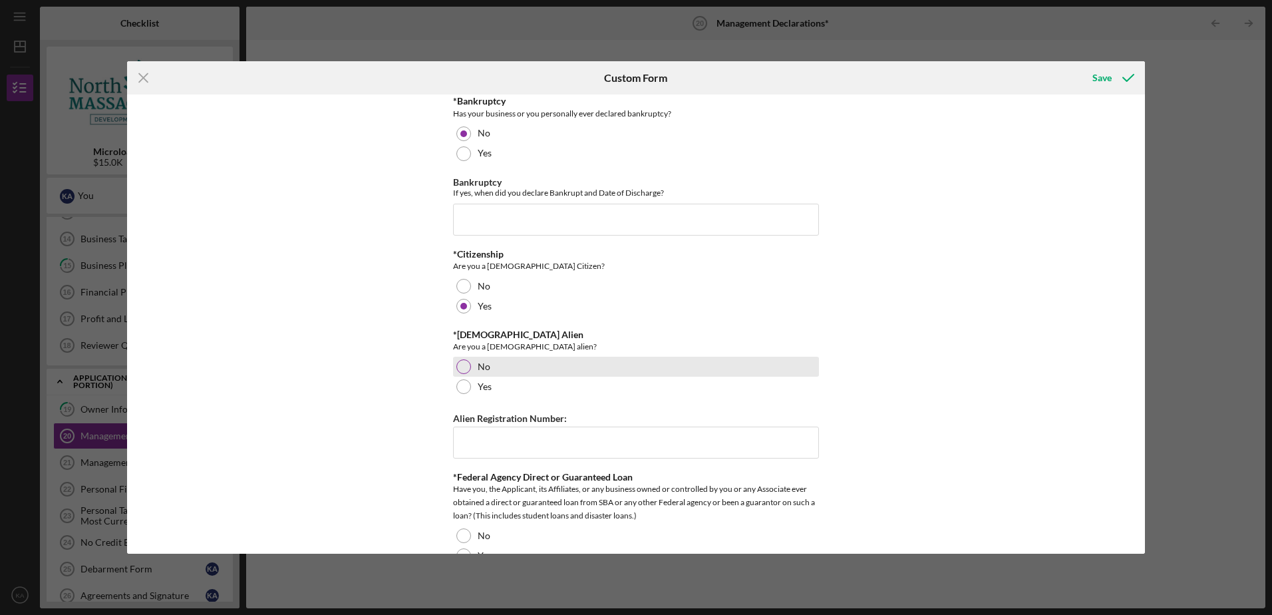
click at [462, 362] on div at bounding box center [463, 366] width 15 height 15
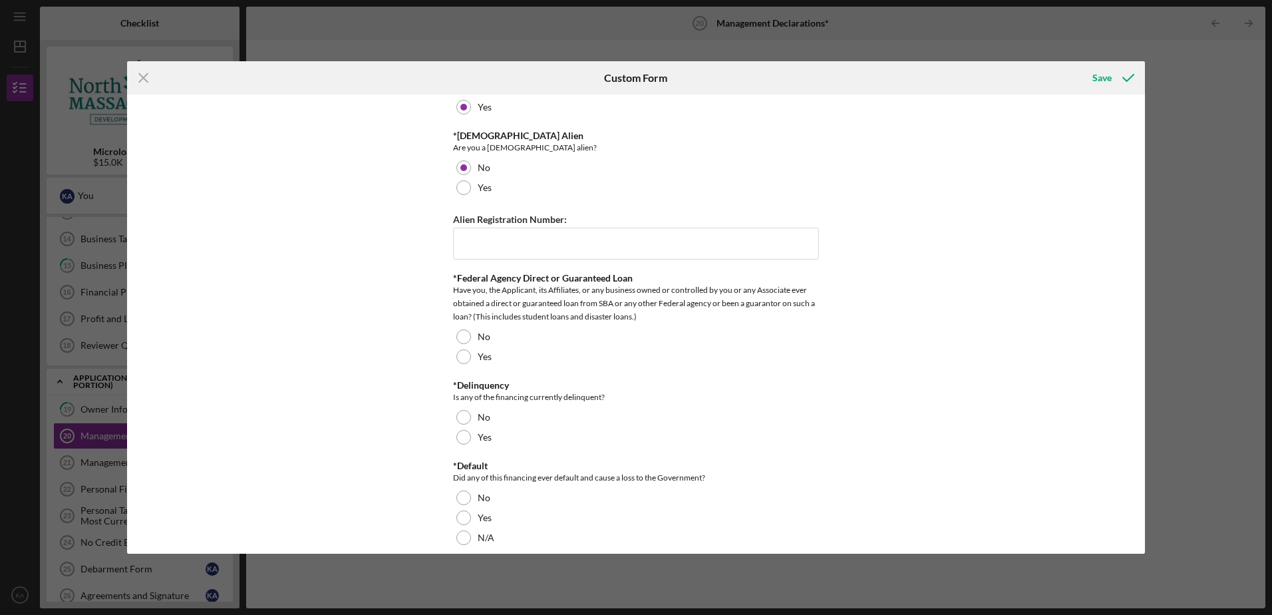
scroll to position [865, 0]
click at [458, 336] on div at bounding box center [463, 336] width 15 height 15
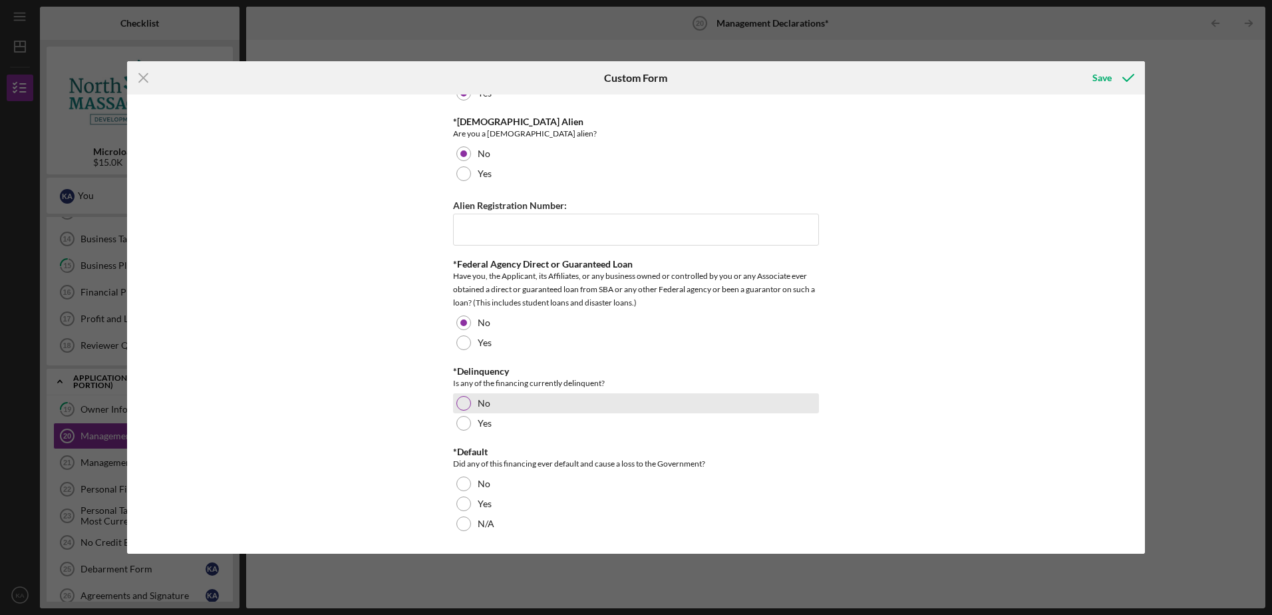
click at [459, 403] on div at bounding box center [463, 403] width 15 height 15
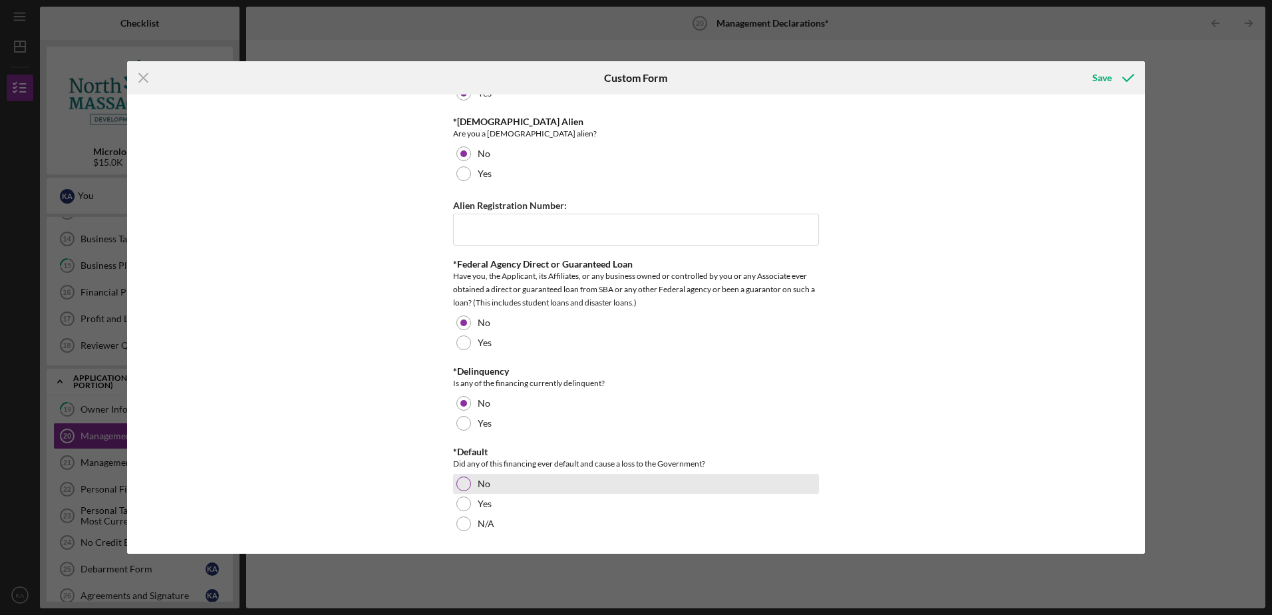
click at [464, 485] on div at bounding box center [463, 483] width 15 height 15
click at [1101, 72] on div "Save" at bounding box center [1101, 78] width 19 height 27
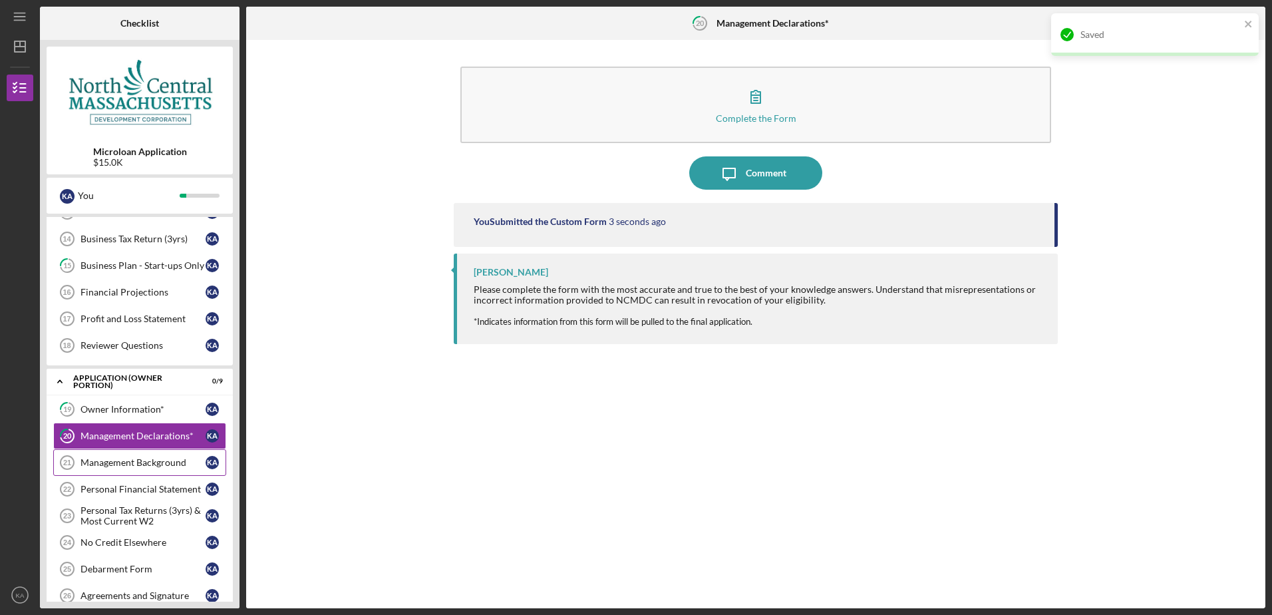
click at [158, 461] on div "Management Background" at bounding box center [142, 462] width 125 height 11
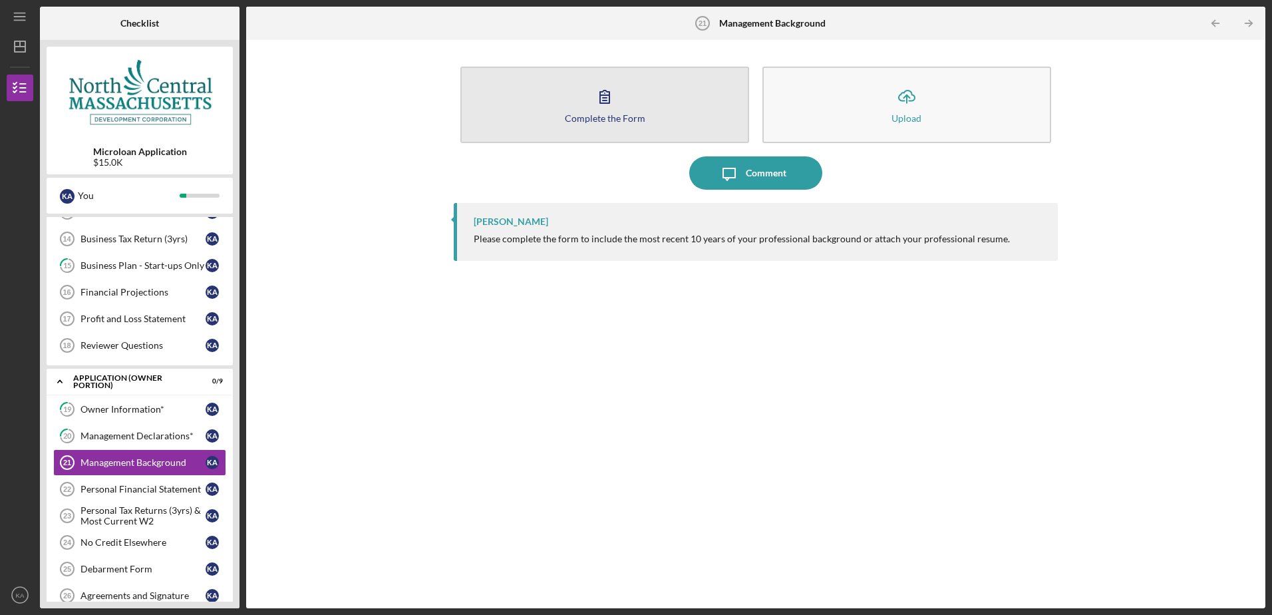
click at [603, 96] on icon "button" at bounding box center [604, 96] width 33 height 33
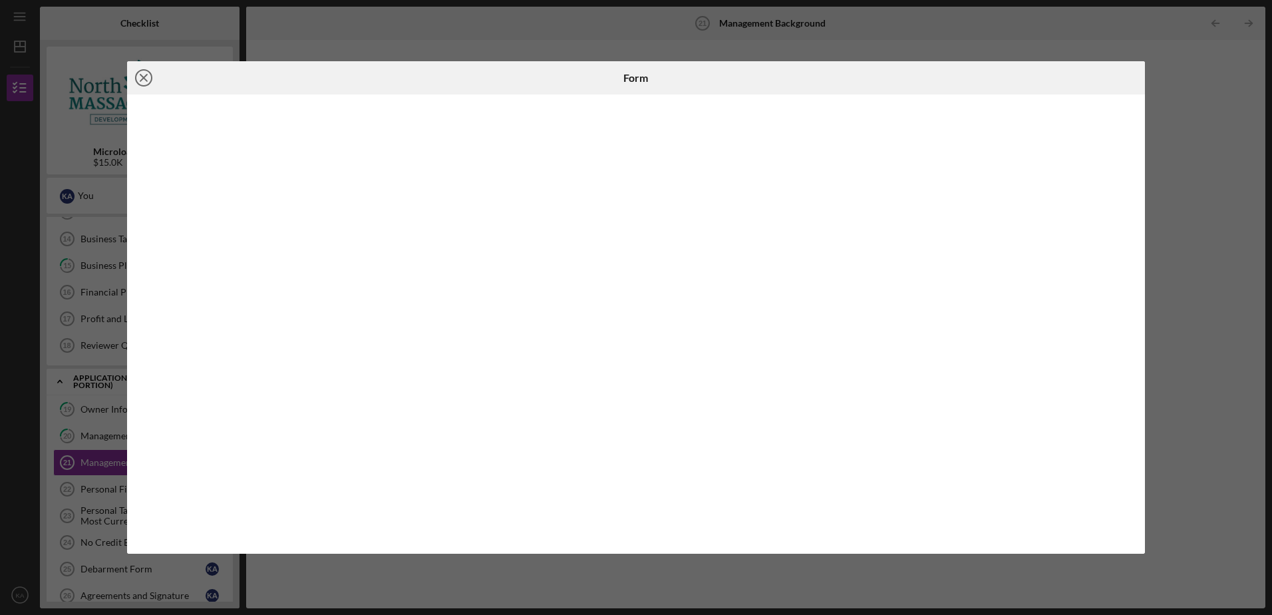
click at [148, 77] on icon "Icon/Close" at bounding box center [143, 77] width 33 height 33
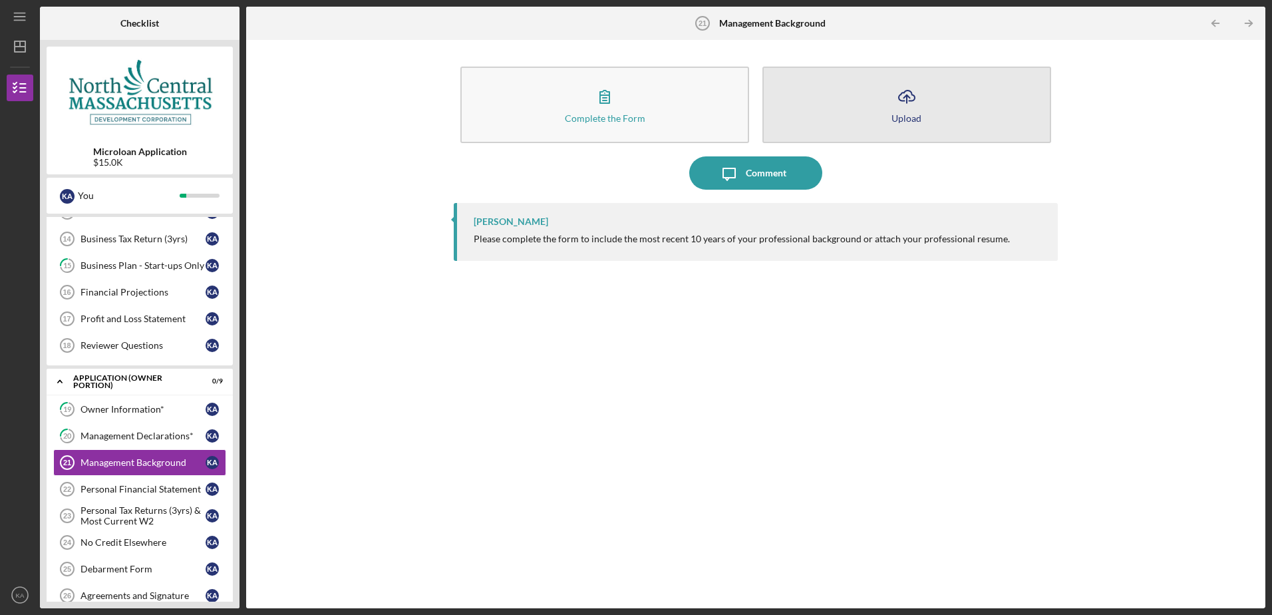
click at [903, 90] on icon "Icon/Upload" at bounding box center [906, 96] width 33 height 33
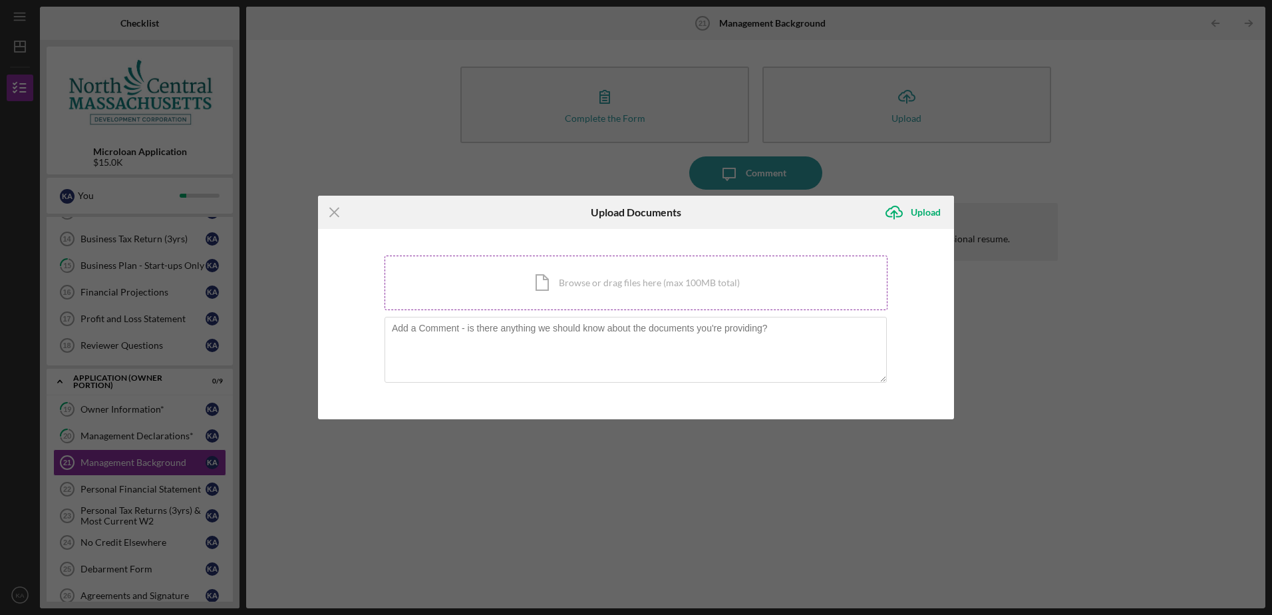
click at [666, 284] on div "Icon/Document Browse or drag files here (max 100MB total) Tap to choose files o…" at bounding box center [635, 282] width 503 height 55
click at [636, 280] on div "Icon/Document Browse or drag files here (max 100MB total) Tap to choose files o…" at bounding box center [635, 282] width 503 height 55
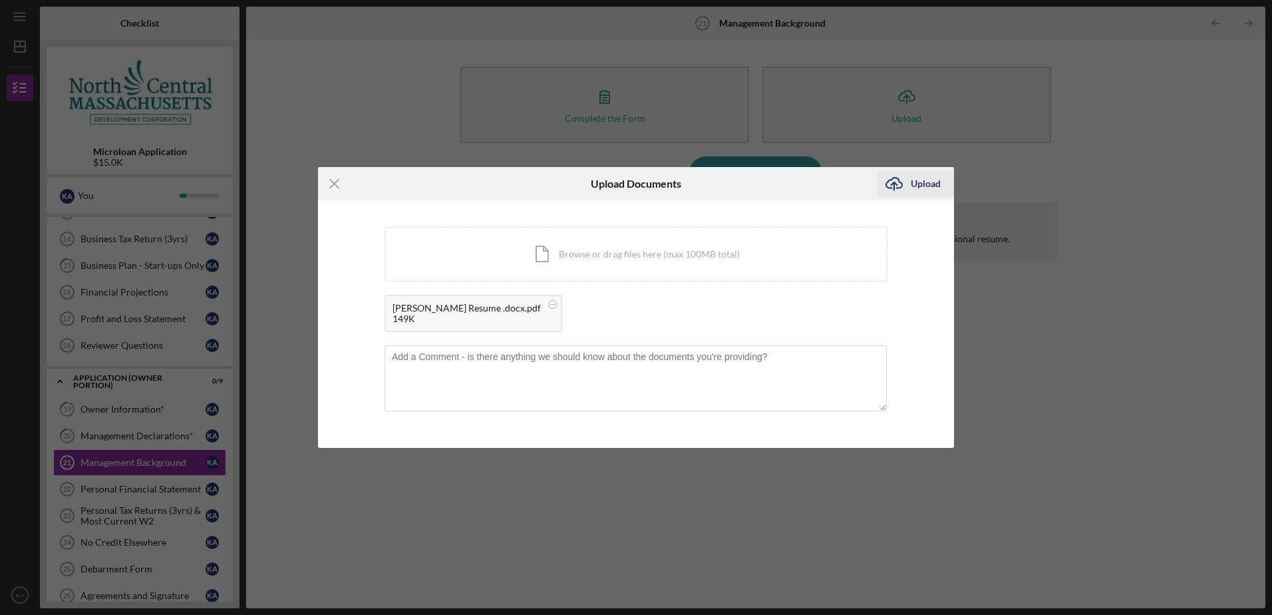
click at [922, 184] on div "Upload" at bounding box center [926, 183] width 30 height 27
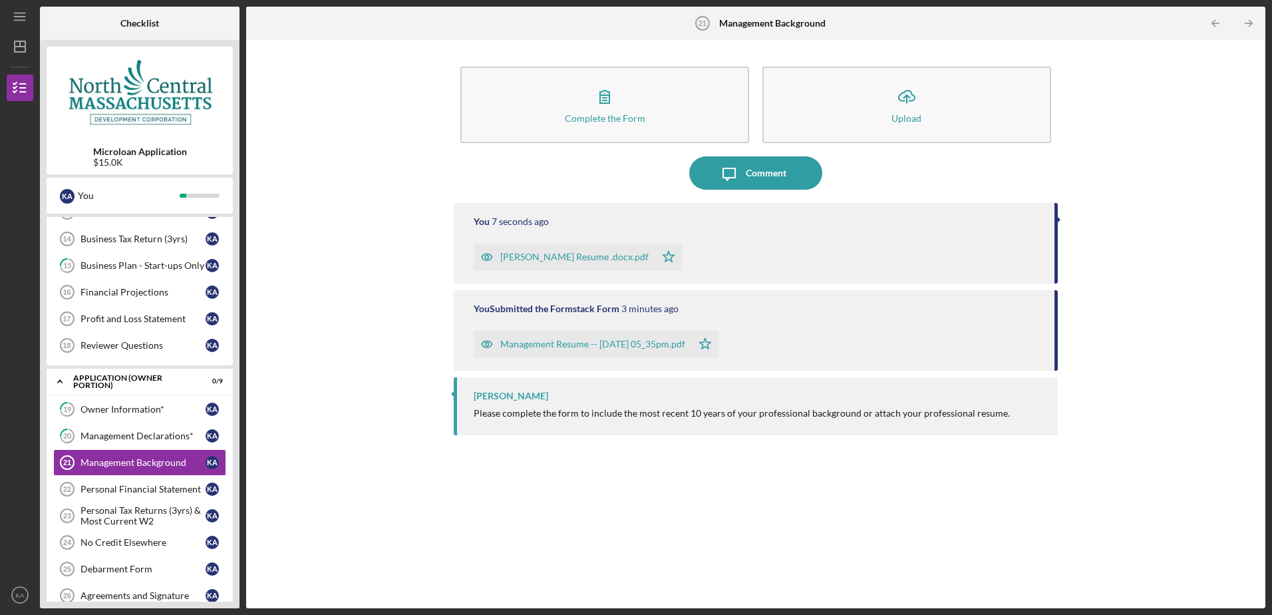
click at [612, 345] on div "Management Resume -- [DATE] 05_35pm.pdf" at bounding box center [592, 344] width 185 height 11
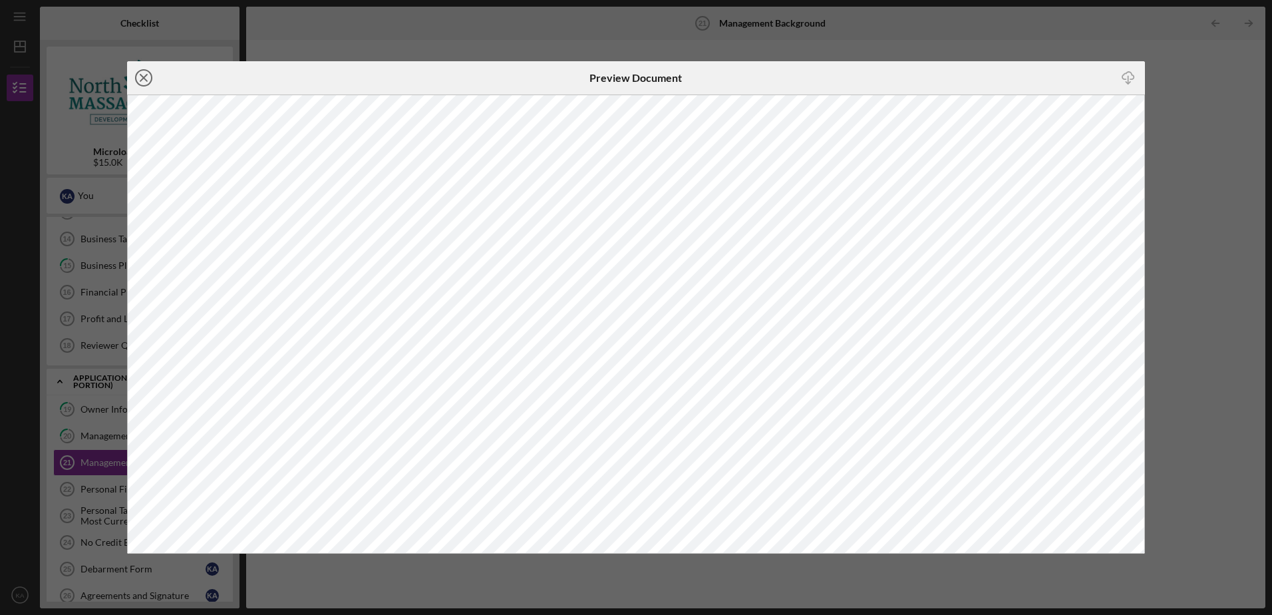
click at [144, 72] on icon "Icon/Close" at bounding box center [143, 77] width 33 height 33
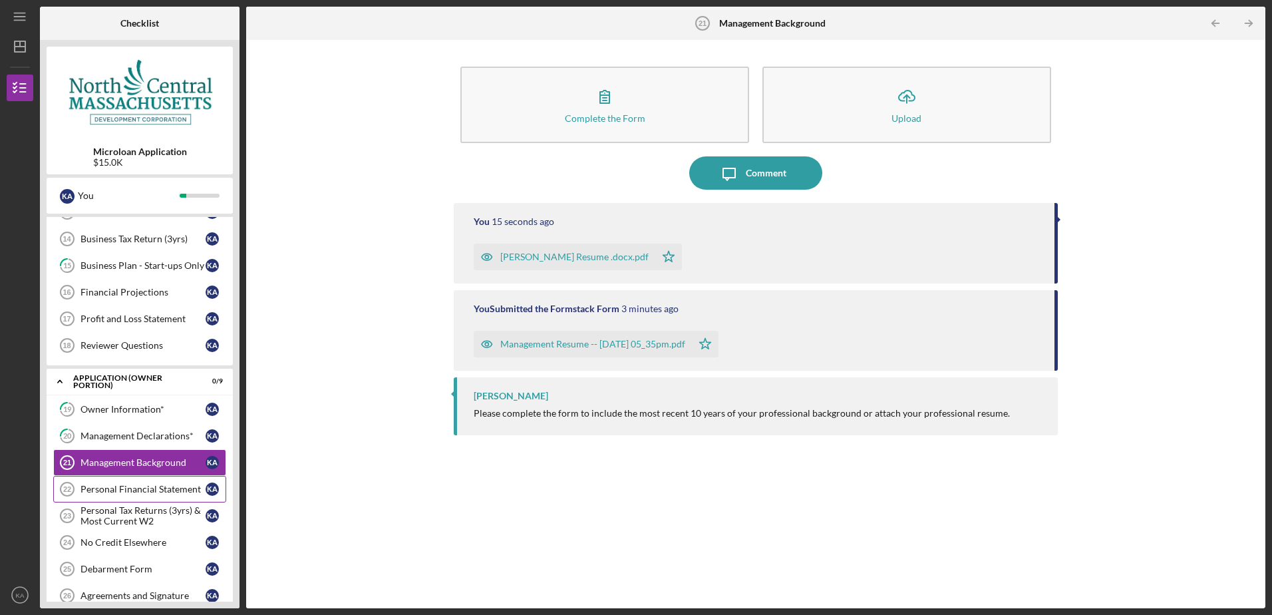
click at [164, 483] on link "Personal Financial Statement 22 Personal Financial Statement K A" at bounding box center [139, 489] width 173 height 27
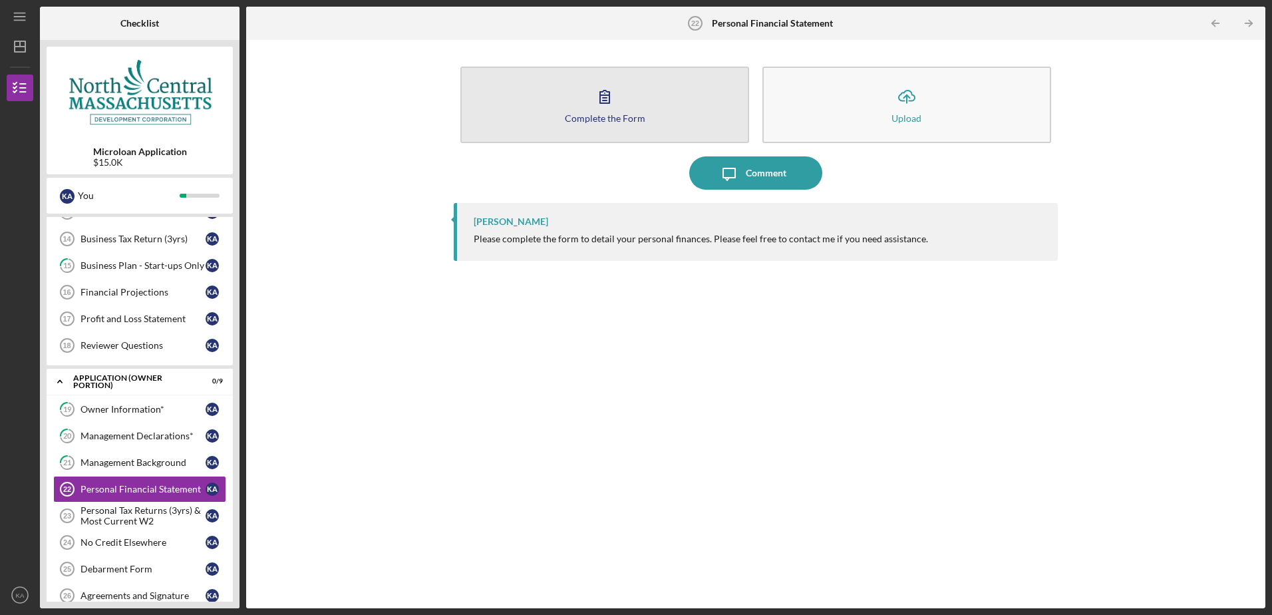
click at [597, 105] on icon "button" at bounding box center [604, 96] width 33 height 33
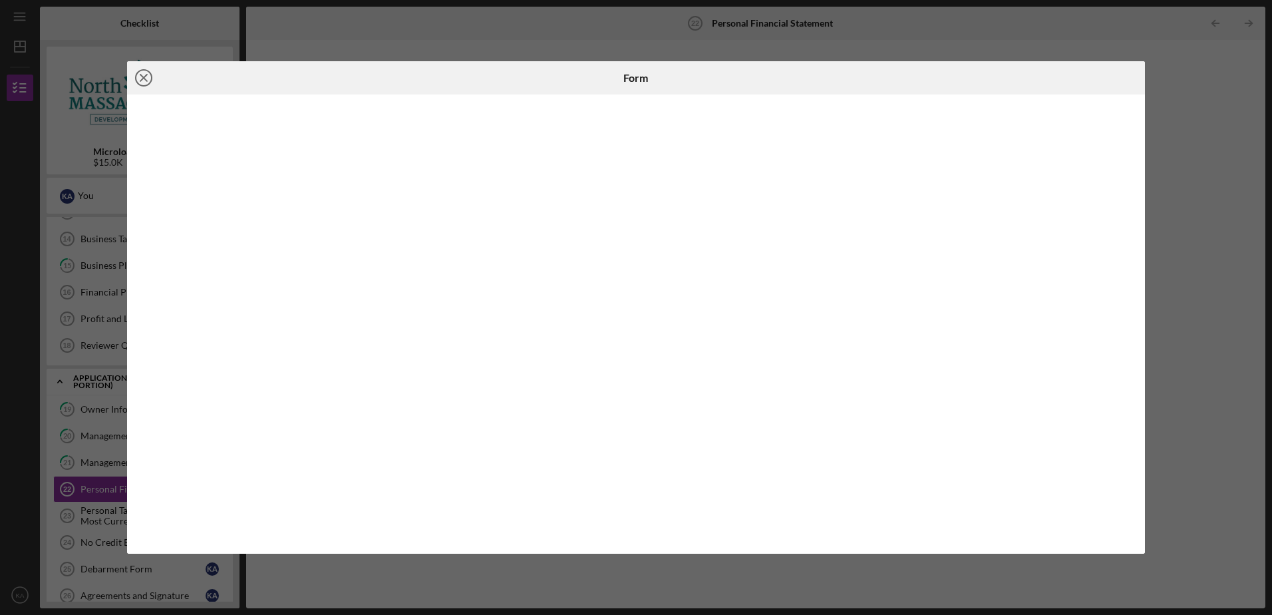
click at [144, 80] on icon "Icon/Close" at bounding box center [143, 77] width 33 height 33
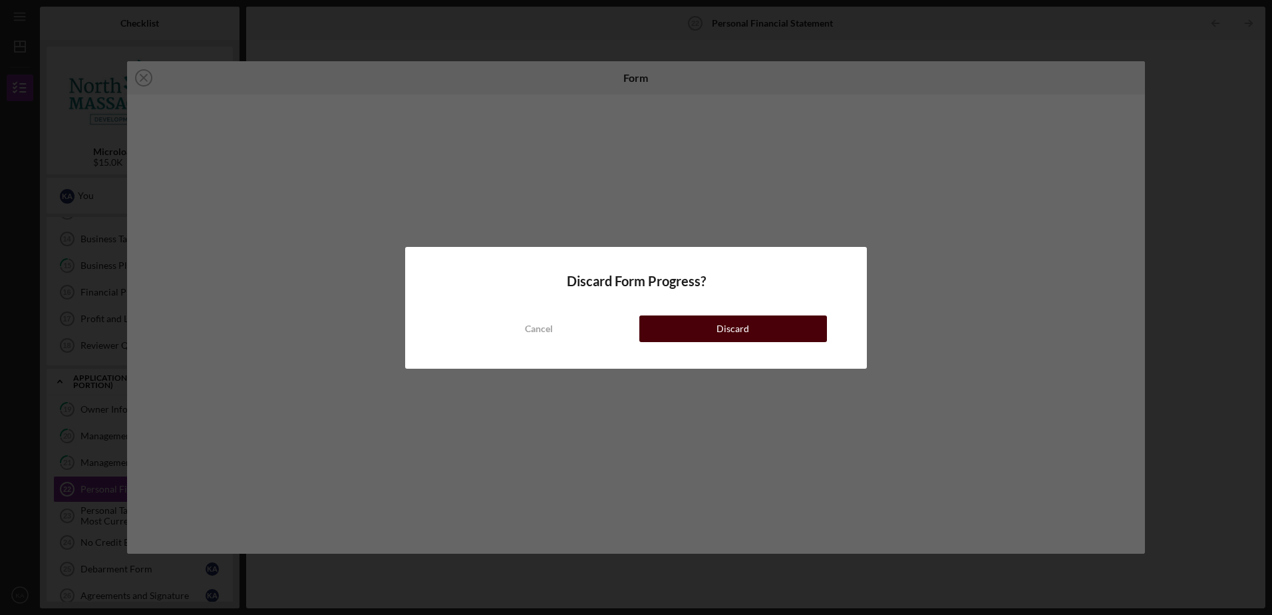
click at [719, 328] on div "Discard" at bounding box center [732, 328] width 33 height 27
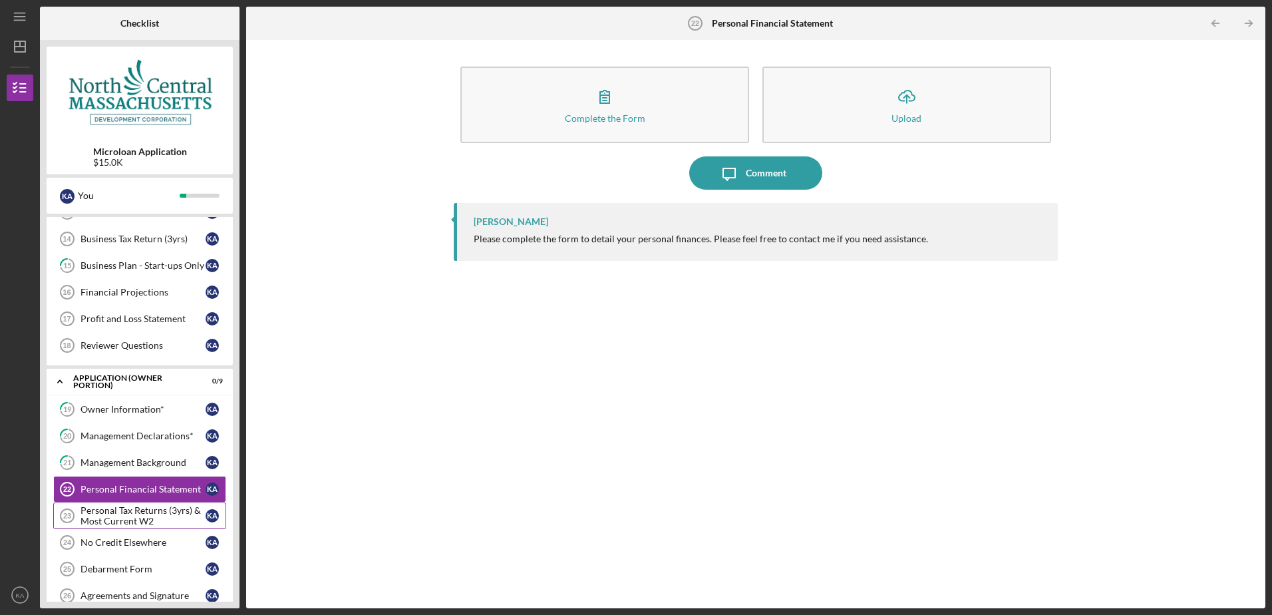
click at [157, 515] on div "Personal Tax Returns (3yrs) & Most Current W2" at bounding box center [142, 515] width 125 height 21
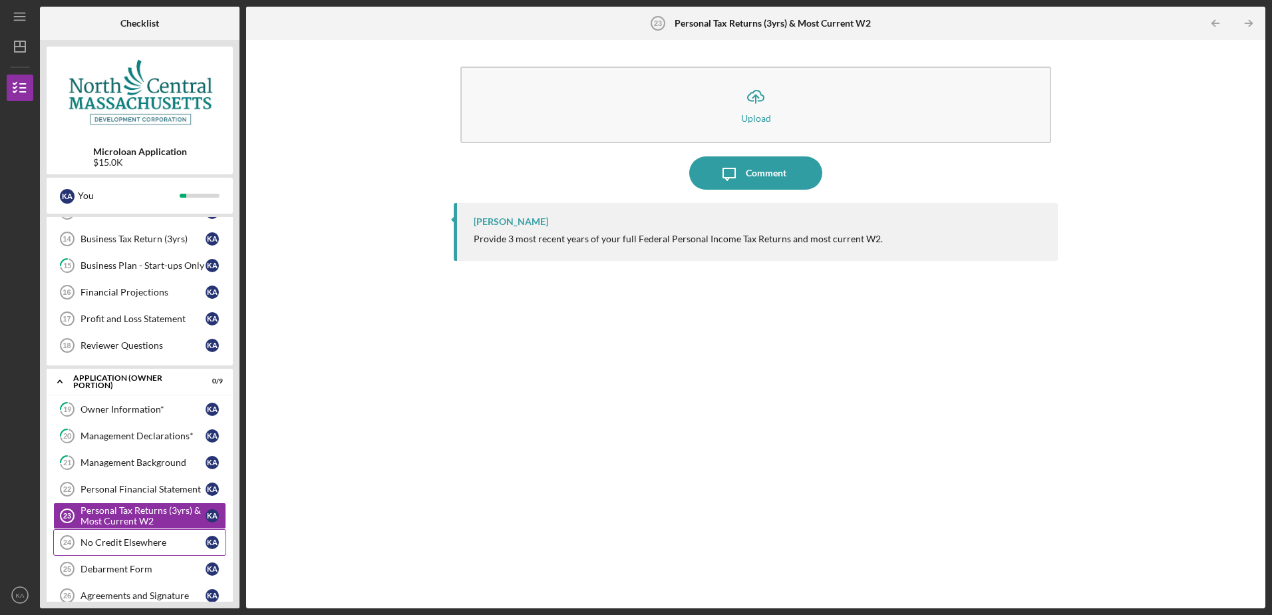
click at [157, 539] on div "No Credit Elsewhere" at bounding box center [142, 542] width 125 height 11
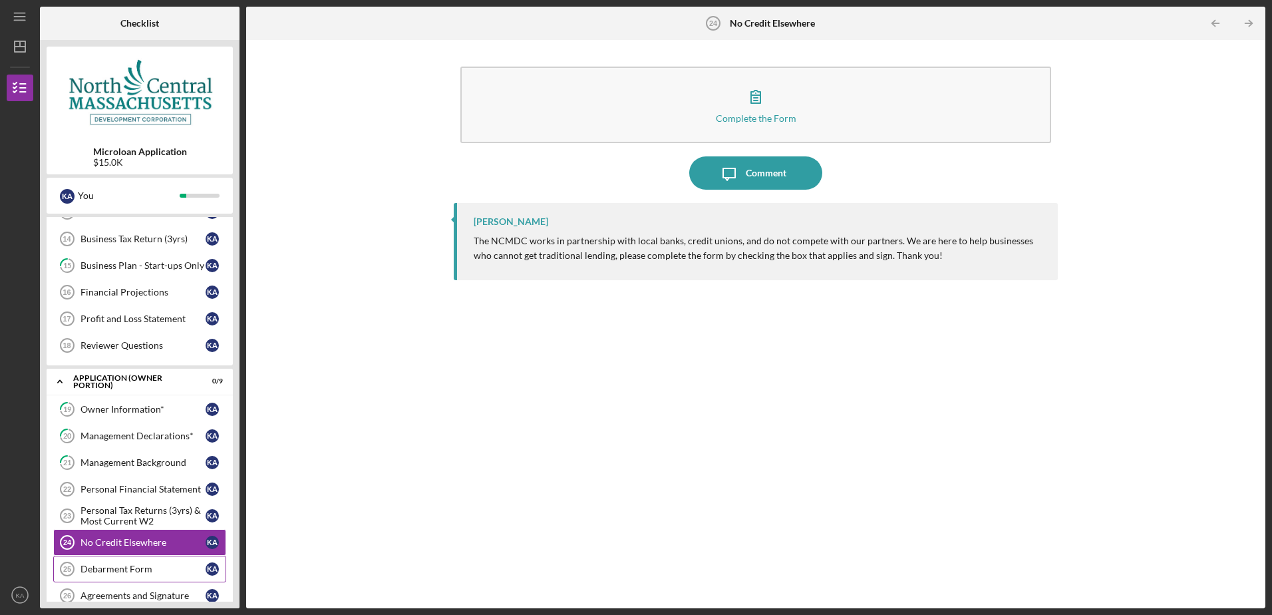
click at [156, 560] on link "Debarment Form 25 Debarment Form K A" at bounding box center [139, 568] width 173 height 27
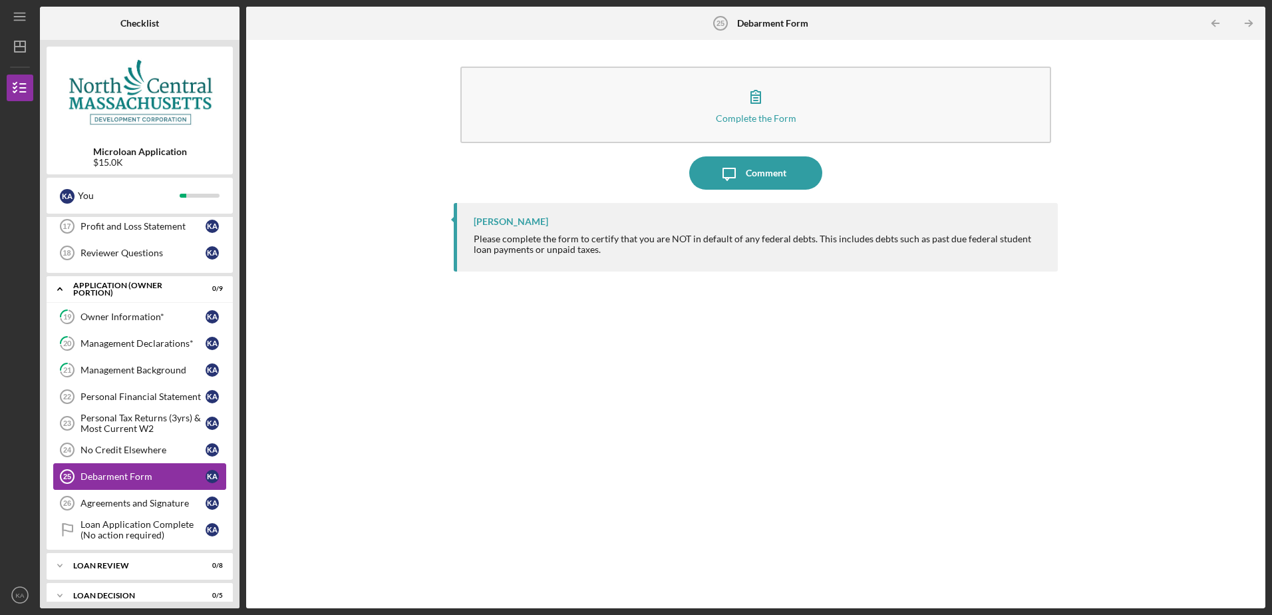
scroll to position [394, 0]
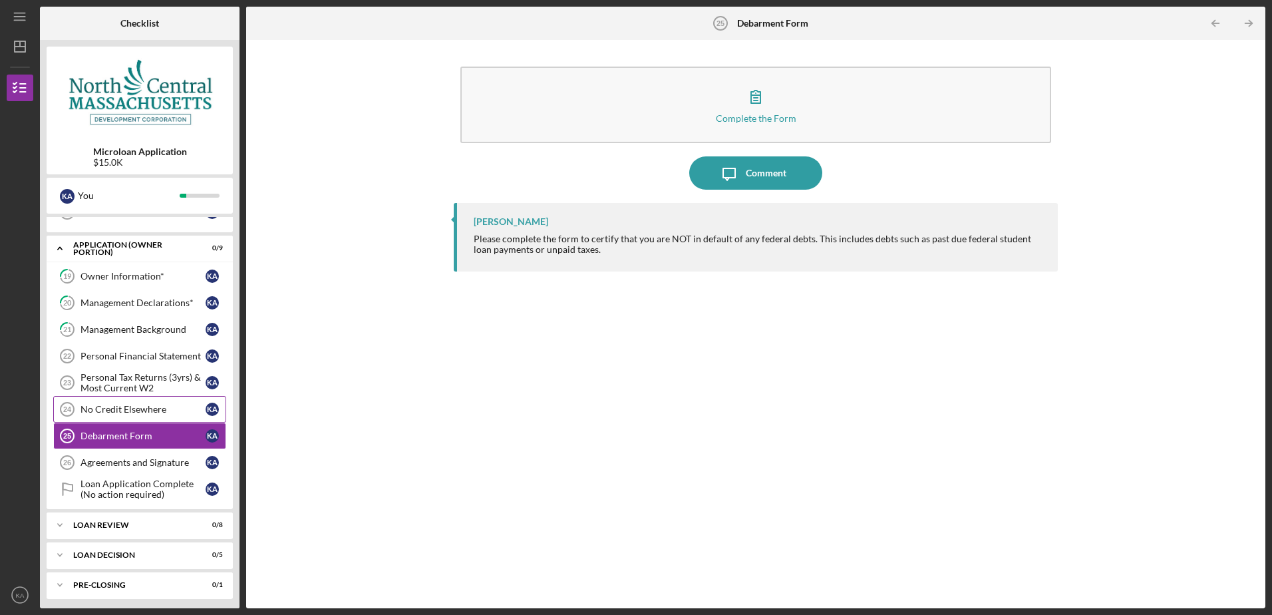
click at [134, 410] on div "No Credit Elsewhere" at bounding box center [142, 409] width 125 height 11
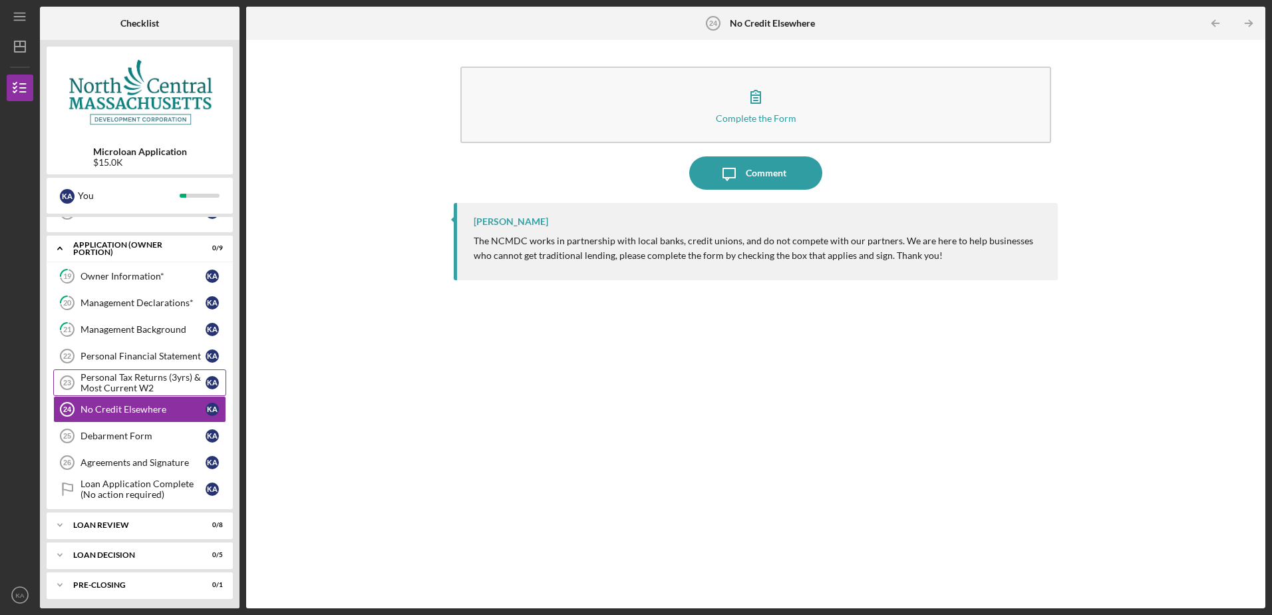
click at [133, 381] on div "Personal Tax Returns (3yrs) & Most Current W2" at bounding box center [142, 382] width 125 height 21
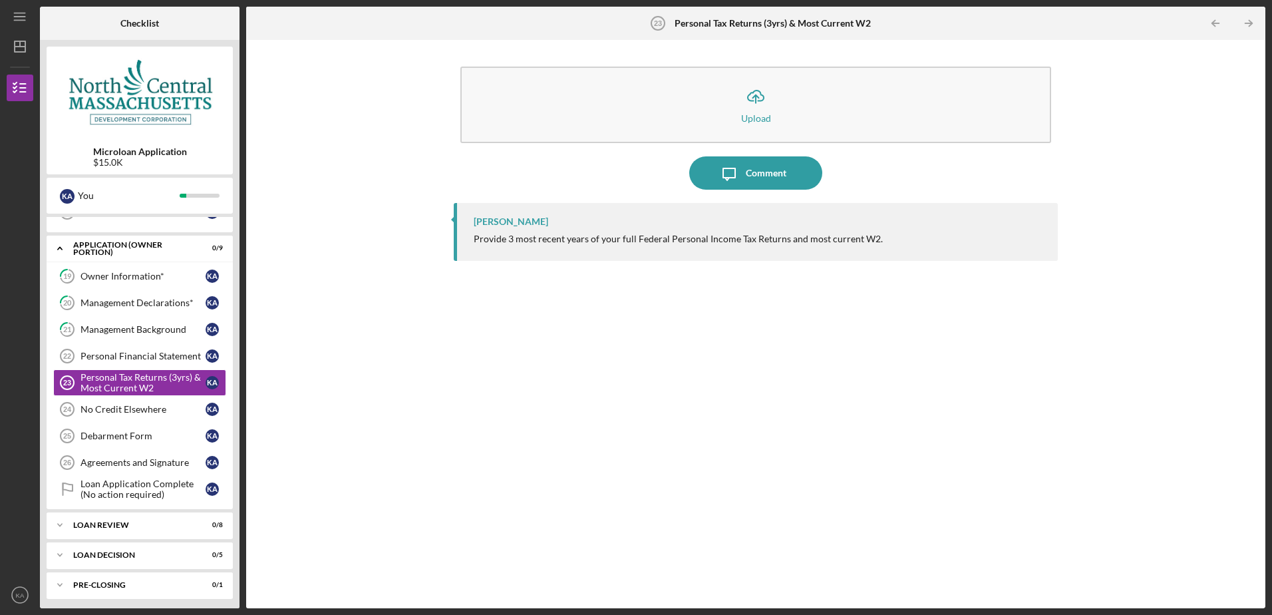
click at [479, 518] on div "[PERSON_NAME] Provide 3 most recent years of your full Federal Personal Income …" at bounding box center [755, 395] width 603 height 385
click at [151, 412] on div "No Credit Elsewhere" at bounding box center [142, 409] width 125 height 11
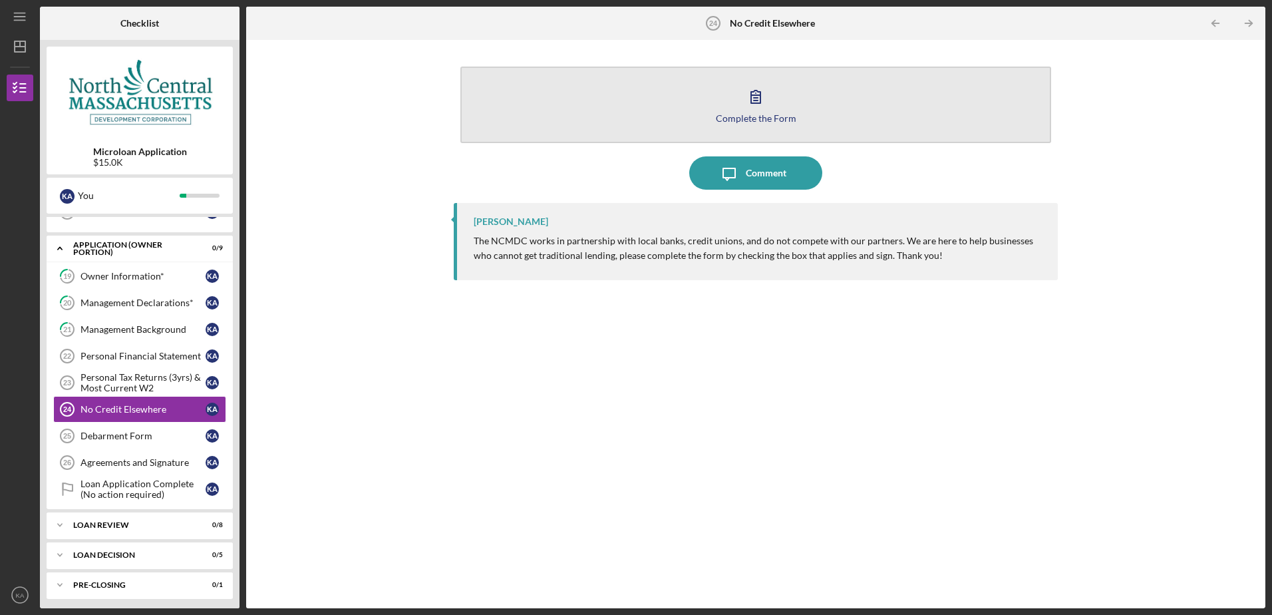
click at [746, 116] on div "Complete the Form" at bounding box center [756, 118] width 80 height 10
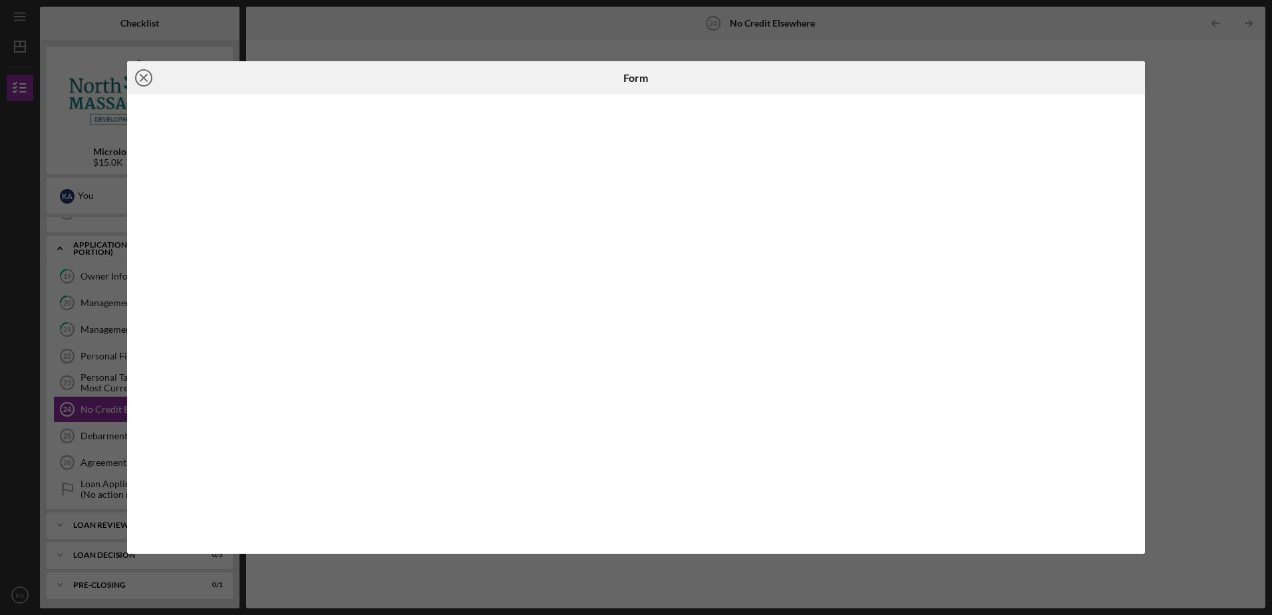
click at [142, 78] on icon "Icon/Close" at bounding box center [143, 77] width 33 height 33
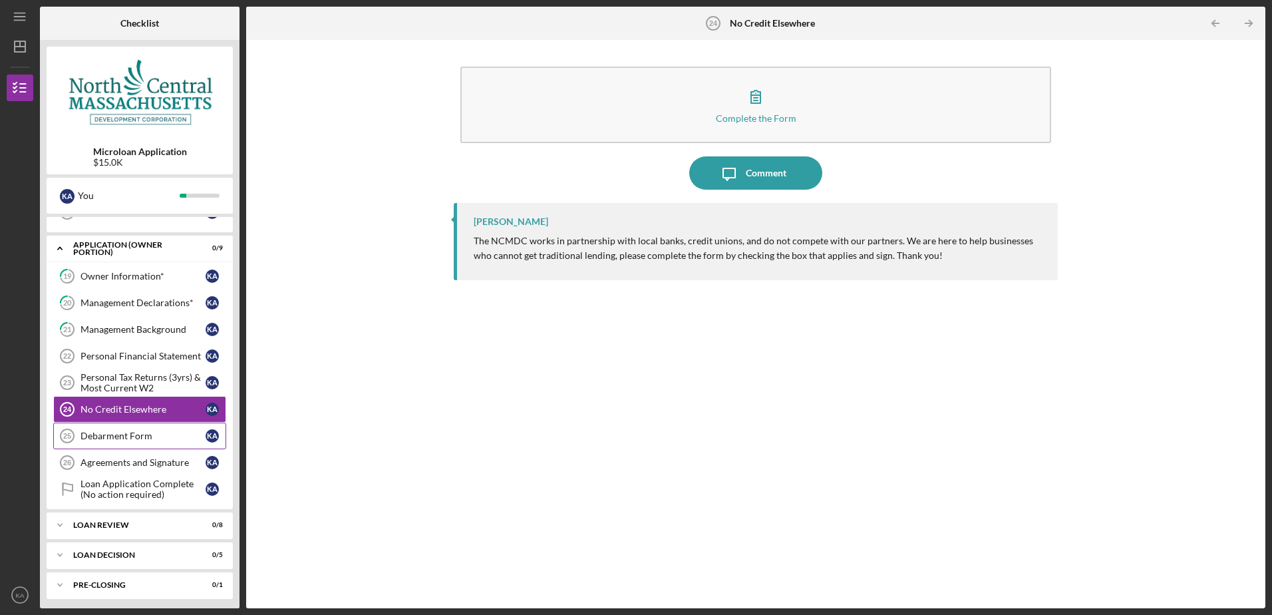
click at [138, 439] on div "Debarment Form" at bounding box center [142, 435] width 125 height 11
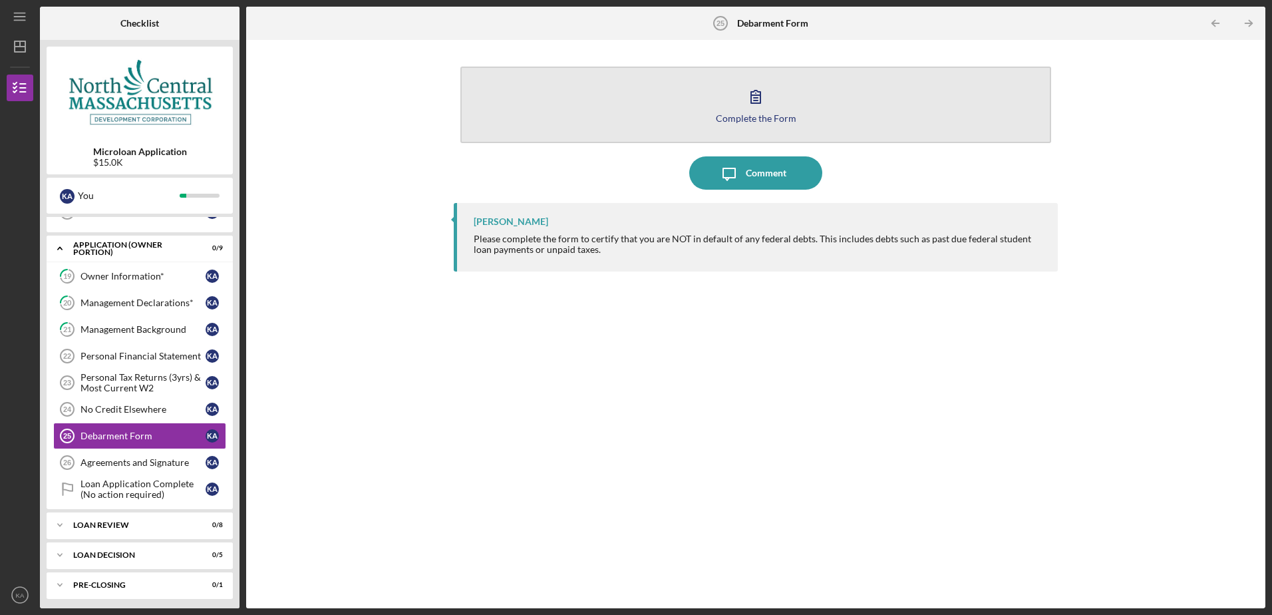
click at [756, 122] on div "Complete the Form" at bounding box center [756, 118] width 80 height 10
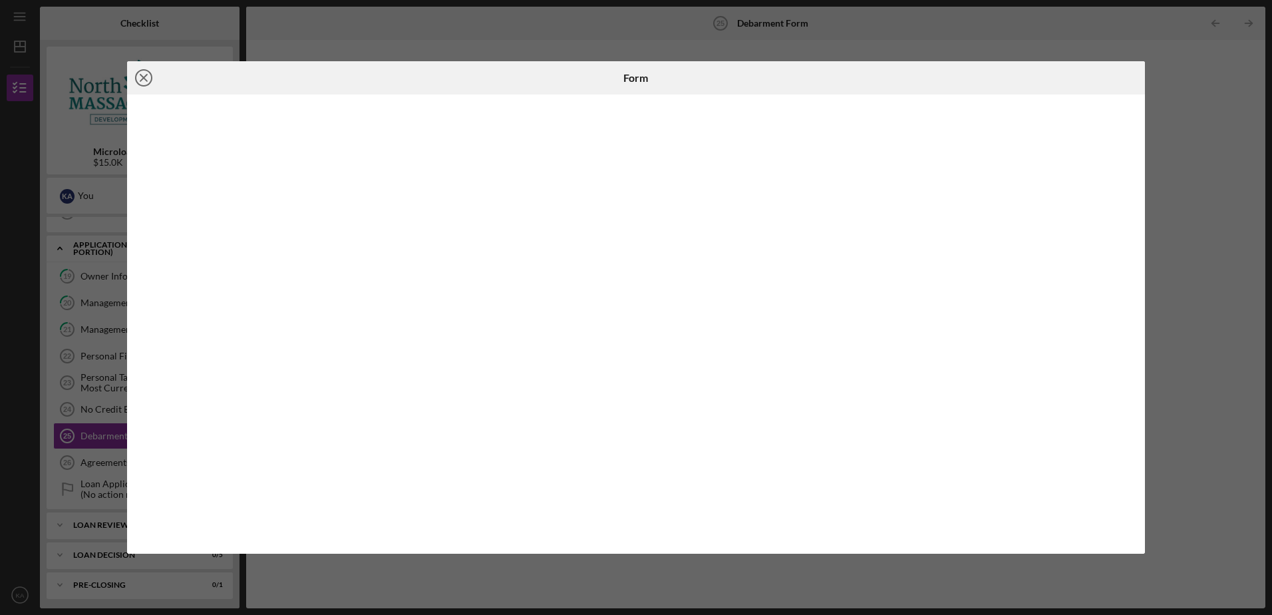
click at [144, 77] on line at bounding box center [143, 77] width 7 height 7
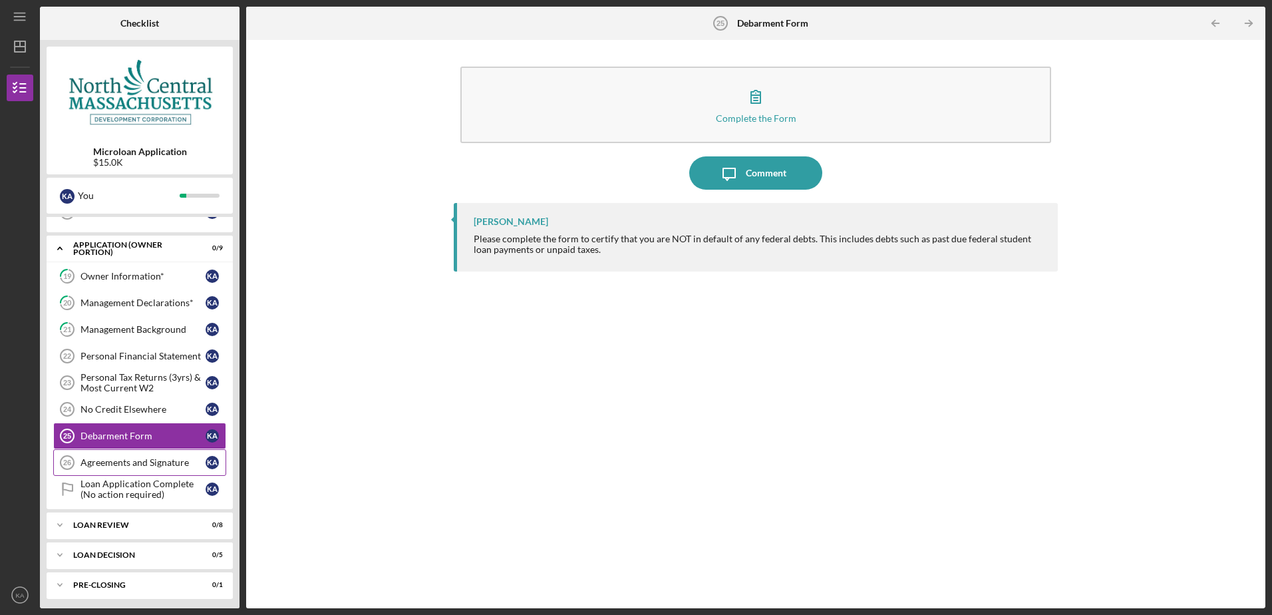
click at [145, 462] on div "Agreements and Signature" at bounding box center [142, 462] width 125 height 11
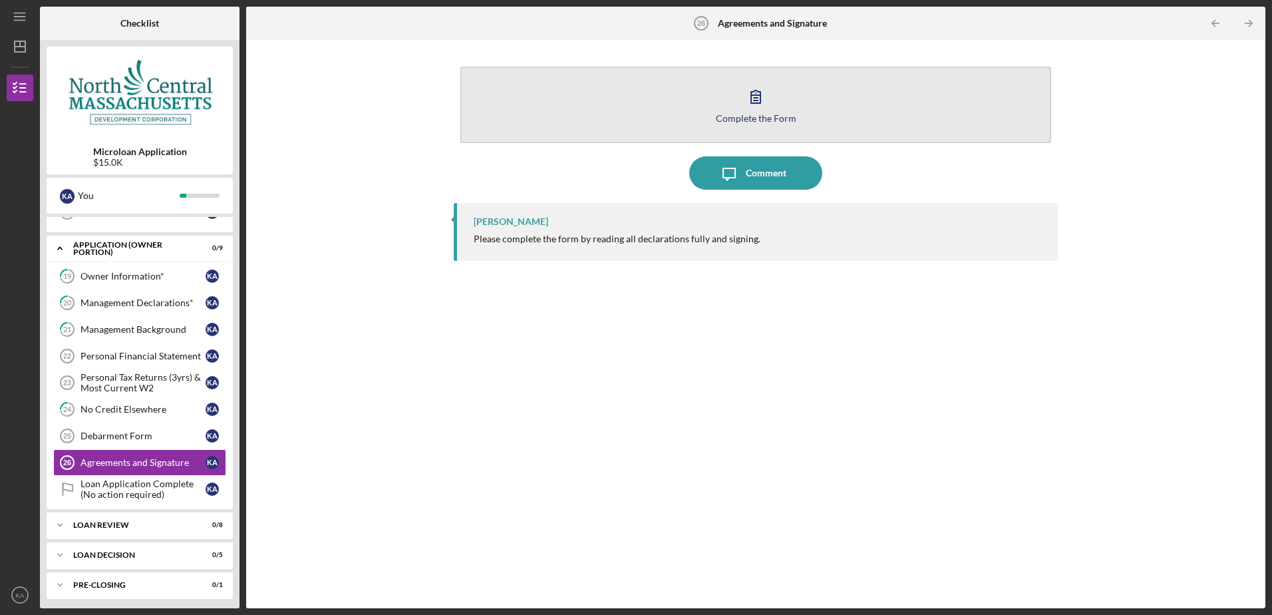
click at [750, 118] on div "Complete the Form" at bounding box center [756, 118] width 80 height 10
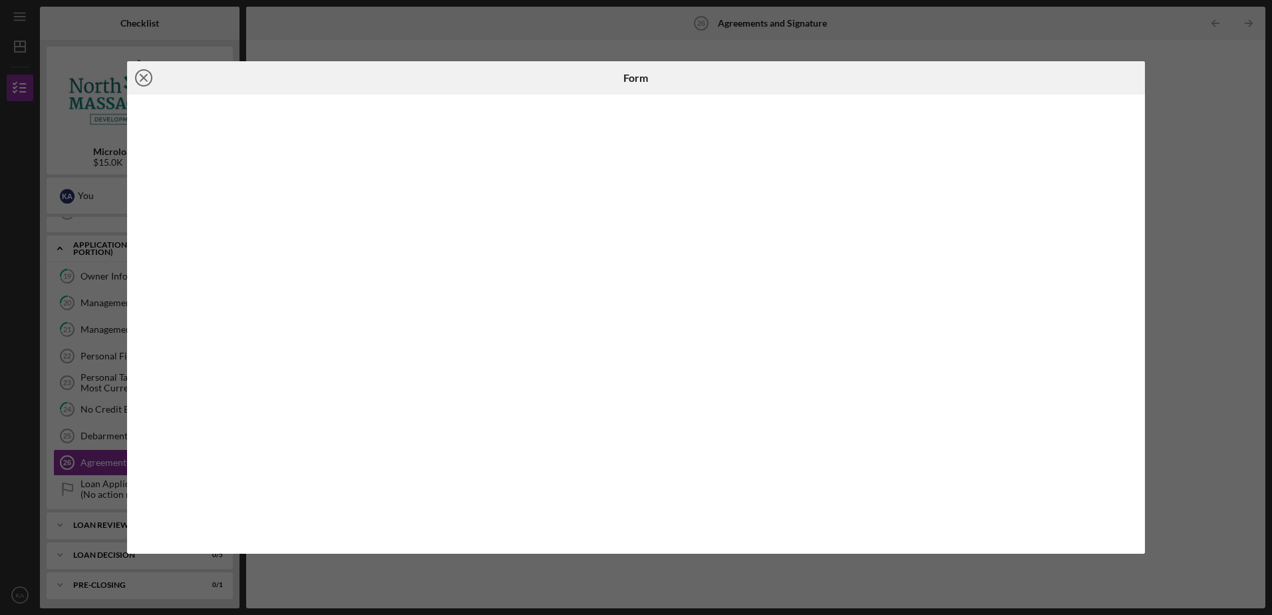
click at [147, 77] on icon "Icon/Close" at bounding box center [143, 77] width 33 height 33
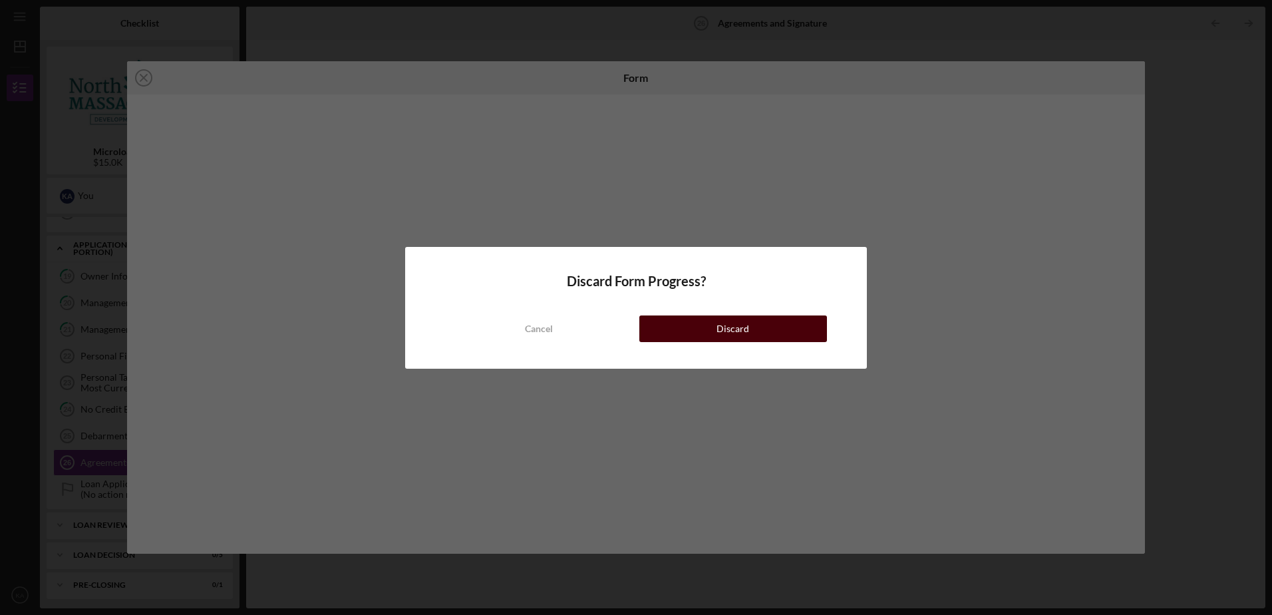
click at [652, 319] on button "Discard" at bounding box center [733, 328] width 188 height 27
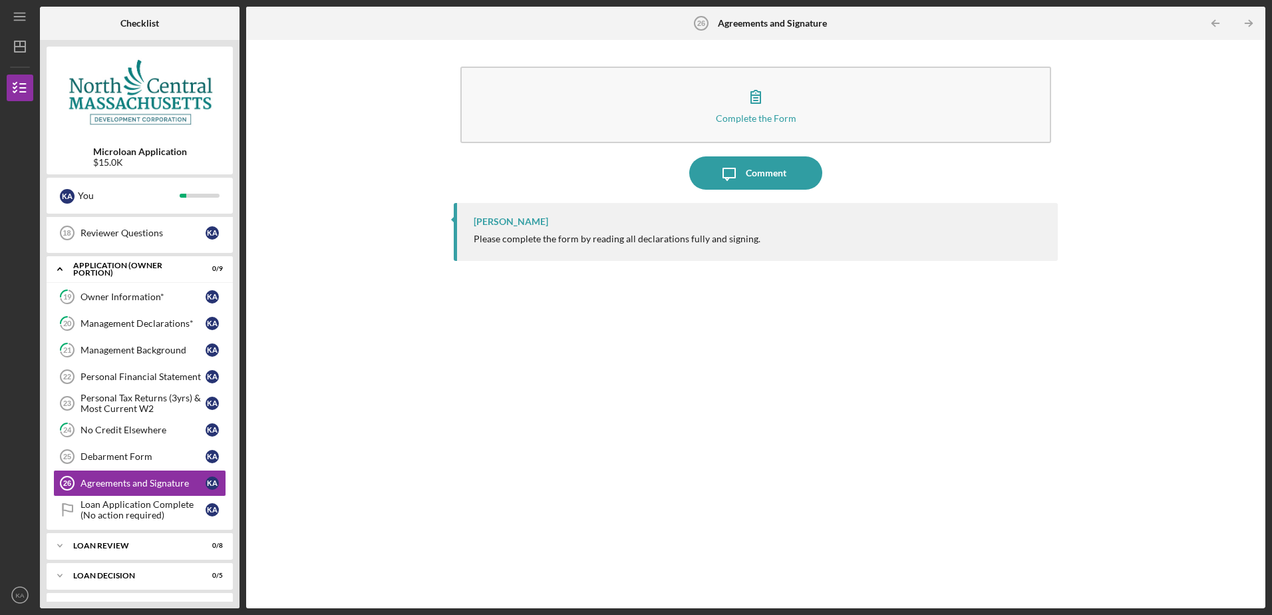
scroll to position [295, 0]
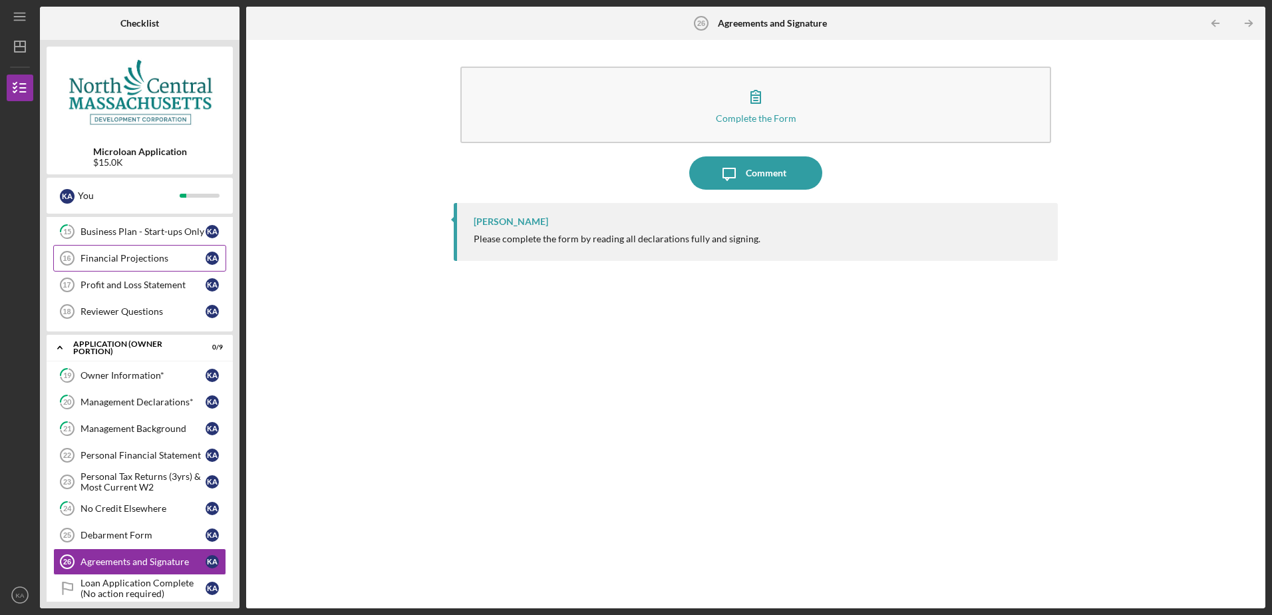
click at [155, 259] on div "Financial Projections" at bounding box center [142, 258] width 125 height 11
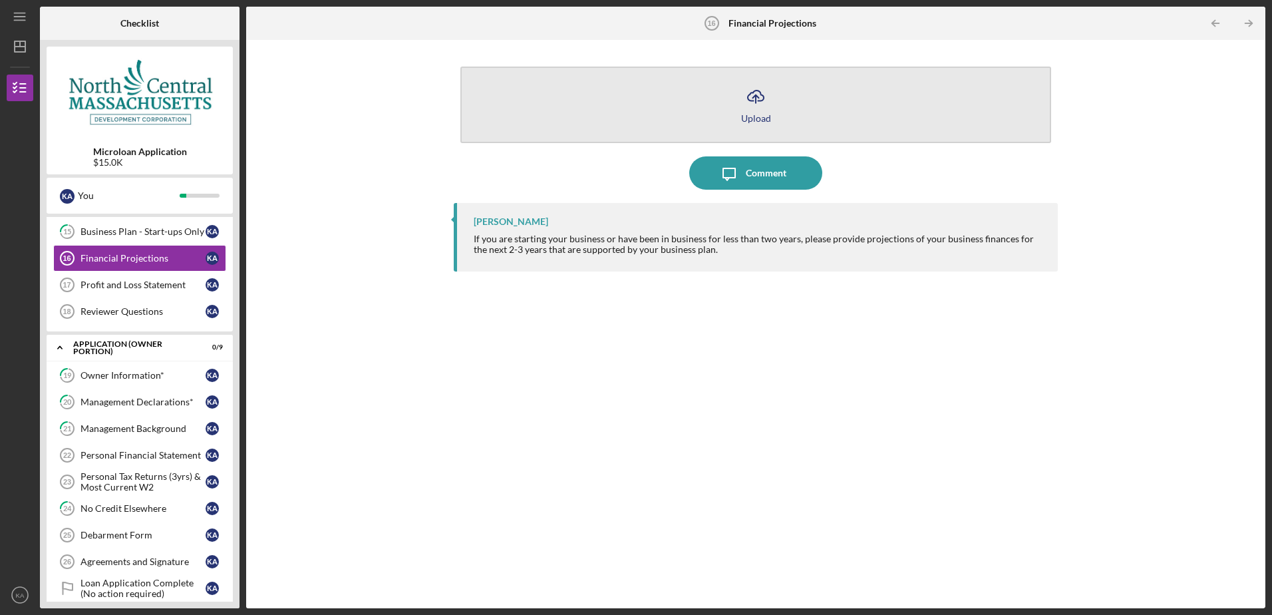
click at [757, 99] on icon "Icon/Upload" at bounding box center [755, 96] width 33 height 33
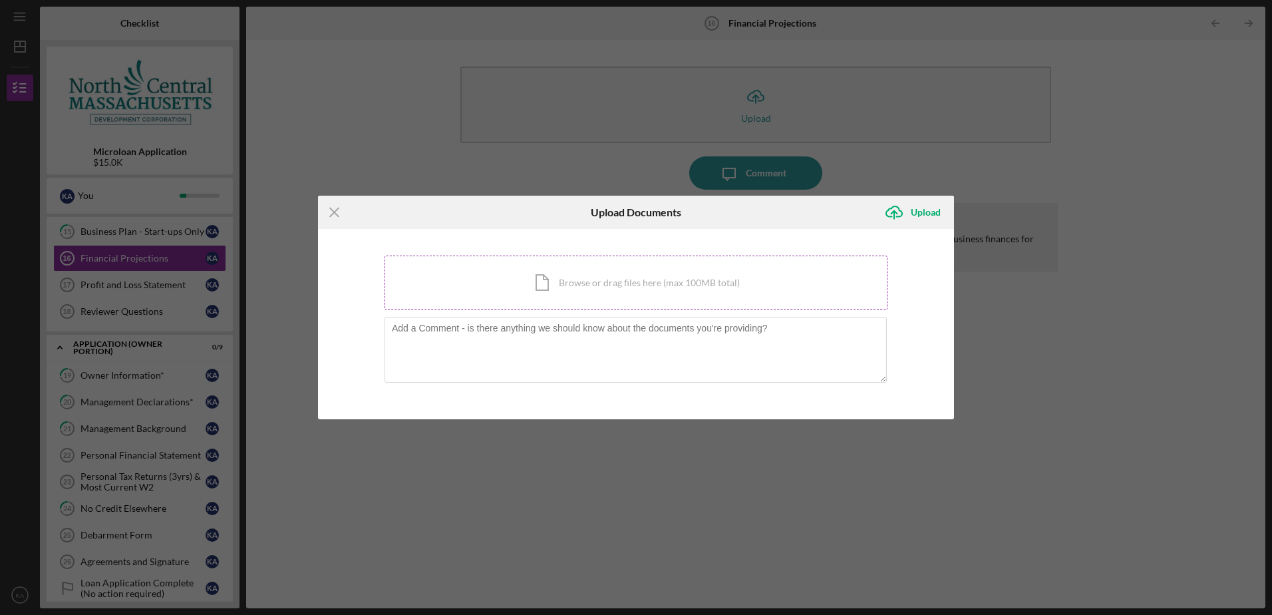
click at [608, 281] on div "Icon/Document Browse or drag files here (max 100MB total) Tap to choose files o…" at bounding box center [635, 282] width 503 height 55
click at [618, 276] on div "Icon/Document Browse or drag files here (max 100MB total) Tap to choose files o…" at bounding box center [635, 282] width 503 height 55
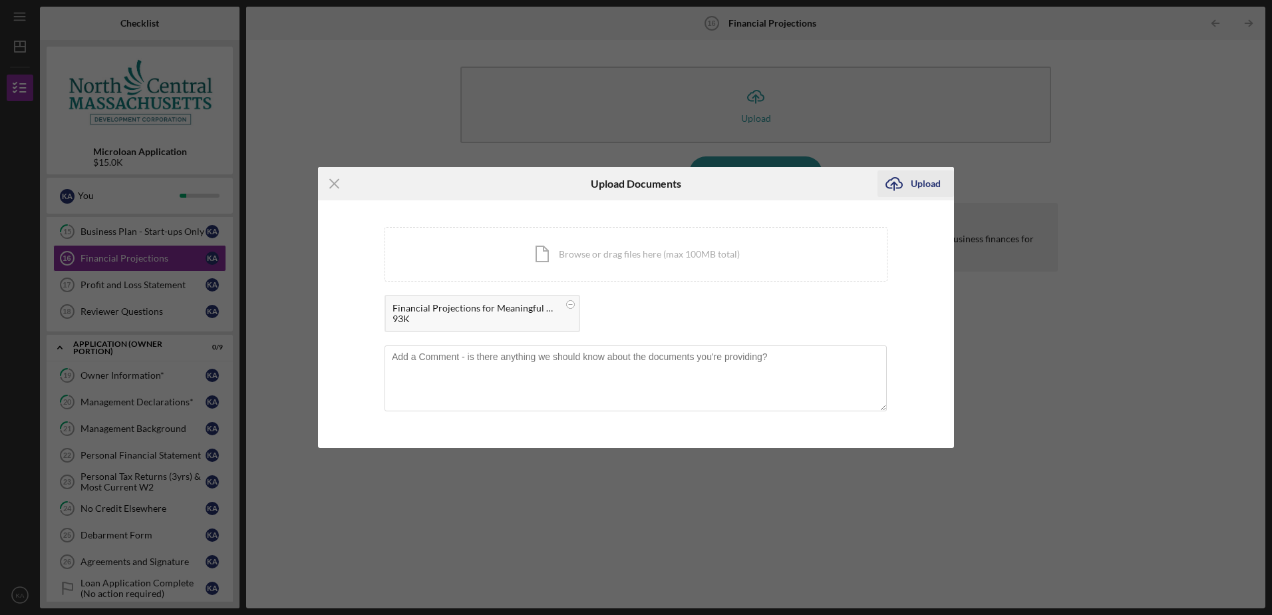
click at [919, 182] on div "Upload" at bounding box center [926, 183] width 30 height 27
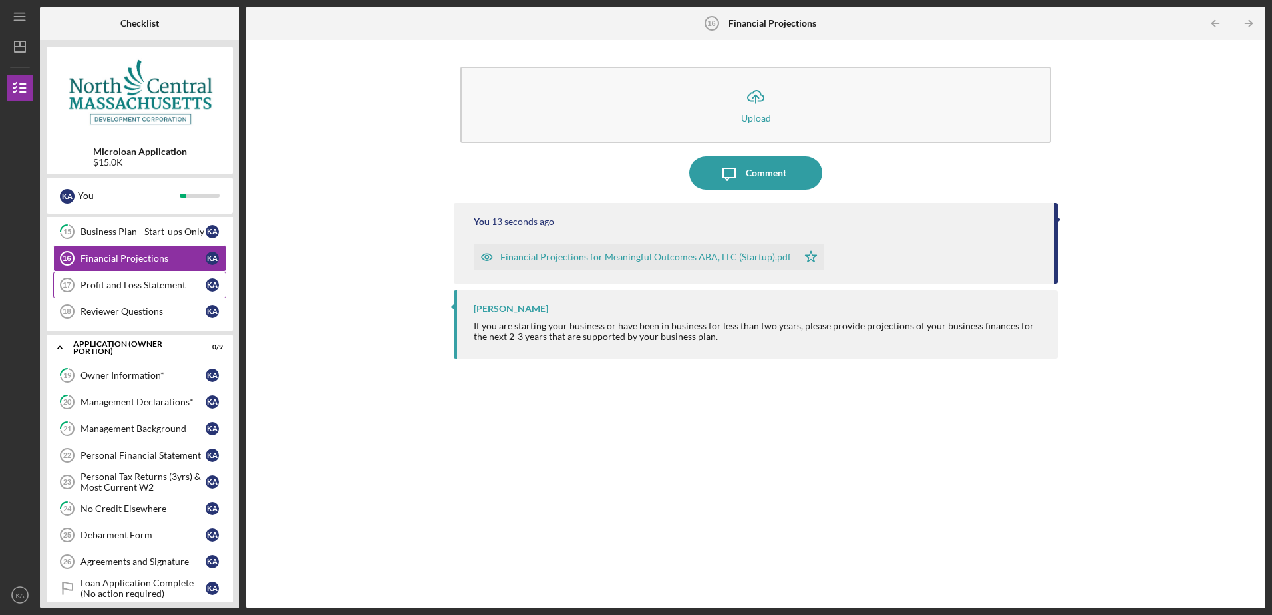
click at [163, 284] on div "Profit and Loss Statement" at bounding box center [142, 284] width 125 height 11
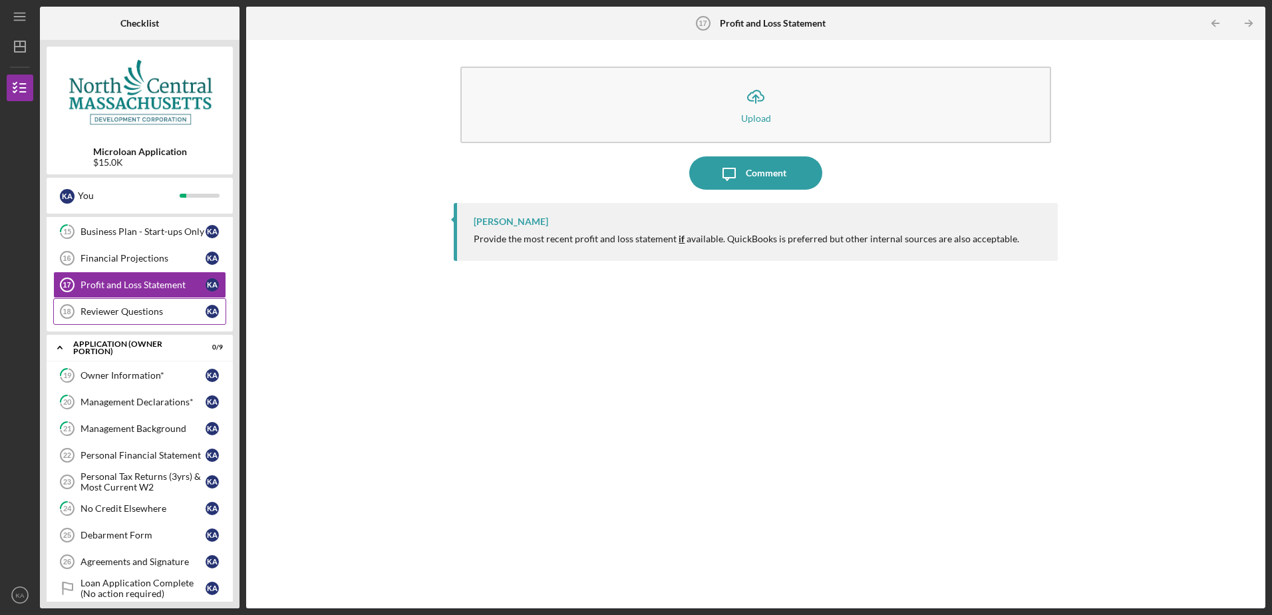
click at [162, 307] on div "Reviewer Questions" at bounding box center [142, 311] width 125 height 11
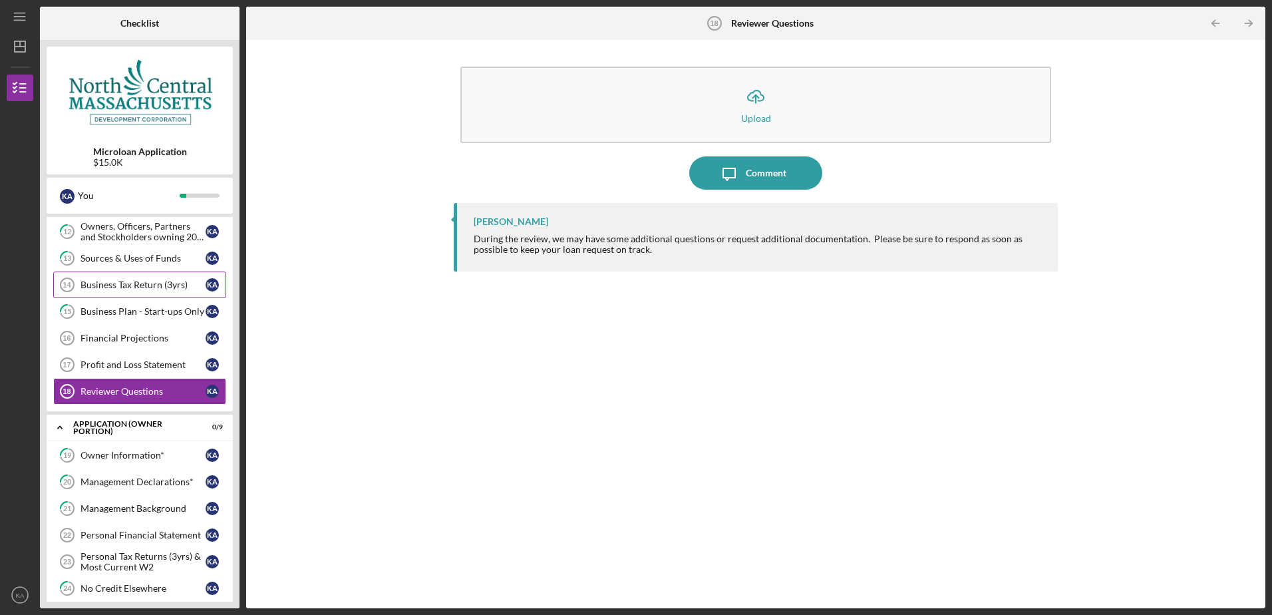
scroll to position [333, 0]
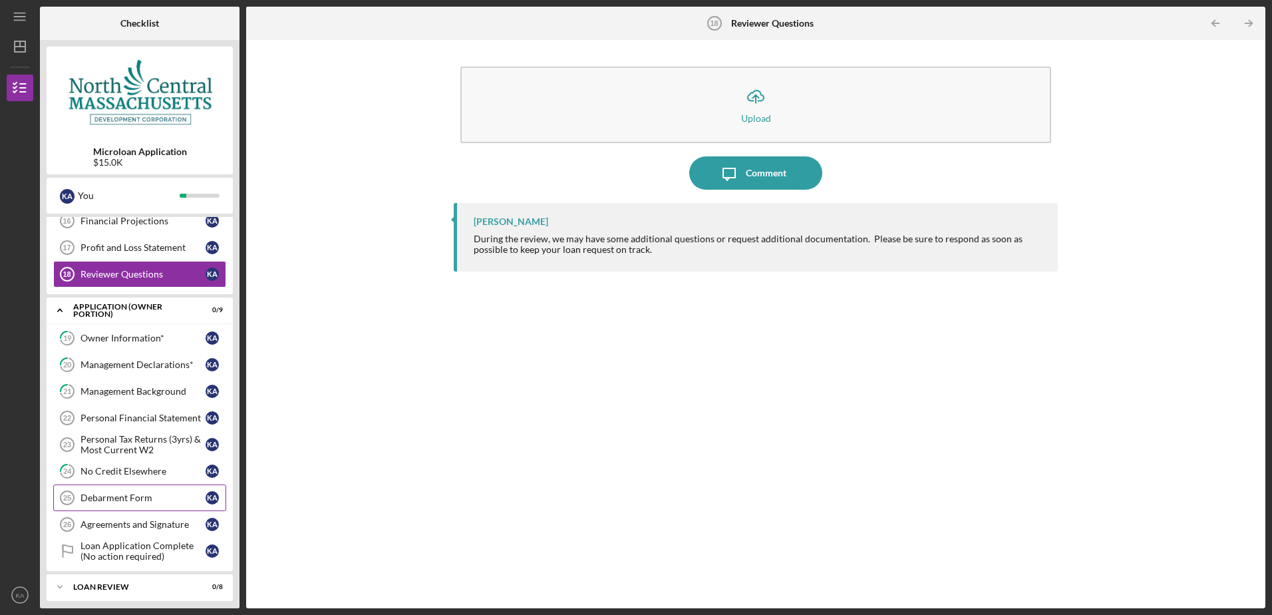
click at [160, 494] on div "Debarment Form" at bounding box center [142, 497] width 125 height 11
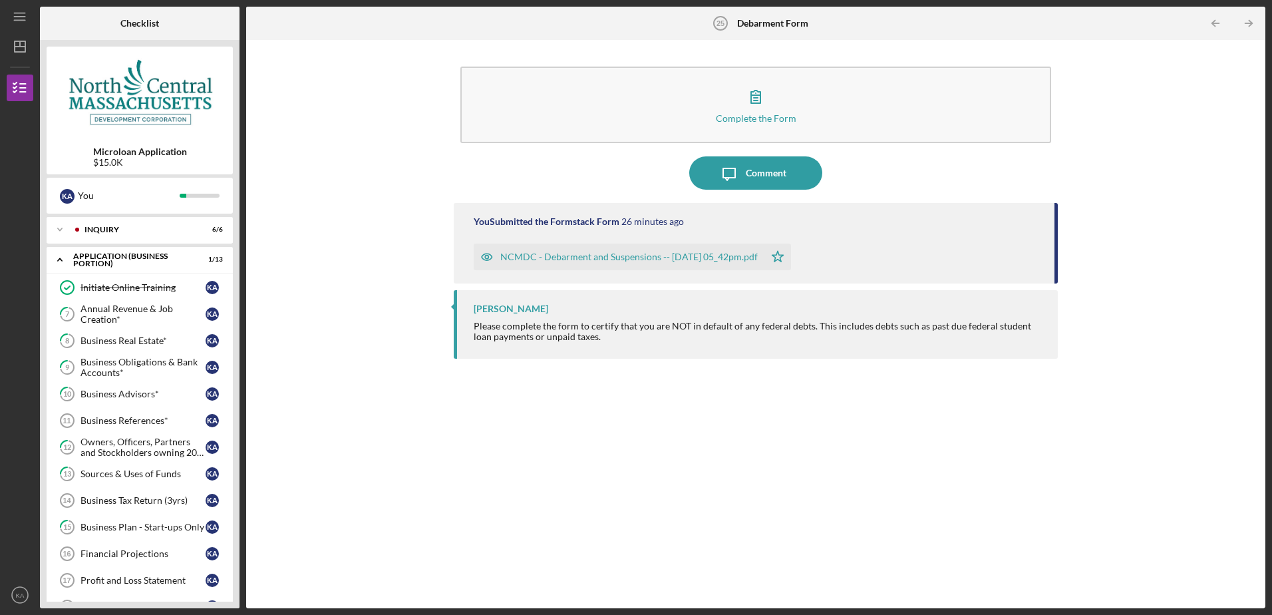
click at [383, 186] on div "Complete the Form Form Icon/Message Comment You Submitted the Formstack Form 26…" at bounding box center [756, 324] width 1006 height 555
click at [99, 195] on div "You" at bounding box center [129, 195] width 102 height 23
click at [19, 43] on icon "Icon/Dashboard" at bounding box center [19, 46] width 33 height 33
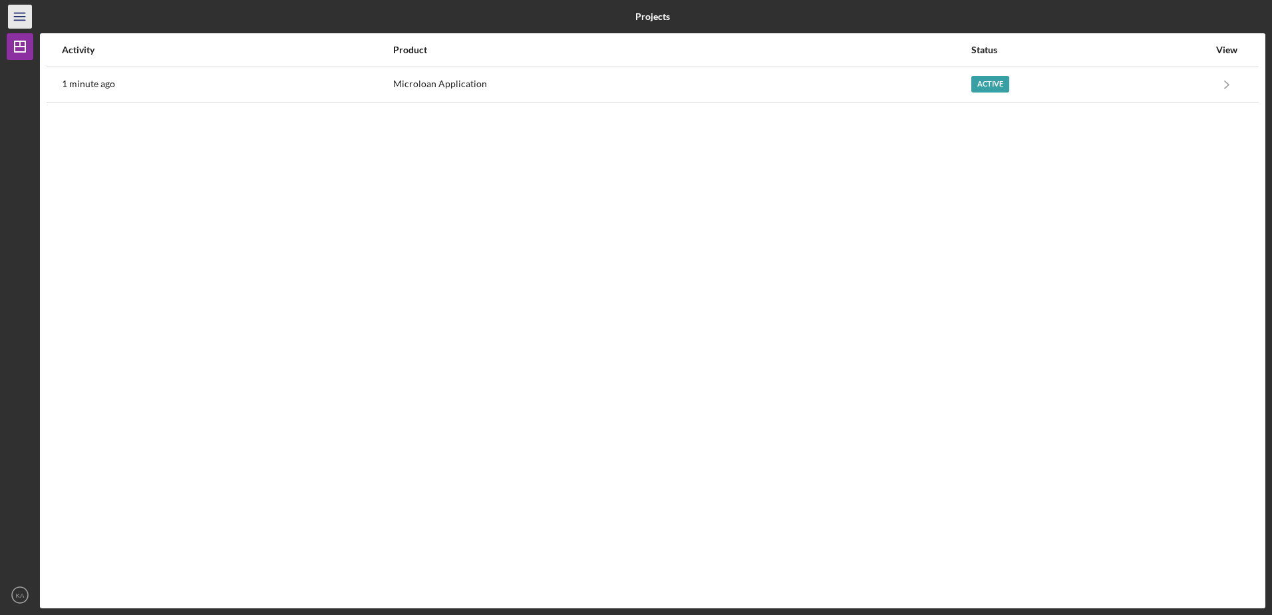
click at [23, 17] on icon "Icon/Menu" at bounding box center [20, 17] width 30 height 30
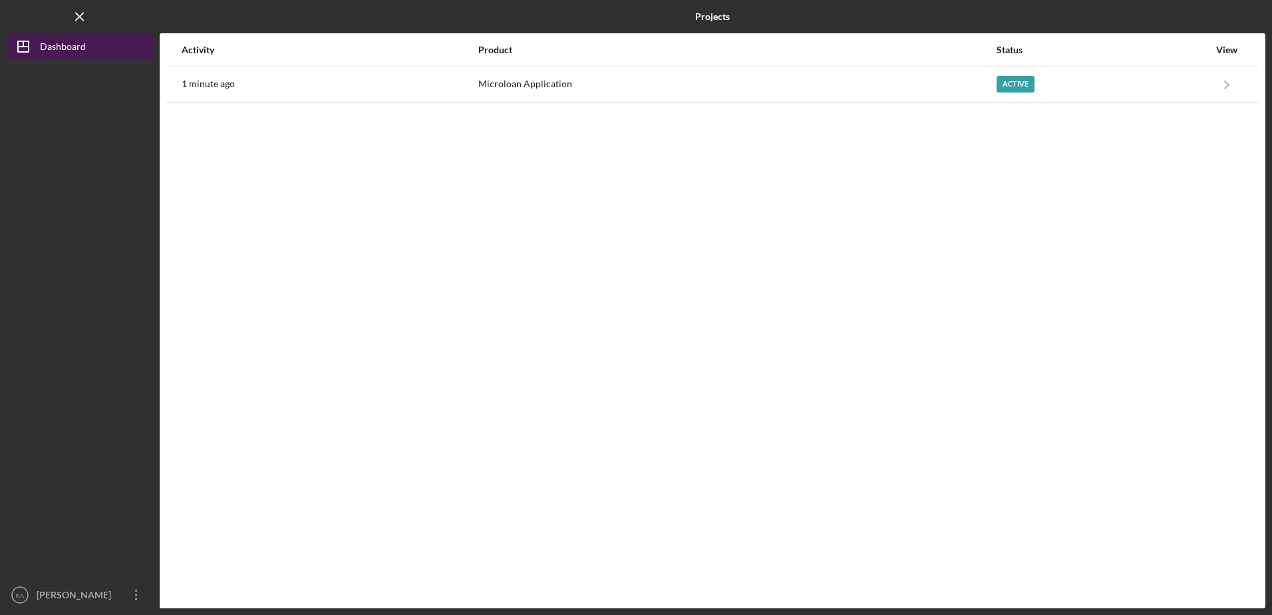
click at [53, 47] on div "Dashboard" at bounding box center [63, 48] width 46 height 30
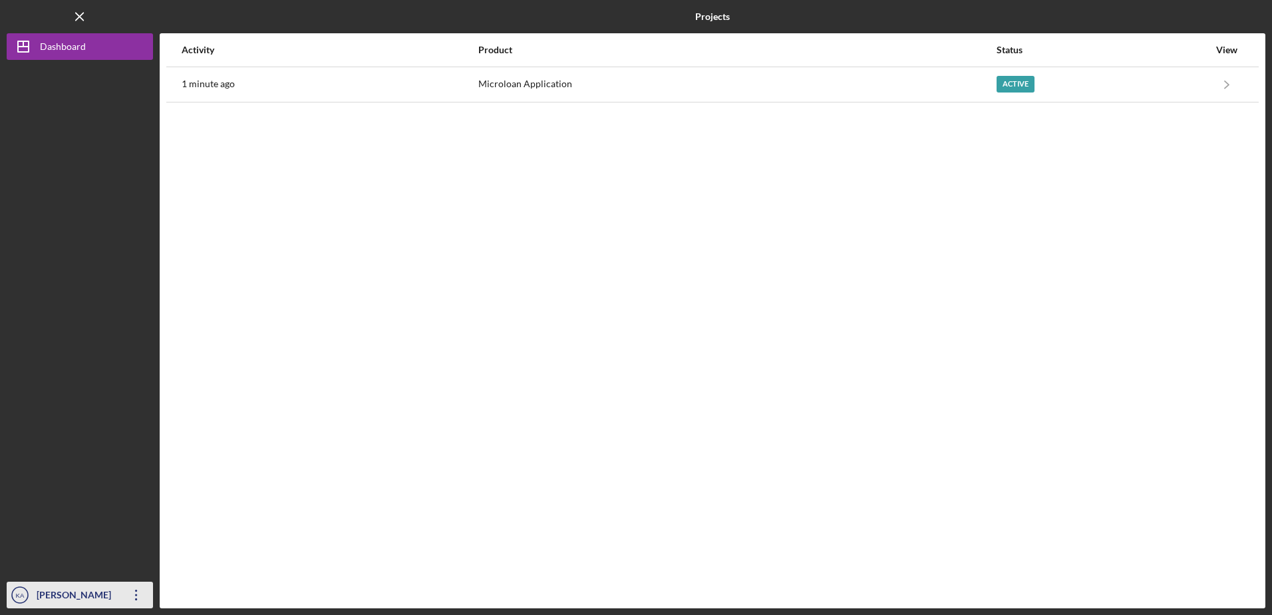
click at [61, 588] on div "[PERSON_NAME]" at bounding box center [76, 596] width 86 height 30
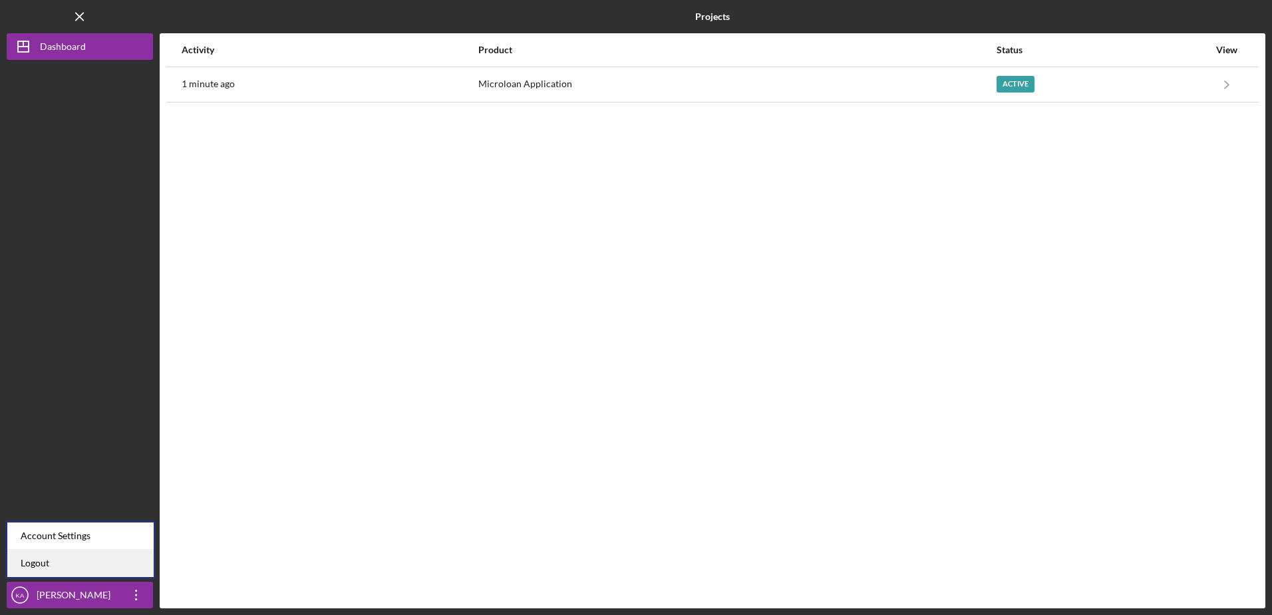
click at [64, 558] on link "Logout" at bounding box center [80, 562] width 146 height 27
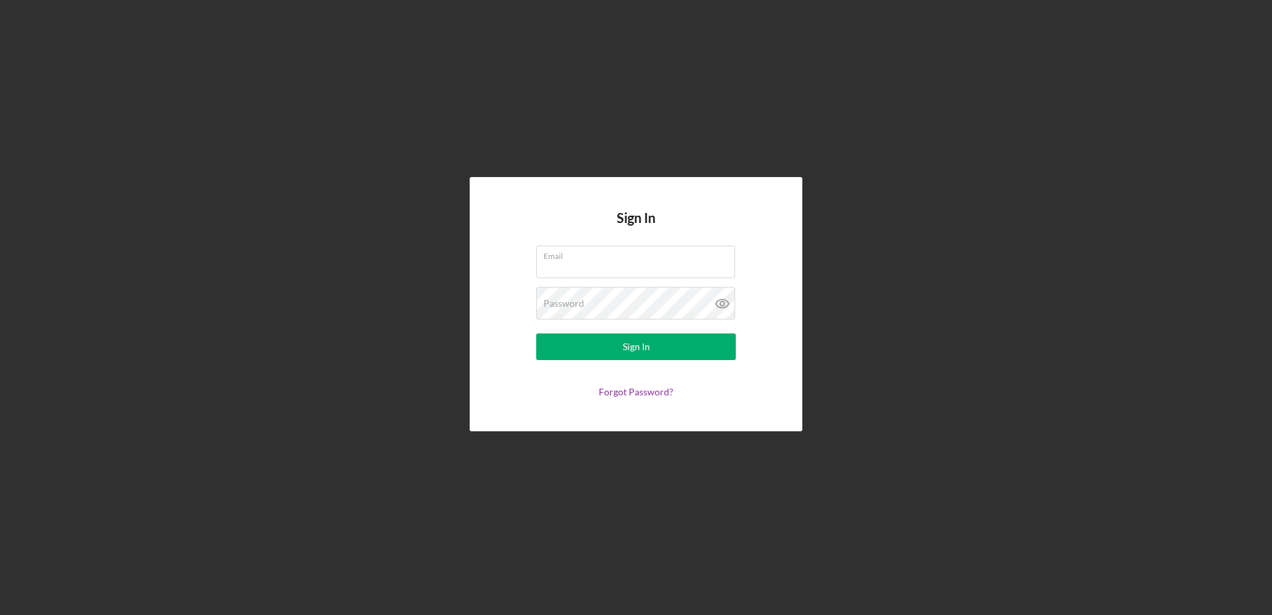
type input "[EMAIL_ADDRESS][DOMAIN_NAME]"
